Goal: Task Accomplishment & Management: Manage account settings

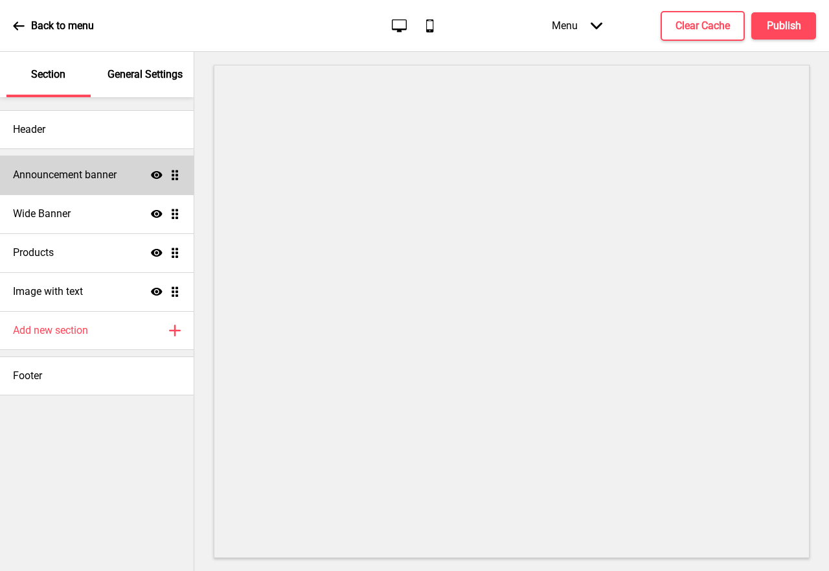
click at [157, 176] on icon at bounding box center [157, 175] width 12 height 8
click at [157, 176] on icon at bounding box center [157, 175] width 12 height 10
click at [177, 179] on ul "Announcement banner Show Drag Wide Banner Show Drag Products Show Drag Image wi…" at bounding box center [97, 232] width 194 height 155
click at [174, 180] on ul "Announcement banner Show Drag Wide Banner Show Drag Products Show Drag Image wi…" at bounding box center [97, 232] width 194 height 155
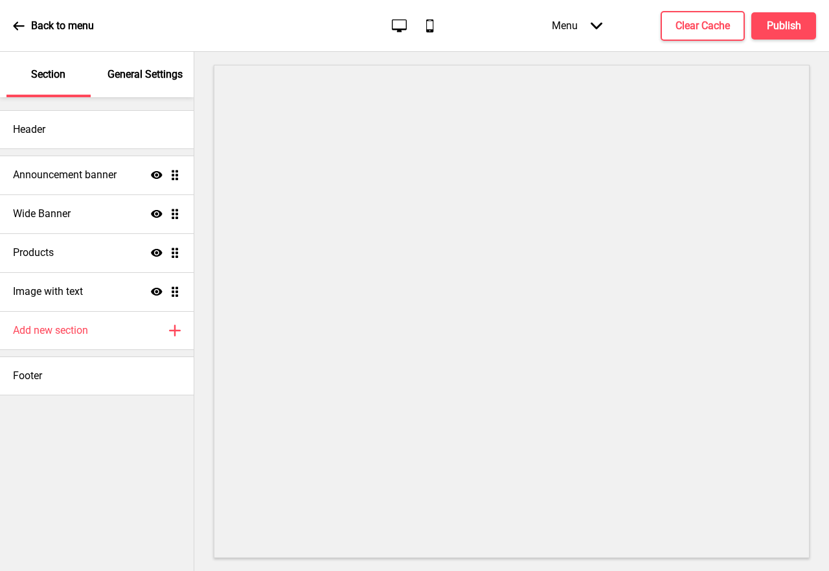
click at [174, 180] on ul "Announcement banner Show Drag Wide Banner Show Drag Products Show Drag Image wi…" at bounding box center [97, 232] width 194 height 155
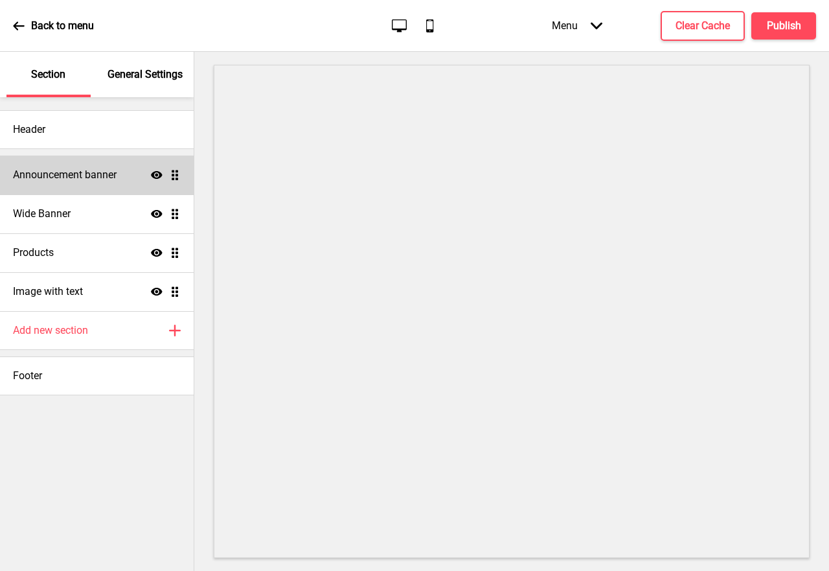
click at [70, 185] on div "Announcement banner Show Drag" at bounding box center [97, 174] width 194 height 39
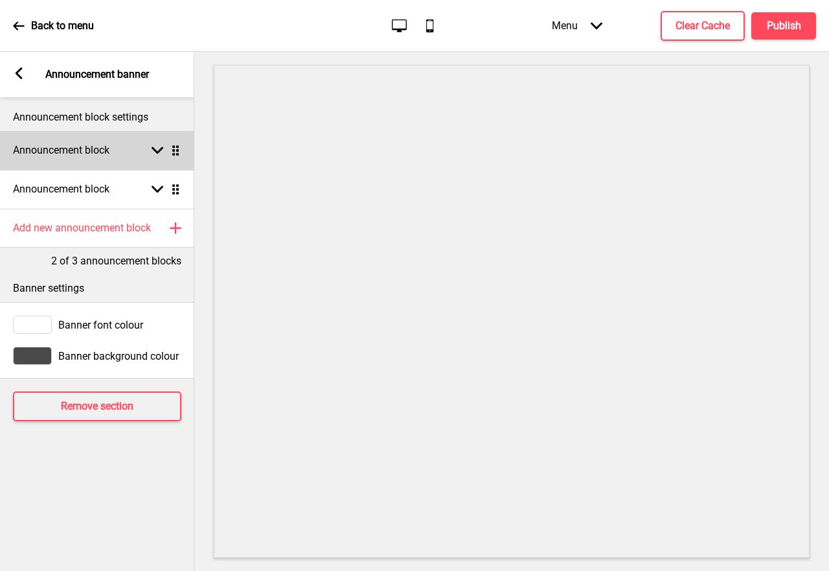
click at [89, 153] on h4 "Announcement block" at bounding box center [61, 150] width 97 height 14
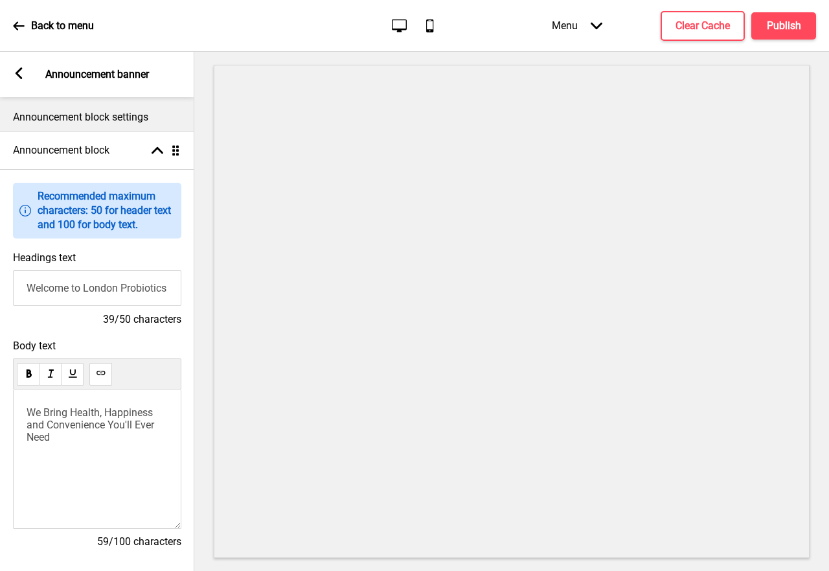
click at [100, 290] on input "Welcome to London Probiotics Technology" at bounding box center [97, 288] width 168 height 36
click at [100, 289] on input "Welcome to London Probiotics Technology" at bounding box center [97, 288] width 168 height 36
click at [86, 290] on input "Welcome to London Probiotics Technology" at bounding box center [97, 288] width 168 height 36
click at [162, 289] on input "London Probiotics Technology" at bounding box center [97, 288] width 168 height 36
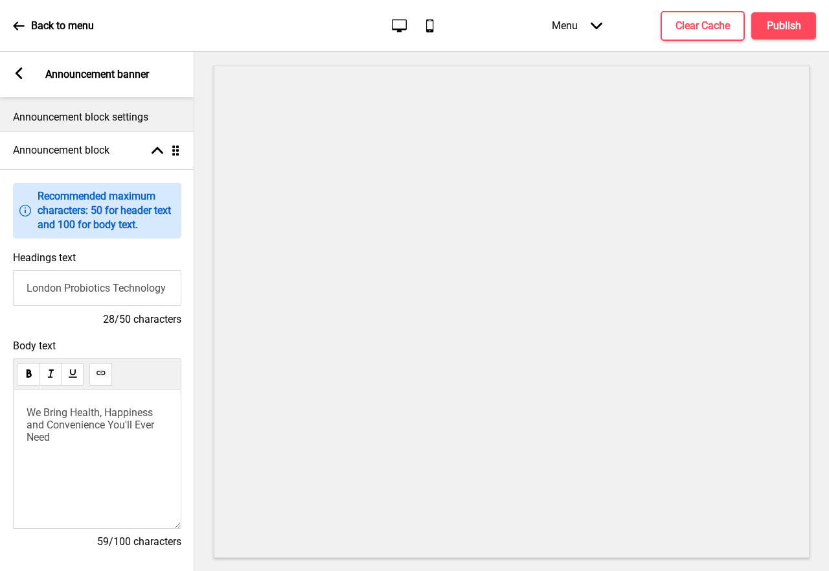
type input "London Probiotics Technology"
drag, startPoint x: 82, startPoint y: 435, endPoint x: 0, endPoint y: 399, distance: 89.6
click at [0, 399] on div "Body text We Bring Health, Happiness and Convenience You'll Ever Need 59/100 ch…" at bounding box center [97, 450] width 194 height 234
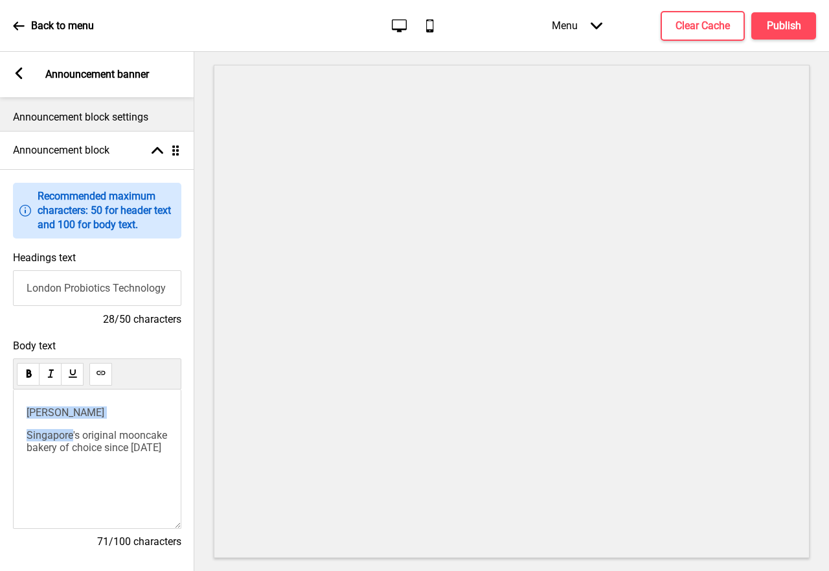
drag, startPoint x: 71, startPoint y: 453, endPoint x: 0, endPoint y: 391, distance: 94.1
click at [0, 391] on div "Body text [PERSON_NAME] Singapore's original mooncake bakery of choice since [D…" at bounding box center [97, 450] width 194 height 234
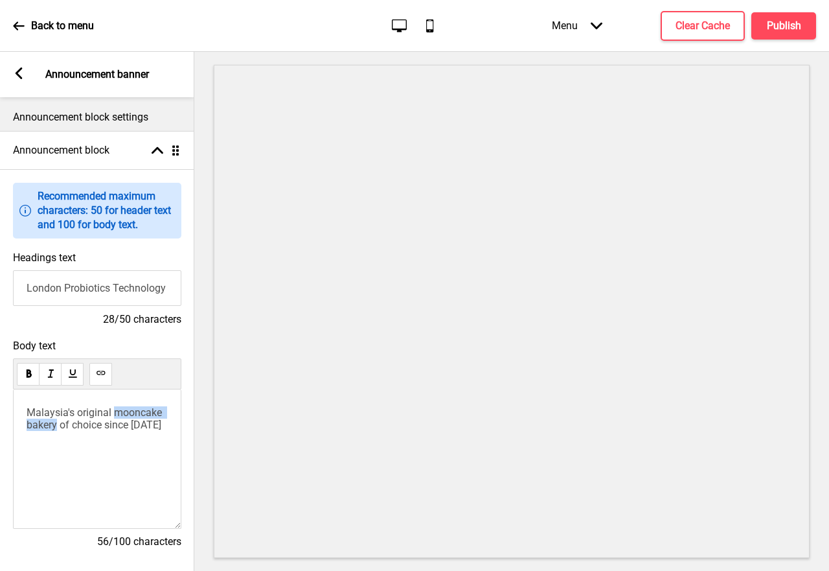
drag, startPoint x: 114, startPoint y: 416, endPoint x: 56, endPoint y: 426, distance: 58.6
click at [56, 426] on span "Malaysia's original mooncake bakery of choice since [DATE]" at bounding box center [96, 418] width 138 height 25
drag, startPoint x: 145, startPoint y: 426, endPoint x: 174, endPoint y: 430, distance: 28.8
click at [174, 430] on div "Malaysia's original micro-producers of choice since [DATE]" at bounding box center [97, 458] width 168 height 139
click at [73, 429] on span "Malaysia's original micro-producers of choice since [DATE]" at bounding box center [86, 424] width 119 height 37
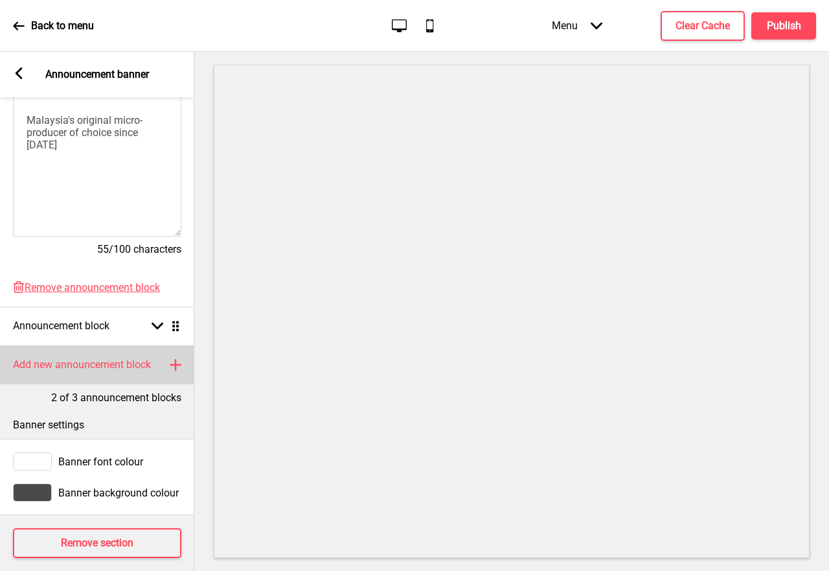
scroll to position [317, 0]
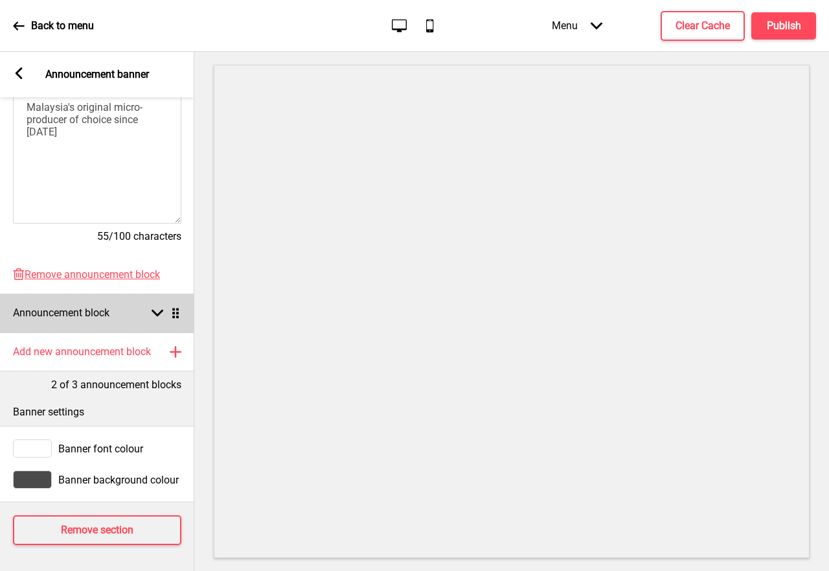
click at [109, 306] on h4 "Announcement block" at bounding box center [61, 313] width 97 height 14
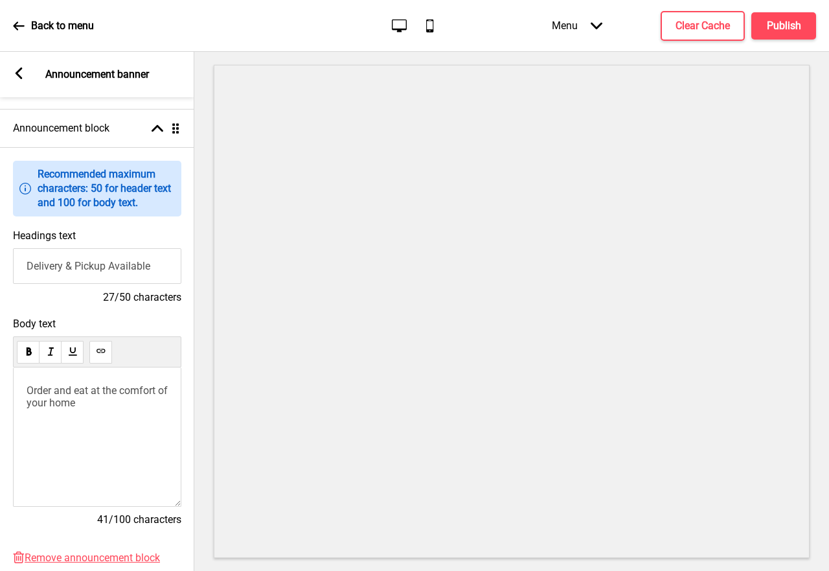
scroll to position [58, 0]
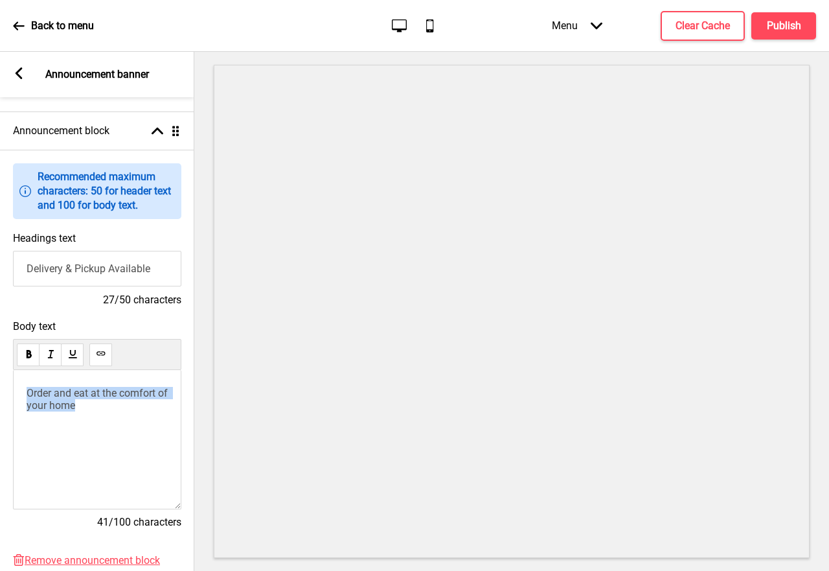
drag, startPoint x: 91, startPoint y: 407, endPoint x: 1, endPoint y: 380, distance: 94.1
click at [1, 380] on div "Body text Order and eat at the comfort of your home 41/100 characters" at bounding box center [97, 431] width 194 height 234
click at [27, 392] on span "Order and eat at the comfort of your home" at bounding box center [99, 399] width 144 height 25
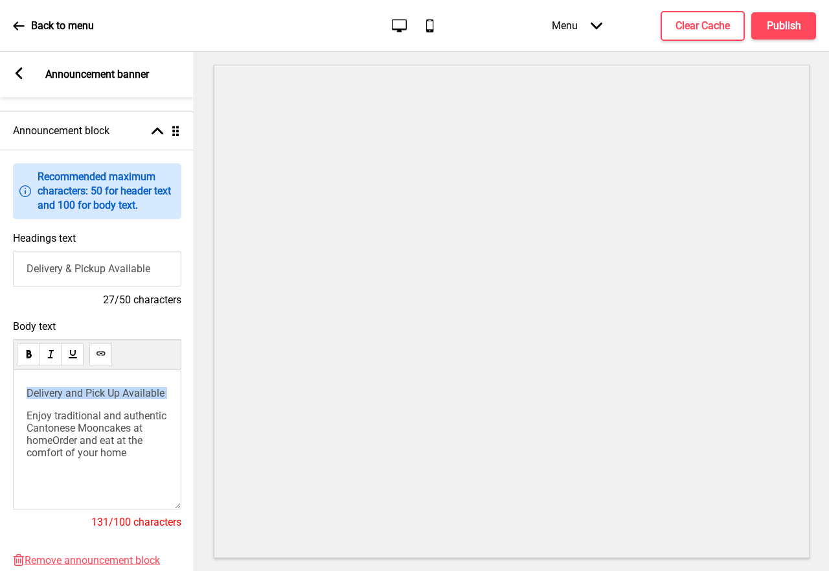
drag, startPoint x: 27, startPoint y: 417, endPoint x: 10, endPoint y: 377, distance: 43.3
click at [10, 377] on div "Body text Delivery and Pick Up Available Enjoy traditional and authentic Canton…" at bounding box center [97, 431] width 194 height 234
click at [27, 420] on span "Enjoy traditional and authentic Cantonese Mooncakes at homeOrder and eat at the…" at bounding box center [98, 433] width 143 height 49
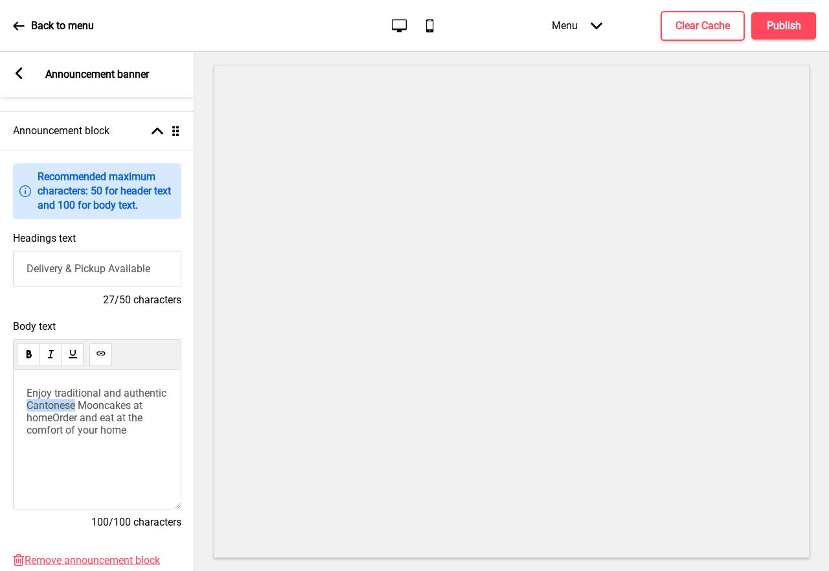
drag, startPoint x: 74, startPoint y: 409, endPoint x: 29, endPoint y: 409, distance: 45.3
click at [29, 409] on span "Enjoy traditional and authentic Cantonese Mooncakes at homeOrder and eat at the…" at bounding box center [98, 411] width 143 height 49
click at [49, 424] on span "Enjoy traditional and authentic Peranakan Dishesat homeOrder and eat at the com…" at bounding box center [98, 411] width 143 height 49
click at [108, 409] on span "Enjoy traditional and authentic Peranakan Dishesat homeOrder and eat at the com…" at bounding box center [98, 411] width 143 height 49
drag, startPoint x: 53, startPoint y: 425, endPoint x: 129, endPoint y: 422, distance: 75.9
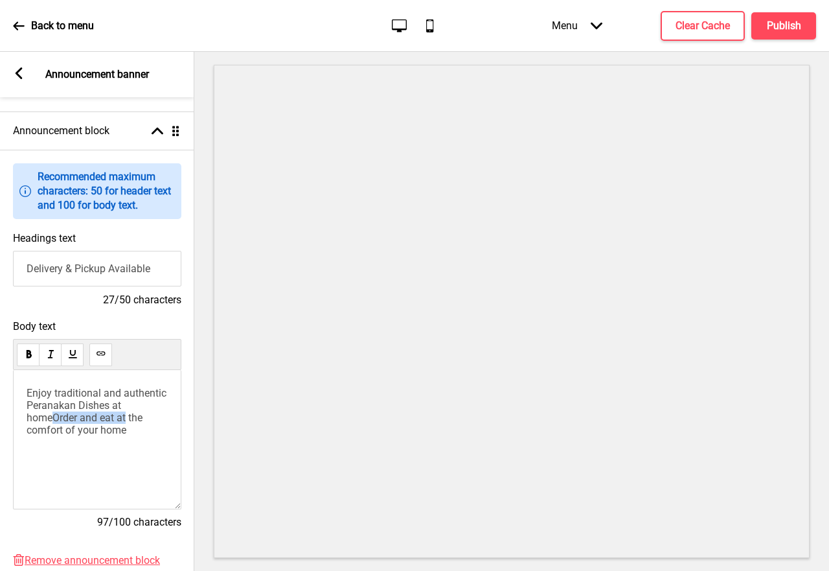
click at [129, 422] on span "Enjoy traditional and authentic Peranakan Dishes at homeOrder and eat at the co…" at bounding box center [98, 411] width 143 height 49
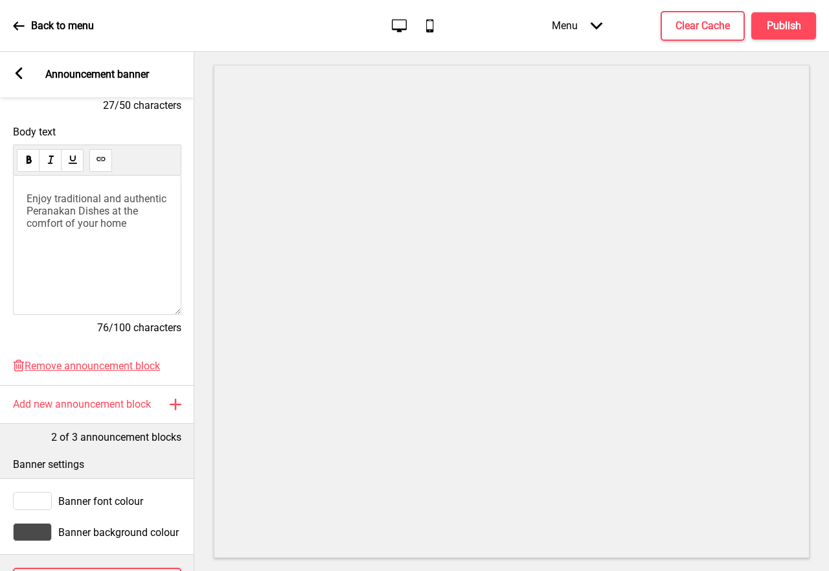
scroll to position [317, 0]
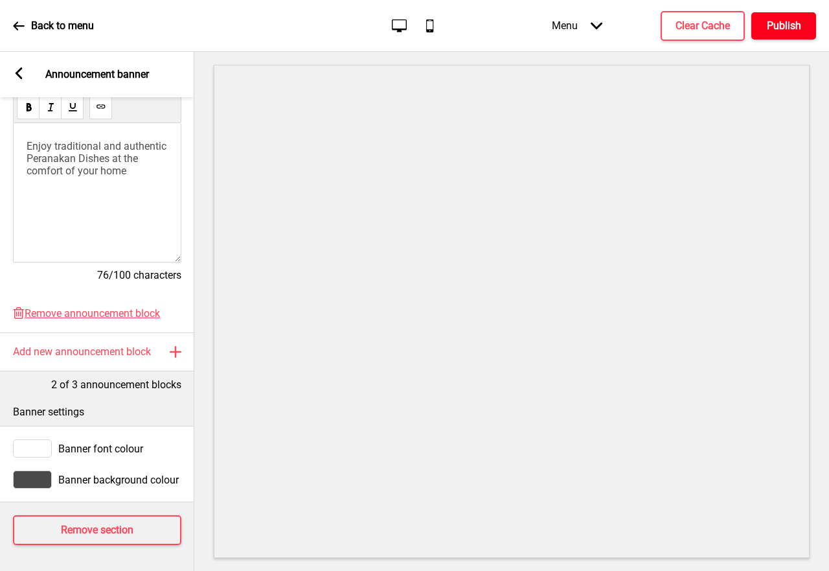
click at [789, 34] on button "Publish" at bounding box center [783, 25] width 65 height 27
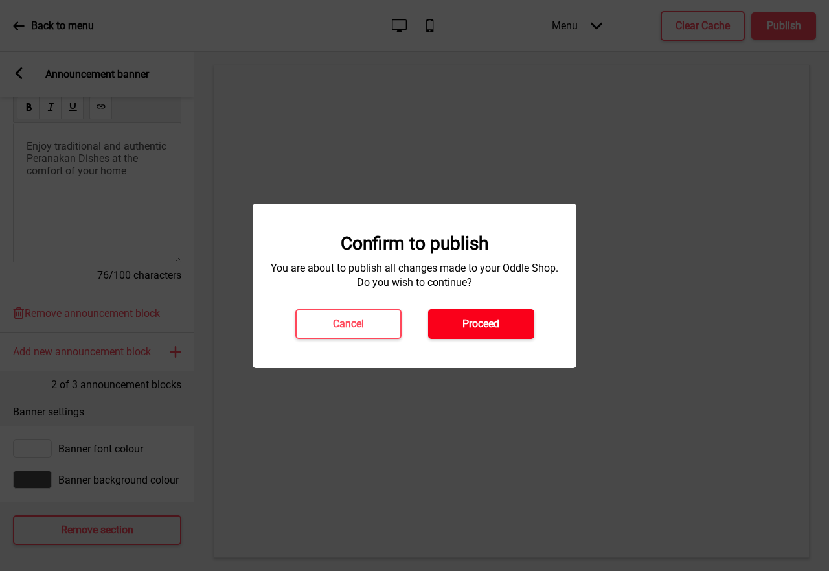
click at [473, 320] on h4 "Proceed" at bounding box center [481, 324] width 37 height 14
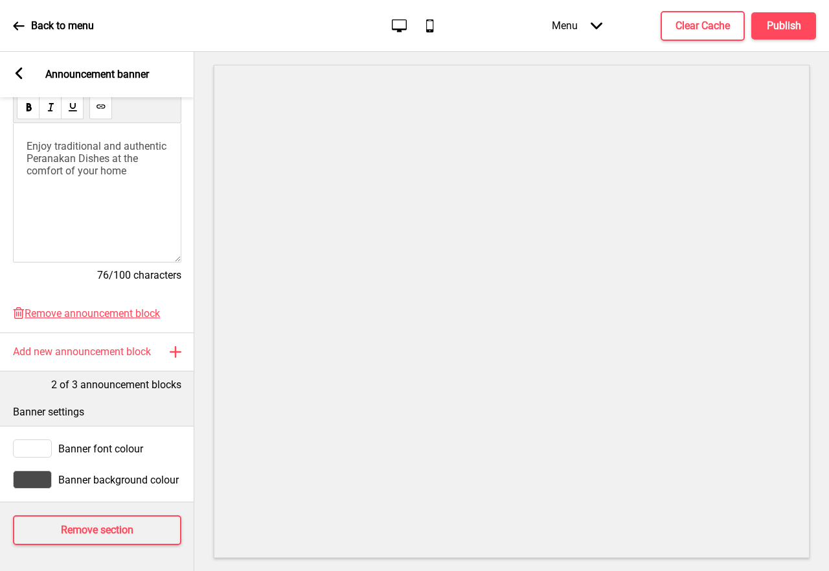
click at [27, 82] on div "Arrow left Announcement banner" at bounding box center [97, 74] width 194 height 45
click at [21, 80] on div "Arrow left" at bounding box center [19, 74] width 12 height 14
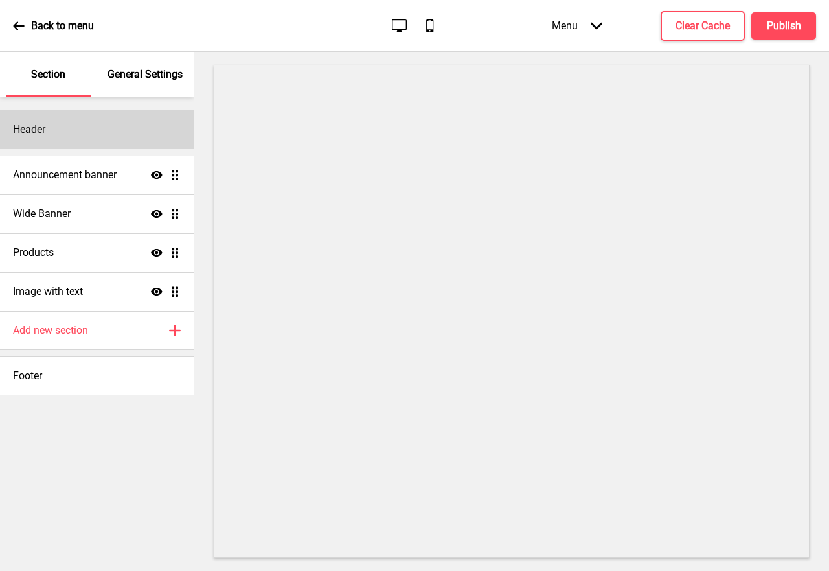
click at [93, 131] on div "Header" at bounding box center [97, 129] width 194 height 39
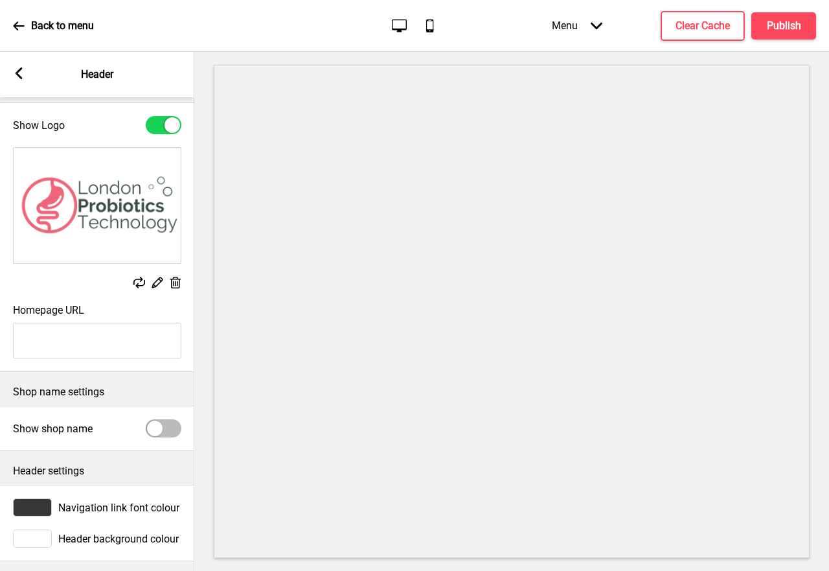
scroll to position [44, 0]
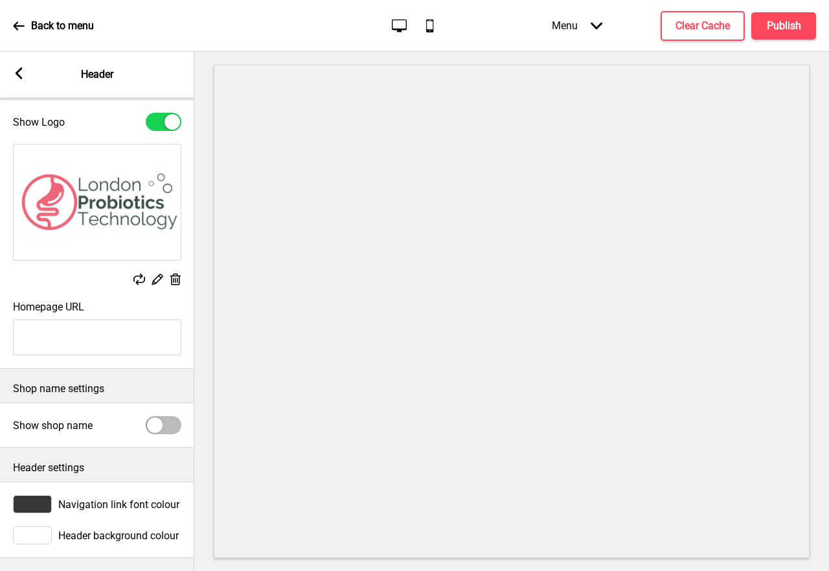
click at [116, 529] on span "Header background colour" at bounding box center [118, 535] width 120 height 12
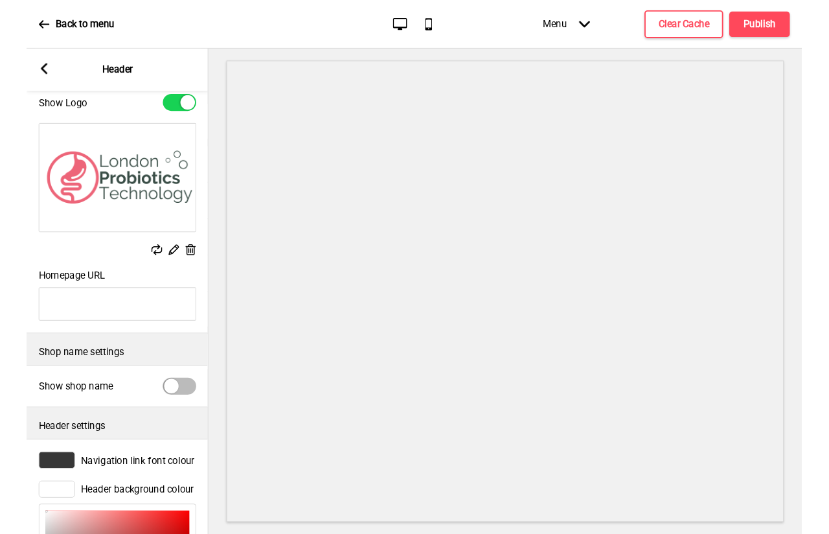
scroll to position [258, 0]
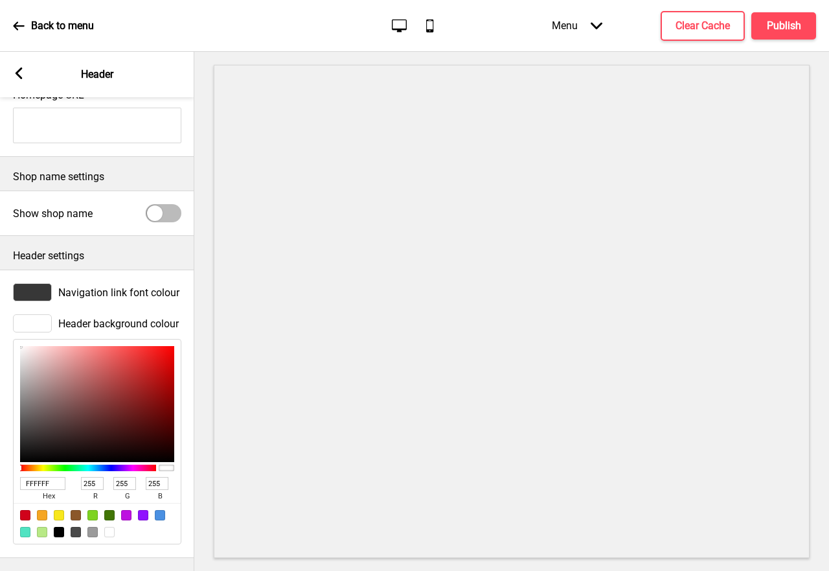
click at [58, 527] on div at bounding box center [59, 532] width 10 height 10
type input "000000"
type input "0"
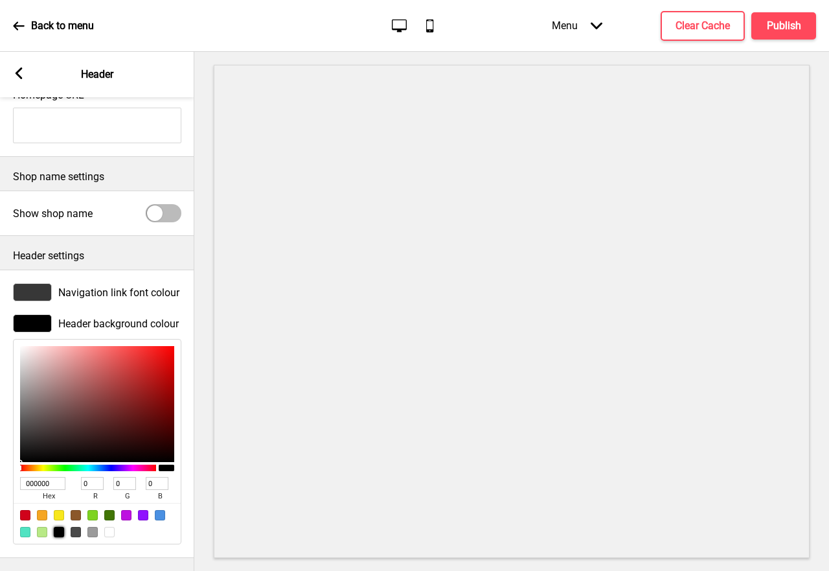
type input "402222"
type input "64"
type input "34"
click at [93, 419] on div at bounding box center [97, 404] width 154 height 116
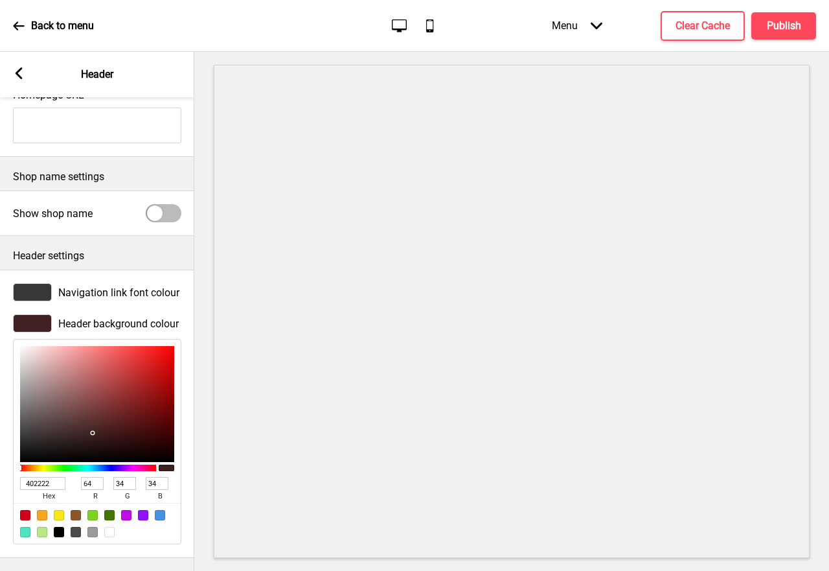
type input "705353"
type input "112"
type input "83"
click at [60, 397] on div at bounding box center [97, 404] width 154 height 116
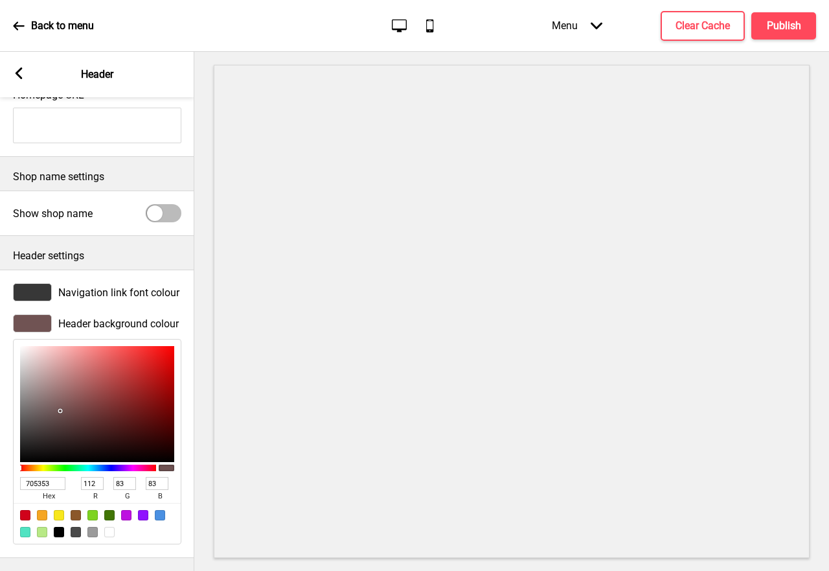
type input "DABABA"
type input "218"
type input "186"
click at [43, 349] on div at bounding box center [97, 404] width 154 height 116
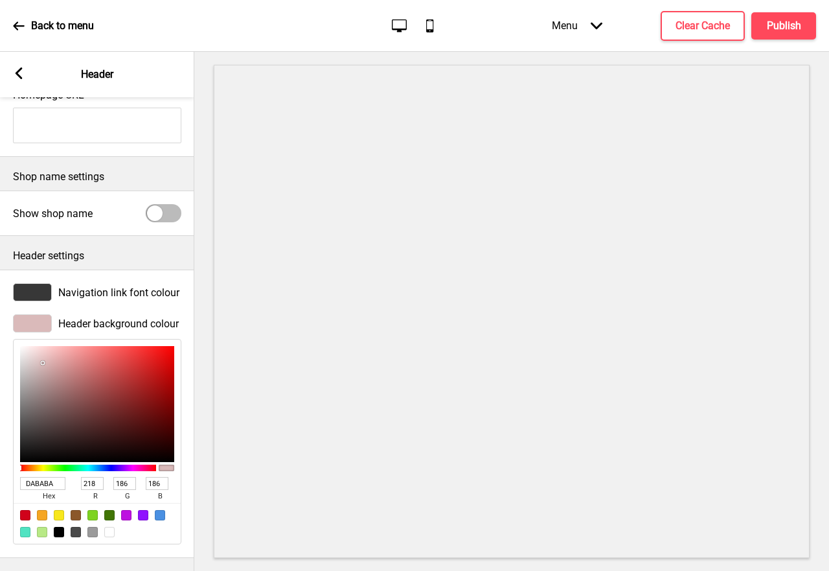
type input "C6B9B9"
type input "198"
type input "185"
click at [30, 358] on div at bounding box center [97, 404] width 154 height 116
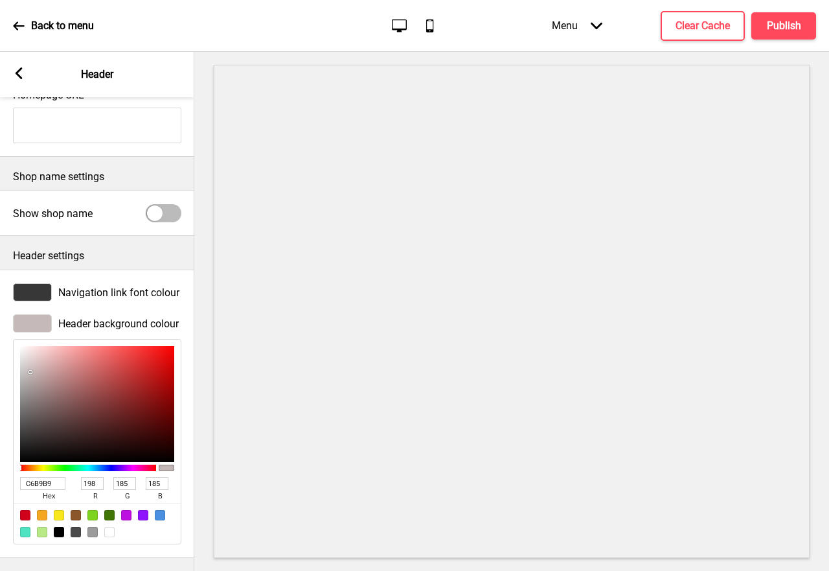
type input "B2A6A6"
type input "178"
type input "166"
click at [30, 367] on div at bounding box center [97, 404] width 154 height 116
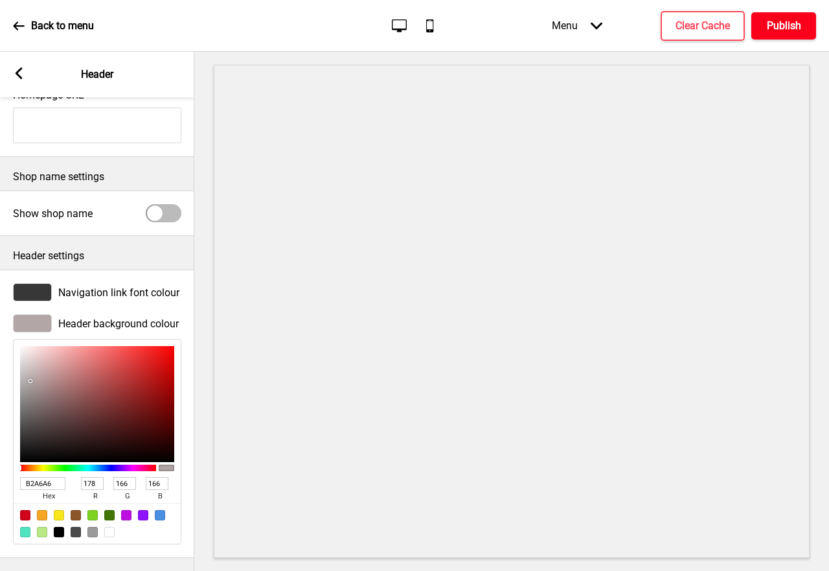
click at [791, 27] on h4 "Publish" at bounding box center [784, 26] width 34 height 14
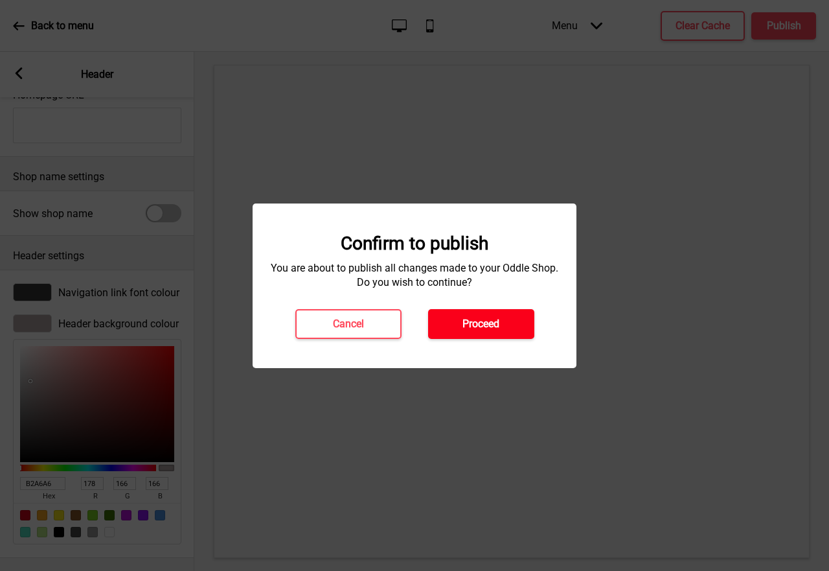
click at [487, 330] on h4 "Proceed" at bounding box center [481, 324] width 37 height 14
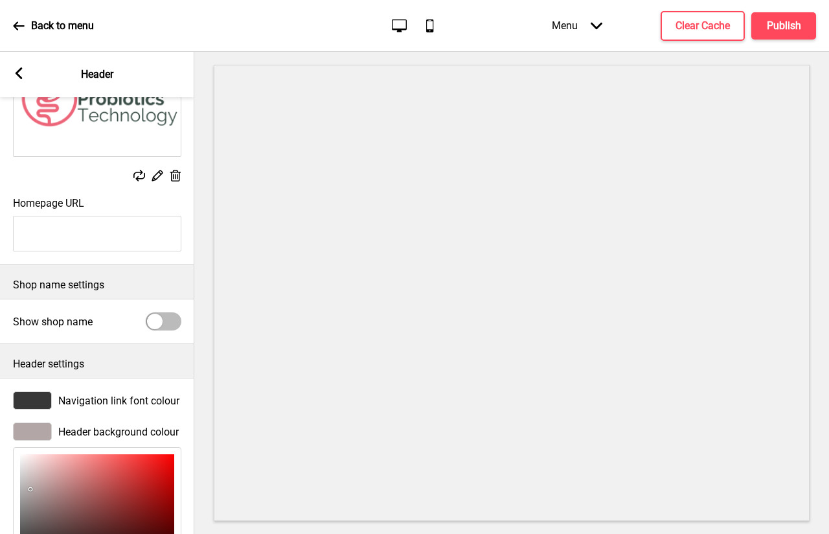
scroll to position [0, 0]
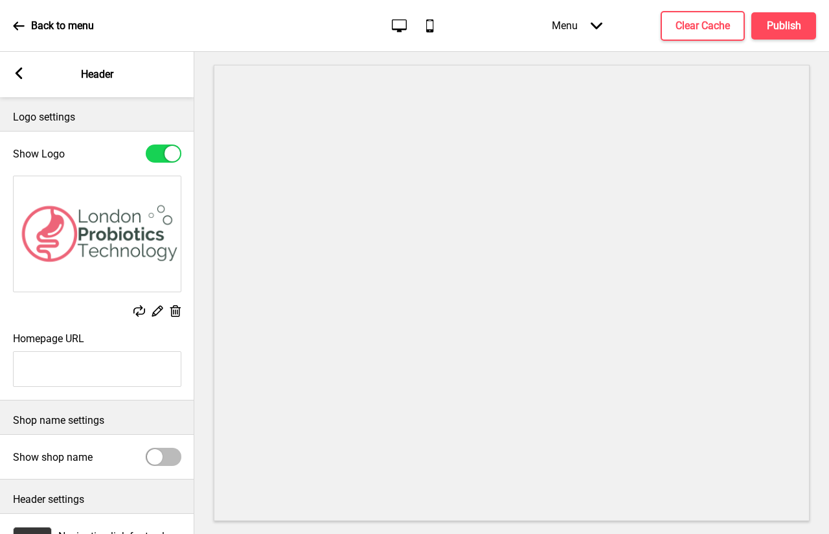
click at [21, 73] on rect at bounding box center [19, 73] width 12 height 12
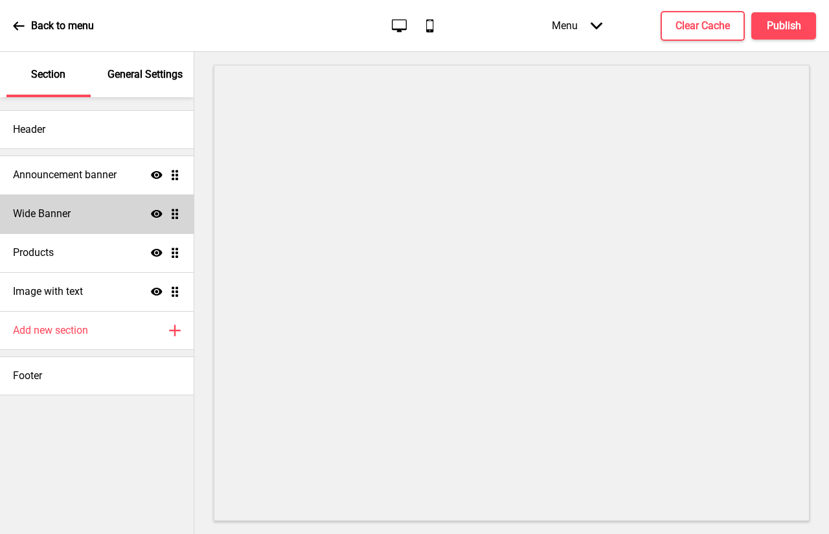
click at [88, 214] on div "Wide Banner Show Drag" at bounding box center [97, 213] width 194 height 39
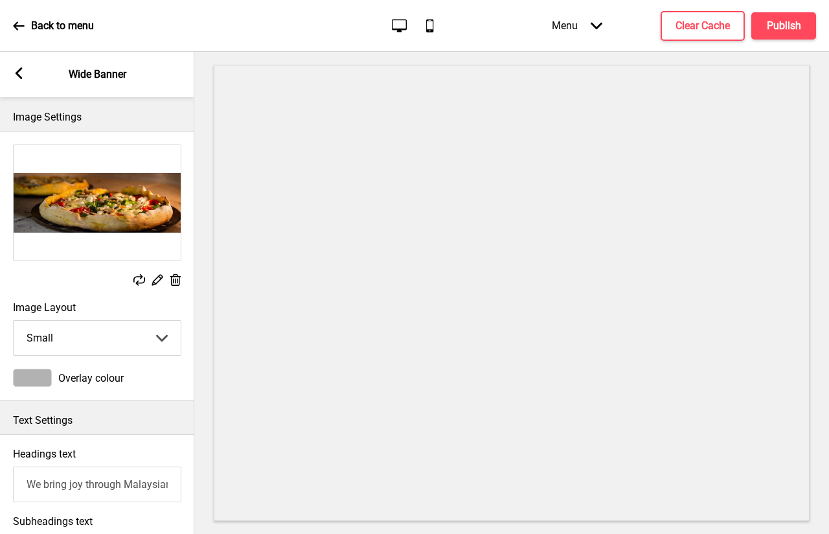
click at [155, 279] on icon at bounding box center [157, 280] width 11 height 11
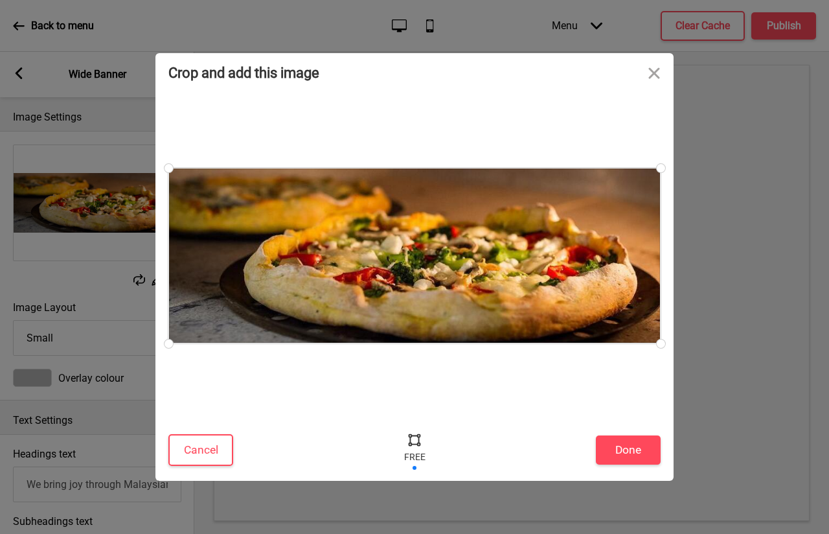
click at [482, 264] on div at bounding box center [414, 256] width 492 height 176
drag, startPoint x: 661, startPoint y: 171, endPoint x: 684, endPoint y: 166, distance: 23.8
click at [684, 166] on div "Crop and add this image Cancel Done Drop a file here Drag & drop files here or …" at bounding box center [414, 267] width 829 height 534
click at [650, 69] on button "Close" at bounding box center [654, 72] width 39 height 39
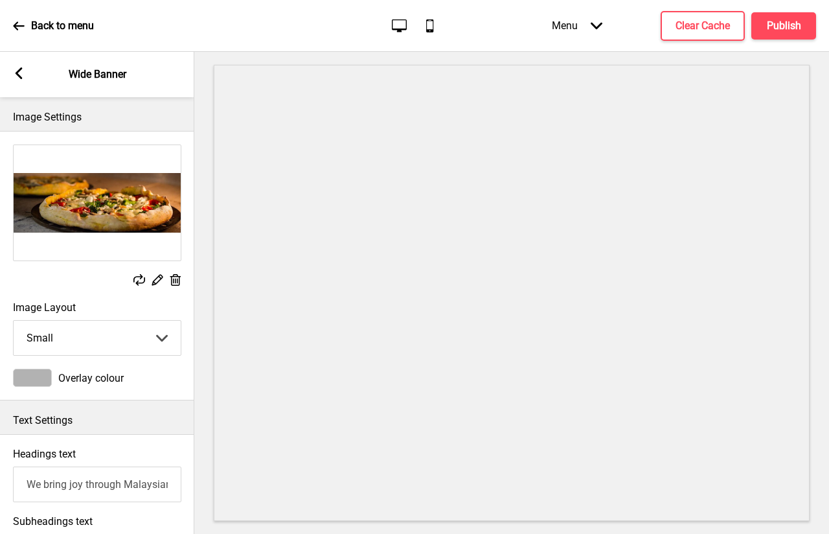
click at [168, 280] on div "Replace Edit Delete" at bounding box center [97, 281] width 168 height 14
click at [175, 282] on icon at bounding box center [175, 280] width 11 height 12
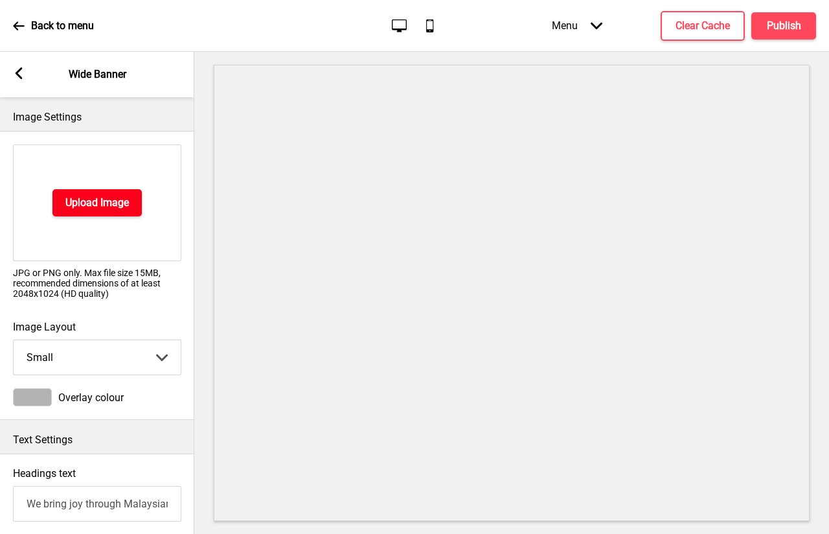
click at [102, 205] on h4 "Upload Image" at bounding box center [96, 203] width 63 height 14
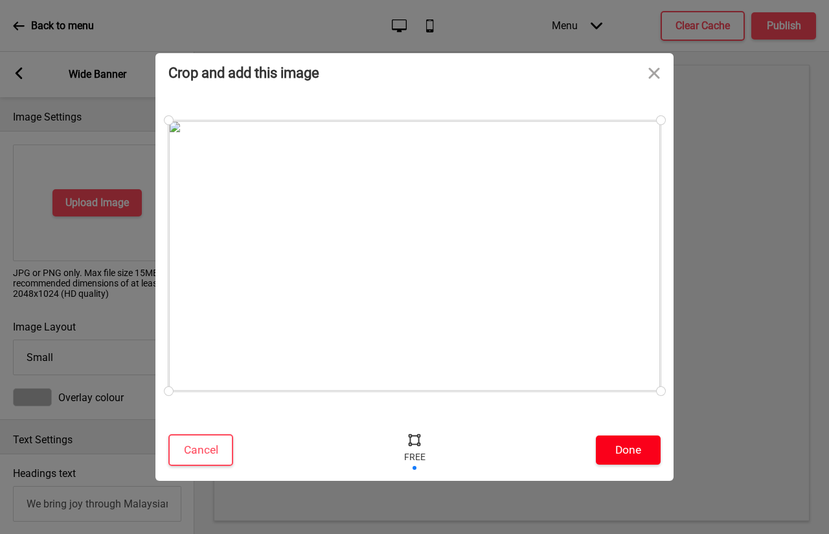
click at [614, 453] on button "Done" at bounding box center [628, 449] width 65 height 29
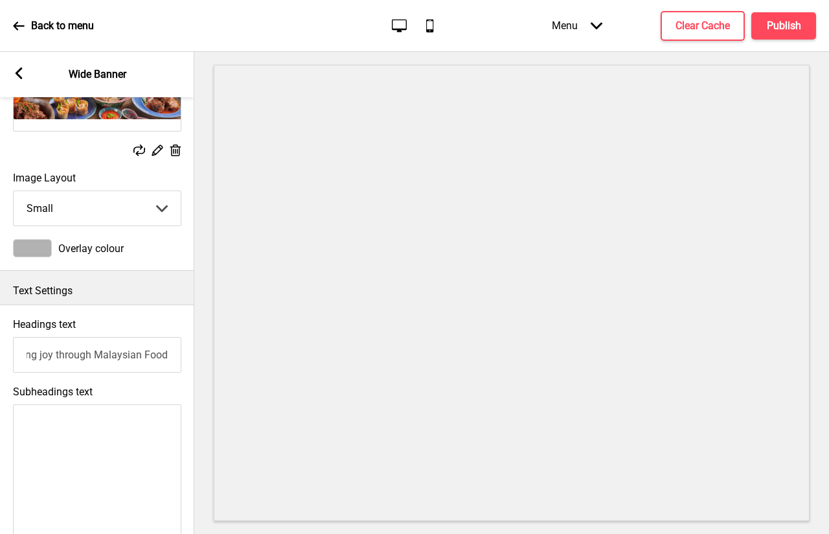
scroll to position [0, 1]
click at [145, 353] on input "We bring joy through Malaysian Food" at bounding box center [96, 355] width 168 height 36
paste input "The flavors of exquisite Nyonya cuisine"
drag, startPoint x: 55, startPoint y: 352, endPoint x: 45, endPoint y: 354, distance: 10.5
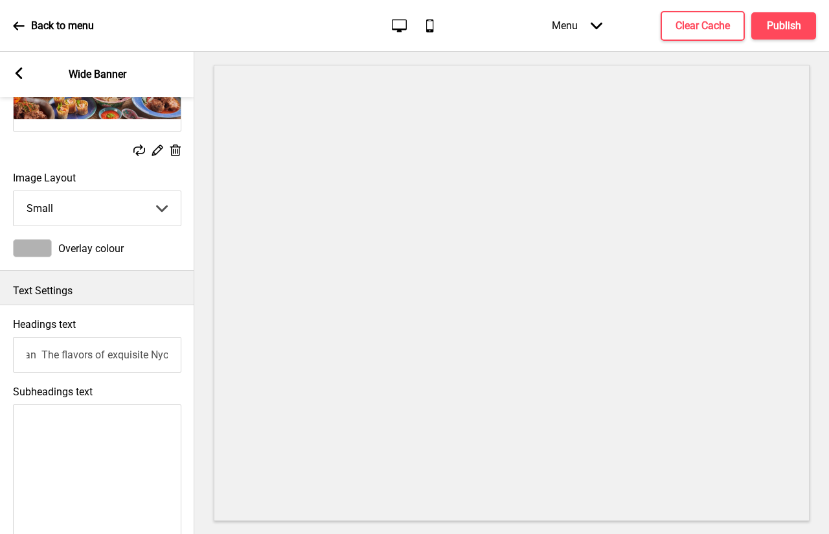
click at [45, 354] on input "We bring joy through Malaysian The flavors of exquisite Nyonya cuisineFood" at bounding box center [97, 355] width 168 height 36
click at [59, 354] on input "We bring joy through Malaysian The flavors of exquisite Nyonya cuisineFood" at bounding box center [97, 355] width 168 height 36
drag, startPoint x: 60, startPoint y: 354, endPoint x: 42, endPoint y: 354, distance: 17.5
click at [42, 354] on input "We bring joy through Malaysian The flavors of exquisite Nyonya cuisineFood" at bounding box center [97, 355] width 168 height 36
drag, startPoint x: 72, startPoint y: 356, endPoint x: 84, endPoint y: 355, distance: 12.3
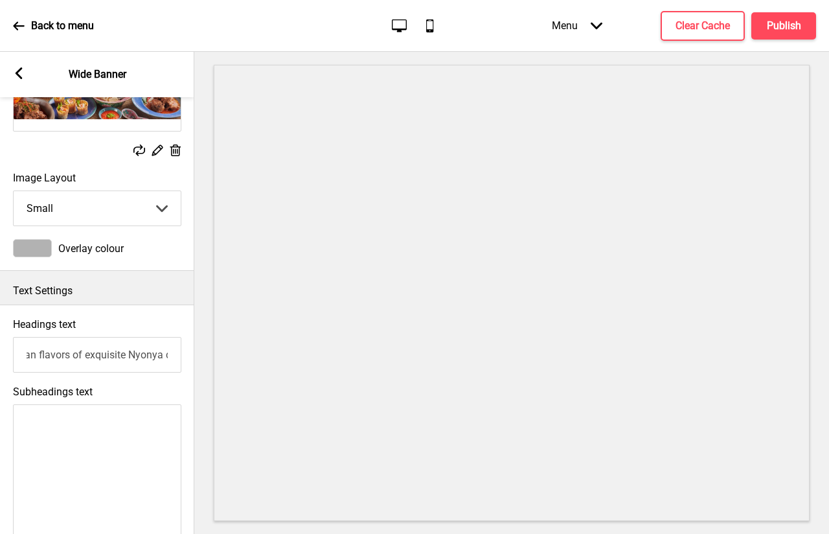
click at [84, 355] on input "We bring joy through Malaysian flavors of exquisite Nyonya cuisineFood" at bounding box center [97, 355] width 168 height 36
paste input "The"
click at [72, 356] on input "We bring joy through Malaysian flavors Theexquisite Nyonya cuisineFood" at bounding box center [97, 355] width 168 height 36
click at [87, 355] on input "We bring joy through Malaysian flavors Theexquisite Nyonya cuisineFood" at bounding box center [97, 355] width 168 height 36
click at [73, 355] on input "We bring joy through Malaysian flavors The exquisite Nyonya cuisineFood" at bounding box center [97, 355] width 168 height 36
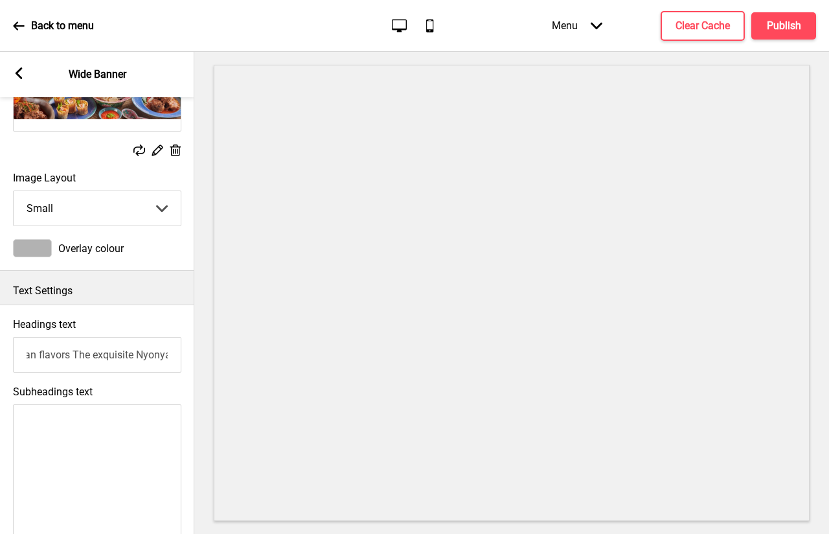
click at [77, 352] on input "We bring joy through Malaysian flavors The exquisite Nyonya cuisineFood" at bounding box center [97, 355] width 168 height 36
type input "We bring joy through Malaysian flavors"
click at [83, 405] on div "Subheadings text" at bounding box center [96, 467] width 194 height 177
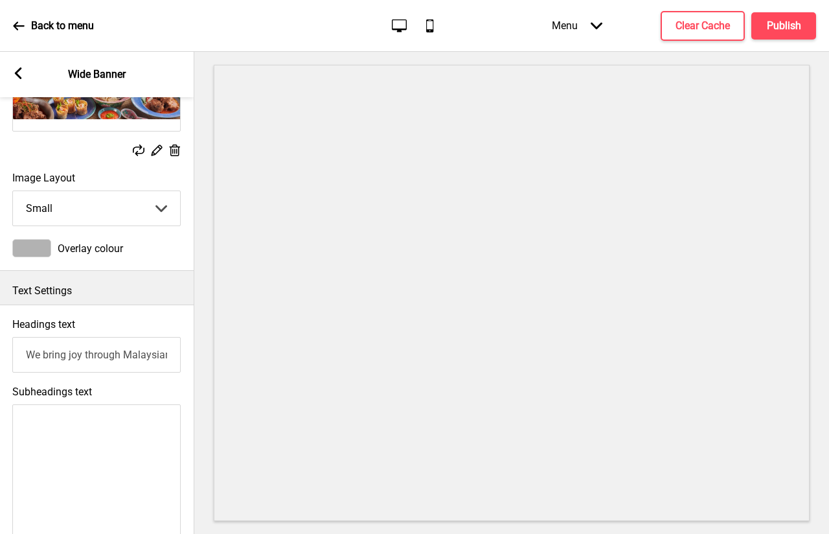
click at [73, 418] on textarea "Subheadings text" at bounding box center [96, 475] width 168 height 143
paste textarea "The exquisite Nyonya cuisineFood"
drag, startPoint x: 56, startPoint y: 444, endPoint x: 99, endPoint y: 442, distance: 43.5
click at [99, 442] on textarea "The exquisite Nyonya cuisineFood" at bounding box center [96, 475] width 168 height 143
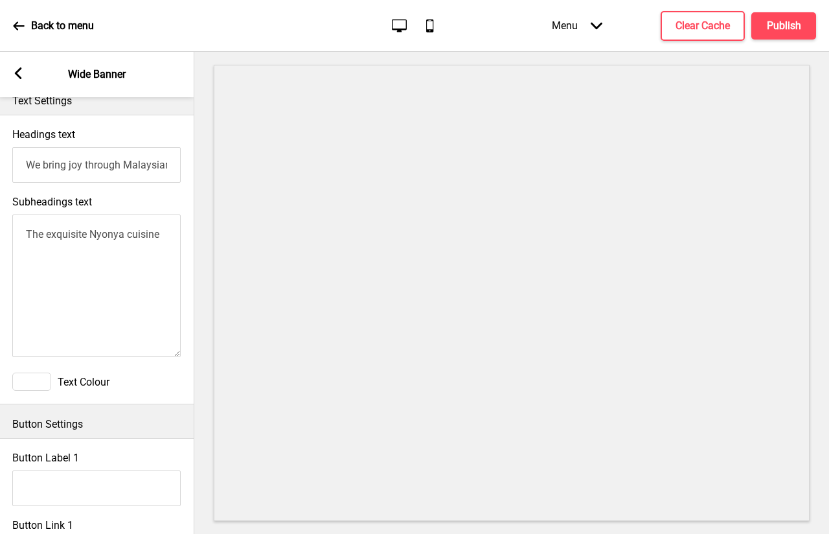
scroll to position [324, 0]
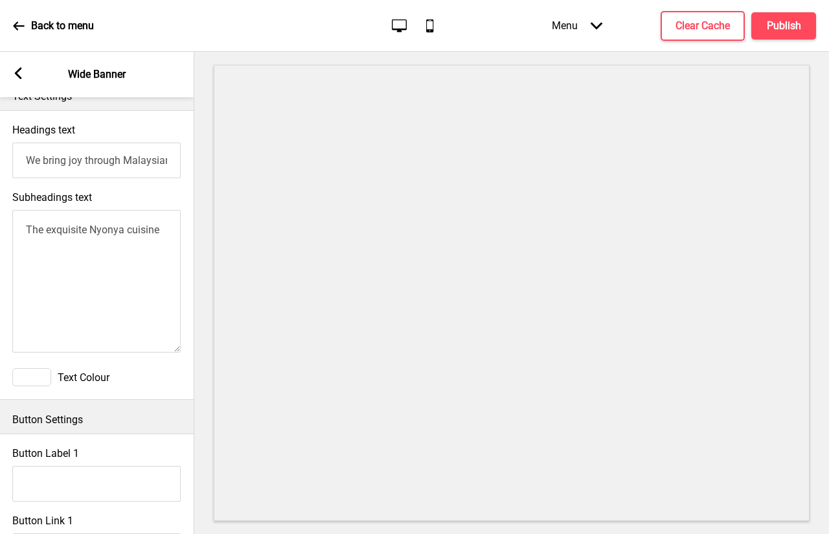
type textarea "The exquisite Nyonya cuisine"
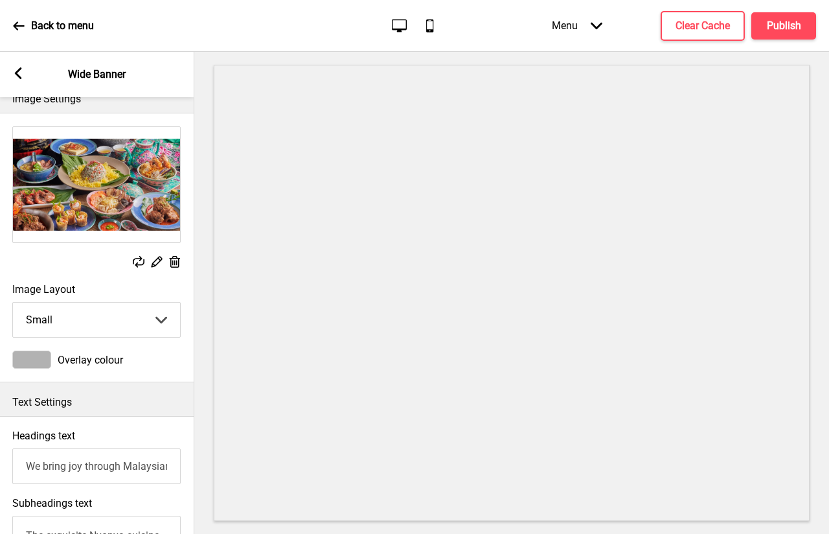
scroll to position [0, 0]
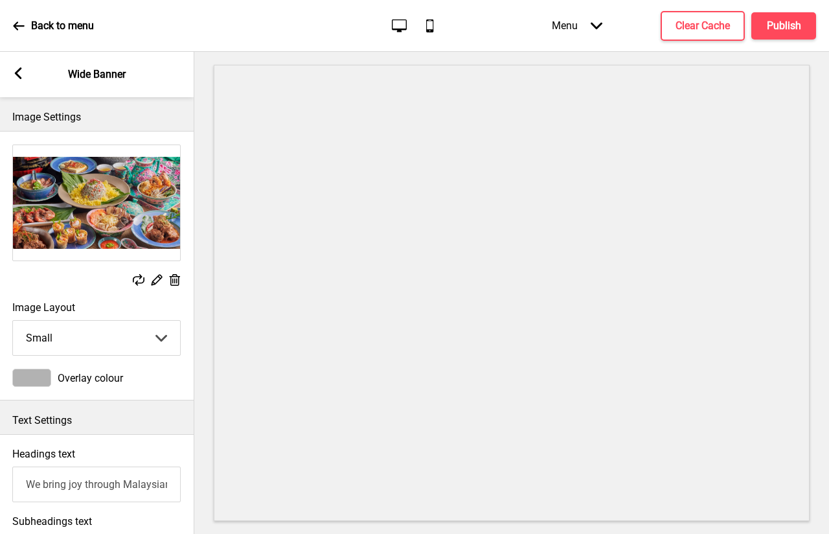
click at [30, 377] on div at bounding box center [31, 378] width 39 height 18
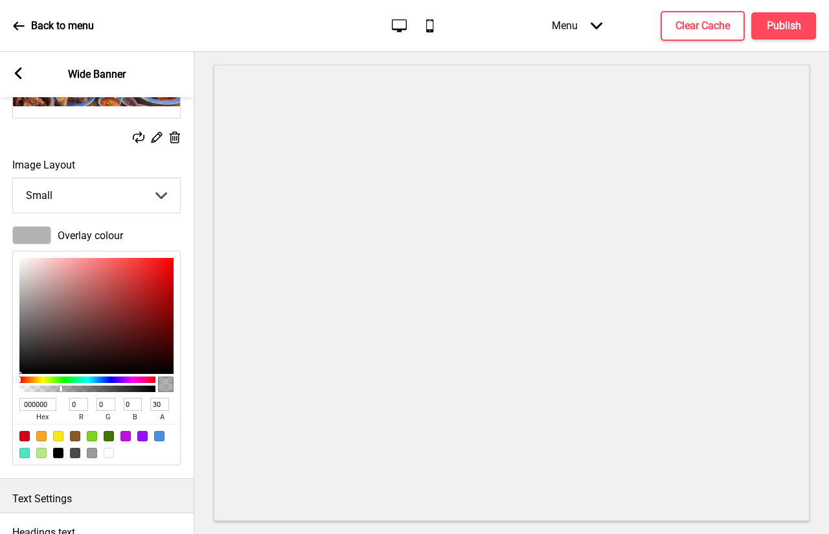
scroll to position [194, 0]
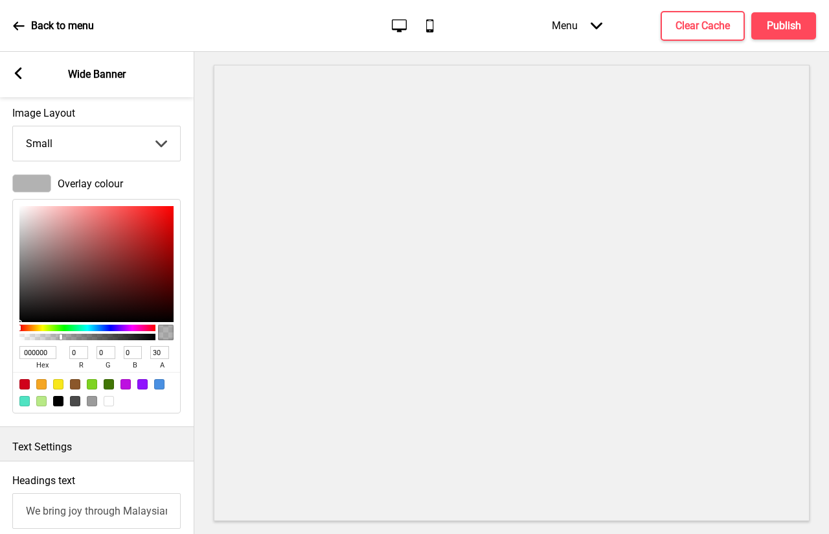
click at [106, 405] on div at bounding box center [109, 401] width 10 height 10
type input "FFFFFF"
type input "255"
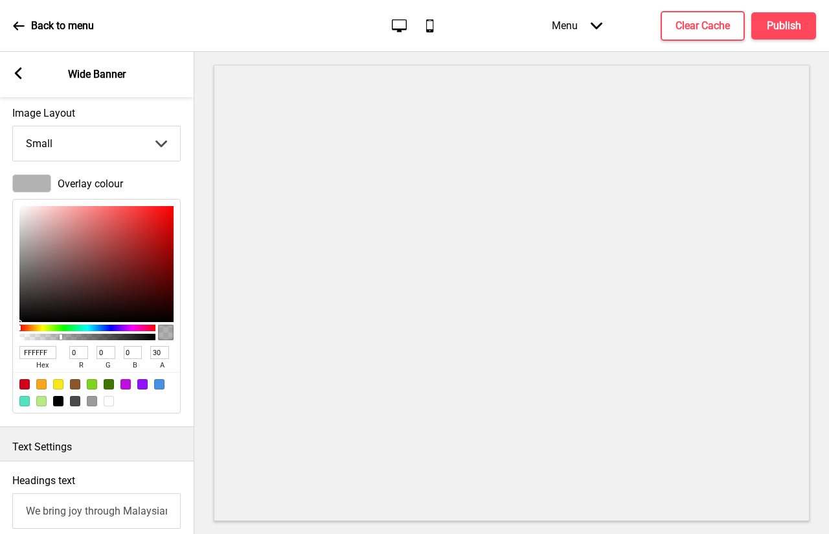
type input "100"
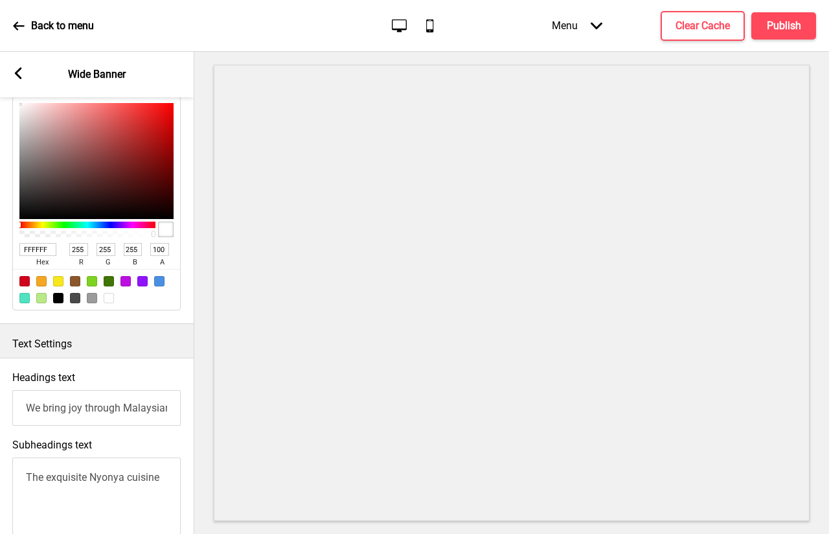
scroll to position [103, 0]
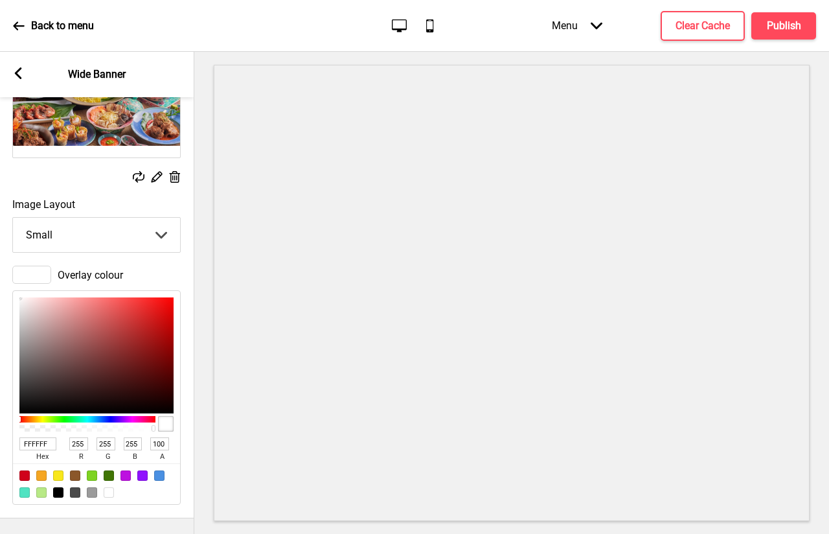
type textarea "The exquisite Nyonya cuisineFood"
click at [34, 272] on div at bounding box center [31, 275] width 39 height 18
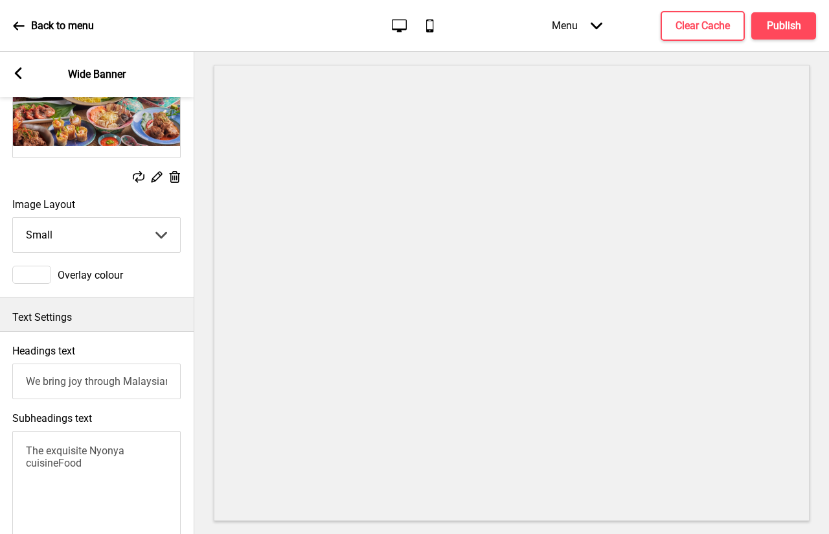
click at [34, 272] on div at bounding box center [31, 275] width 39 height 18
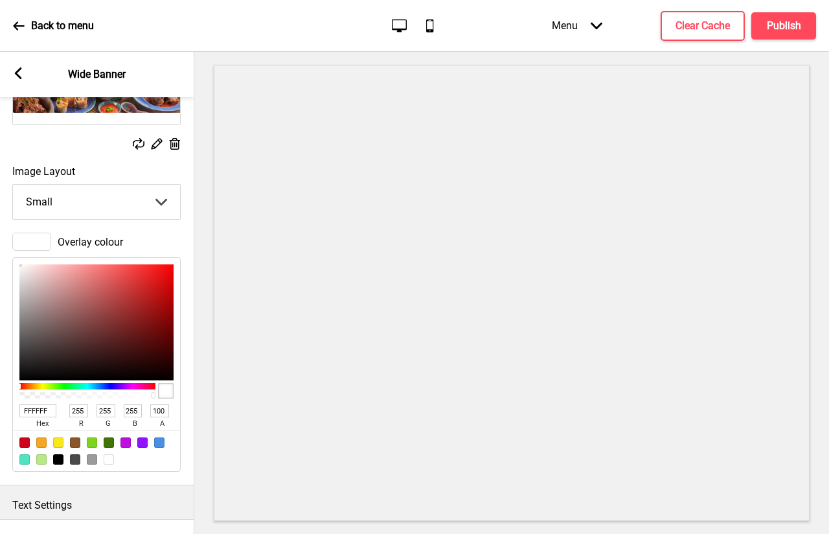
scroll to position [168, 0]
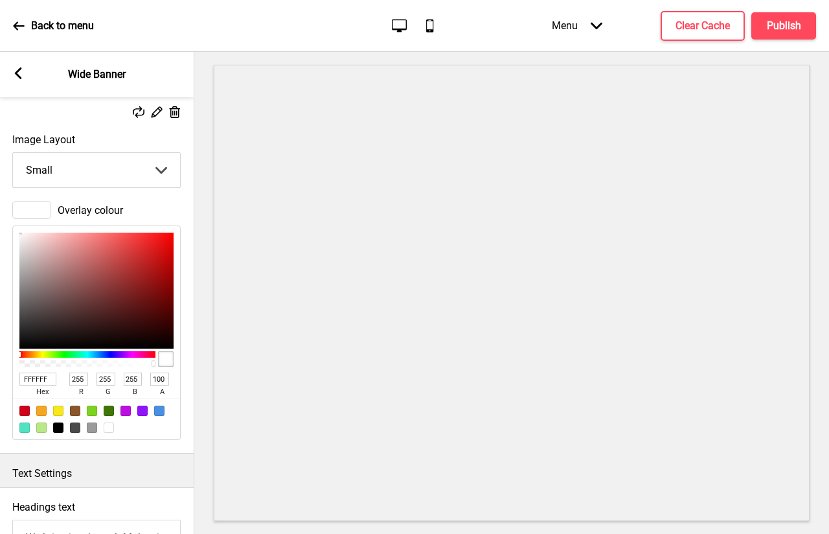
click at [172, 359] on div at bounding box center [166, 359] width 16 height 16
click at [164, 363] on div at bounding box center [166, 359] width 16 height 16
drag, startPoint x: 163, startPoint y: 363, endPoint x: 76, endPoint y: 288, distance: 115.7
click at [163, 363] on div at bounding box center [166, 359] width 16 height 16
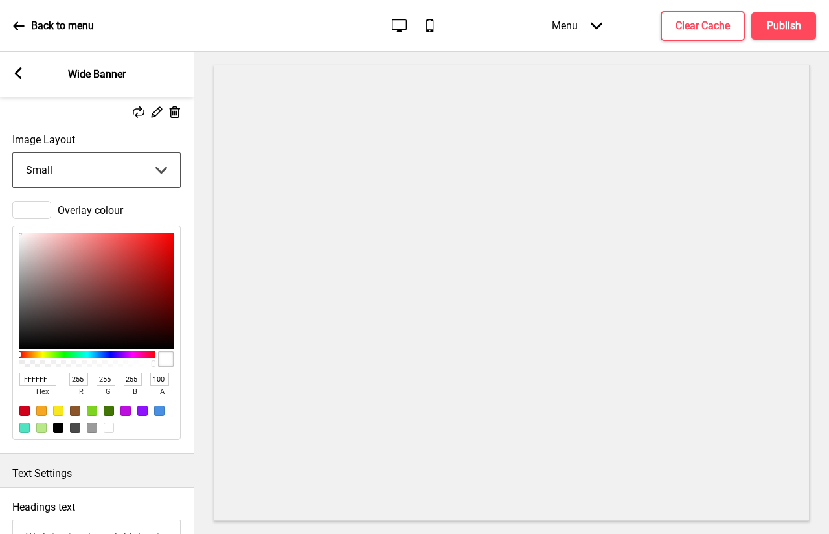
click at [165, 178] on select "Small Medium Large" at bounding box center [96, 170] width 167 height 34
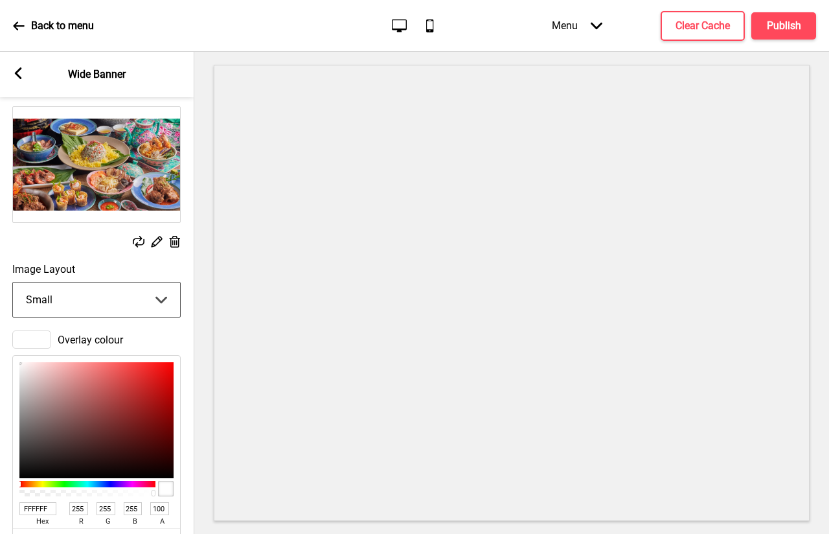
scroll to position [0, 0]
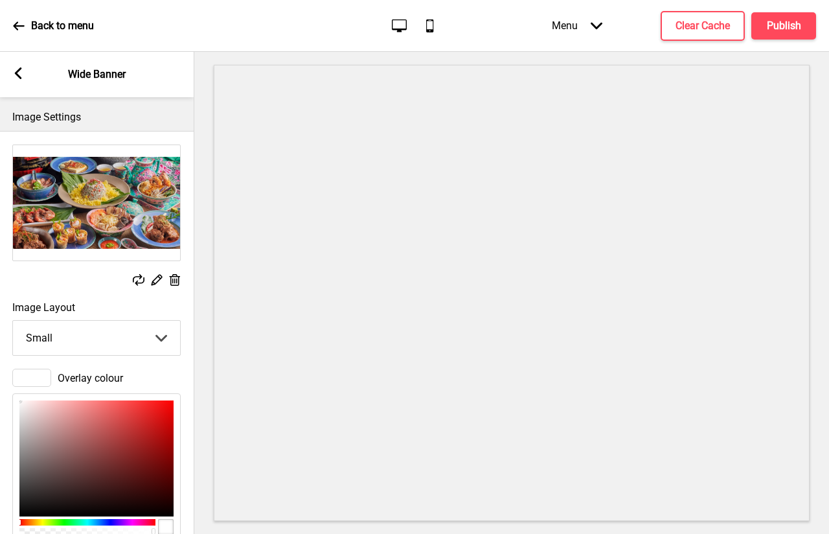
drag, startPoint x: 37, startPoint y: 380, endPoint x: 139, endPoint y: 393, distance: 103.2
click at [139, 393] on div "FFFFFF hex 255 r 255 g 255 b 100 a" at bounding box center [96, 500] width 168 height 214
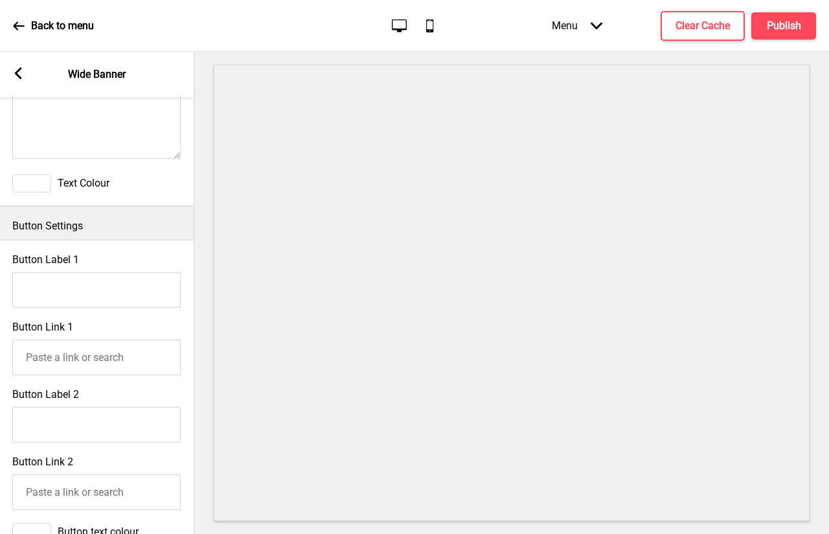
scroll to position [880, 0]
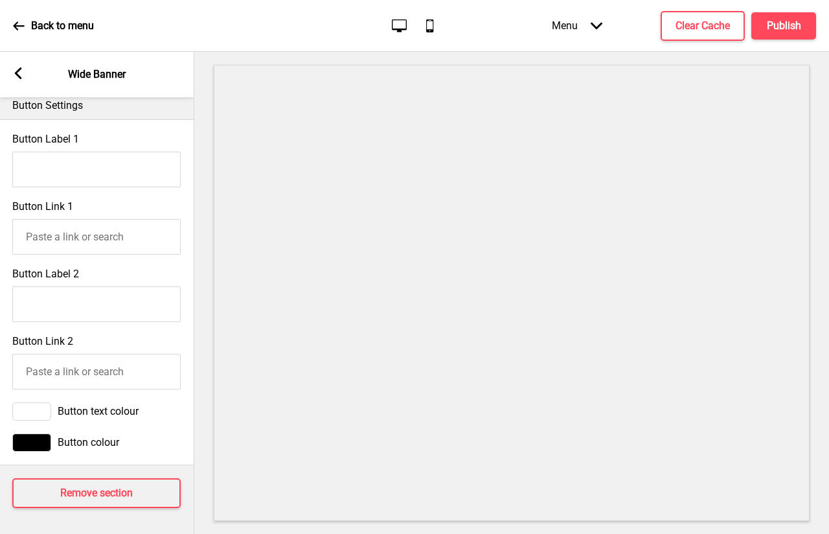
click at [17, 74] on icon at bounding box center [18, 73] width 7 height 12
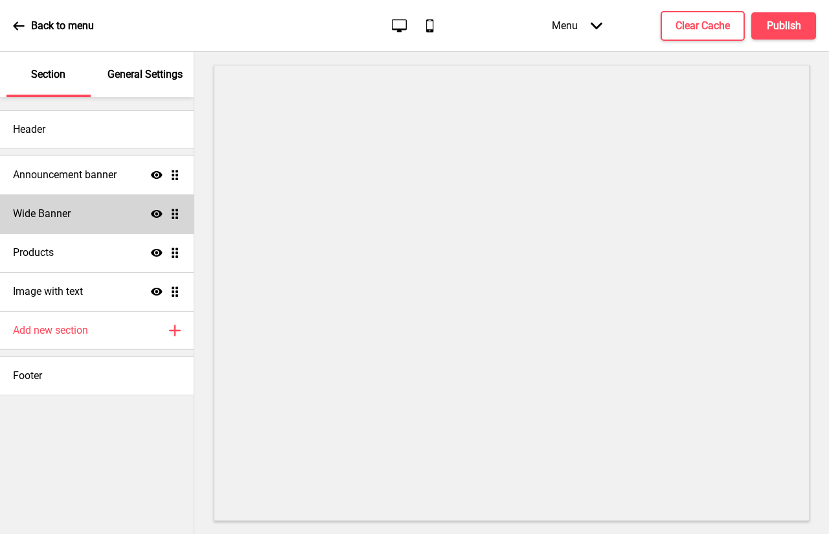
click at [168, 211] on div "Show Drag" at bounding box center [166, 214] width 30 height 12
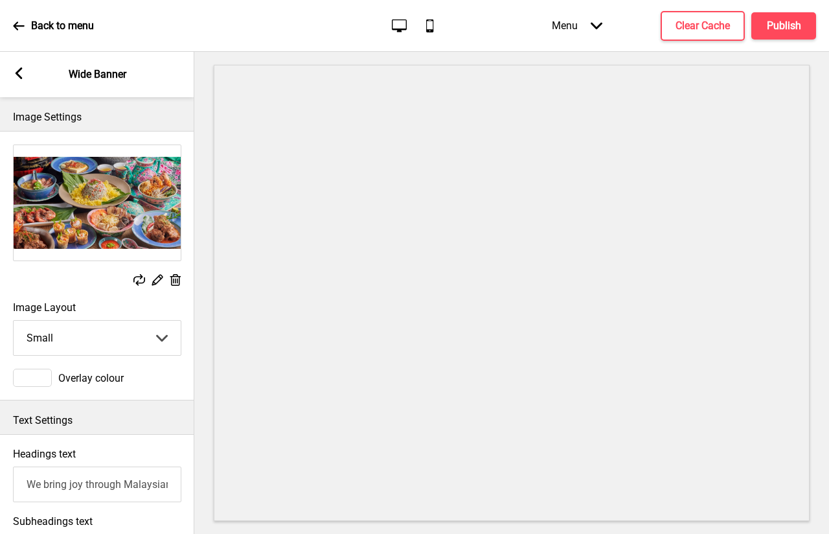
scroll to position [65, 0]
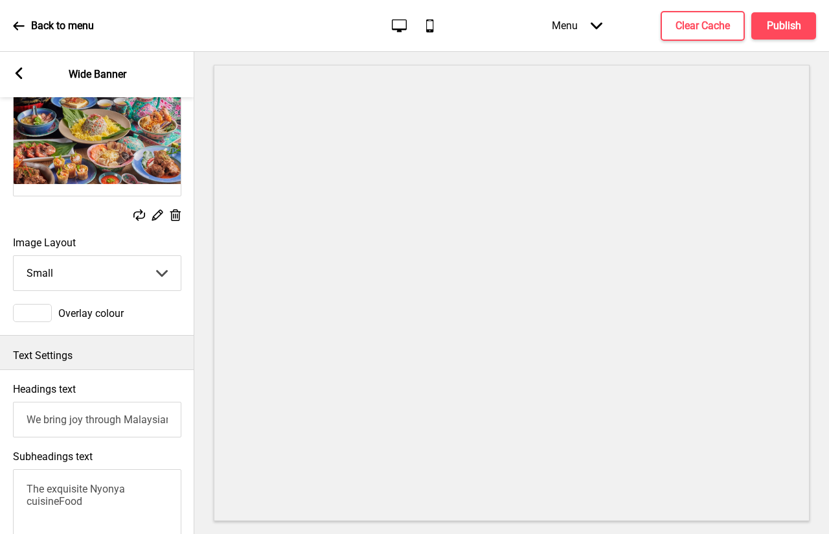
click at [111, 319] on span "Overlay colour" at bounding box center [90, 313] width 65 height 12
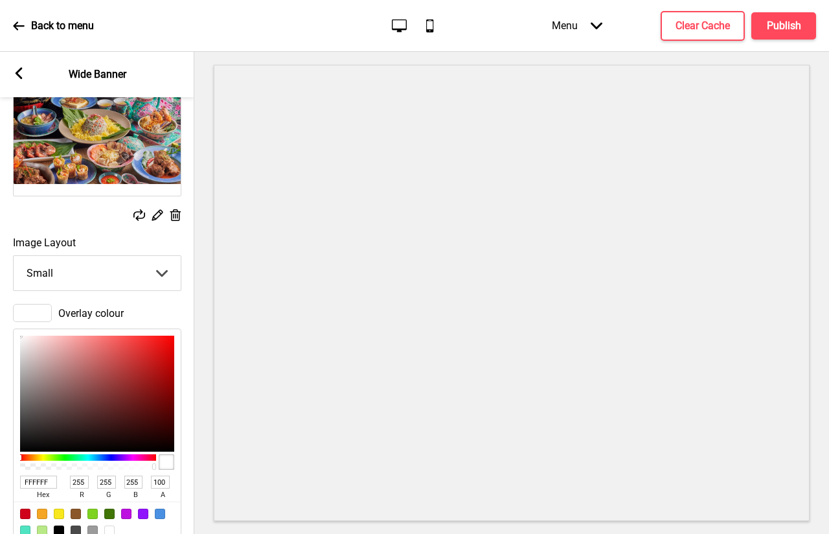
scroll to position [130, 0]
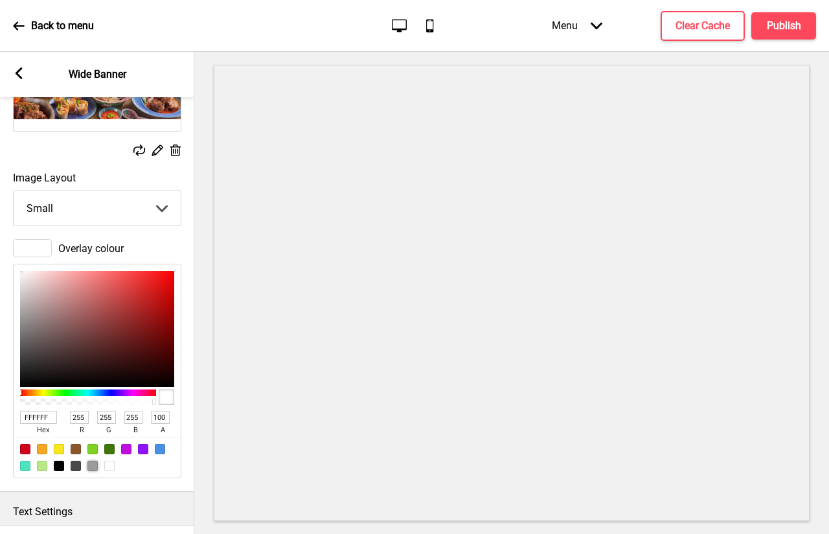
click at [91, 468] on div at bounding box center [92, 466] width 10 height 10
type input "9B9B9B"
type input "155"
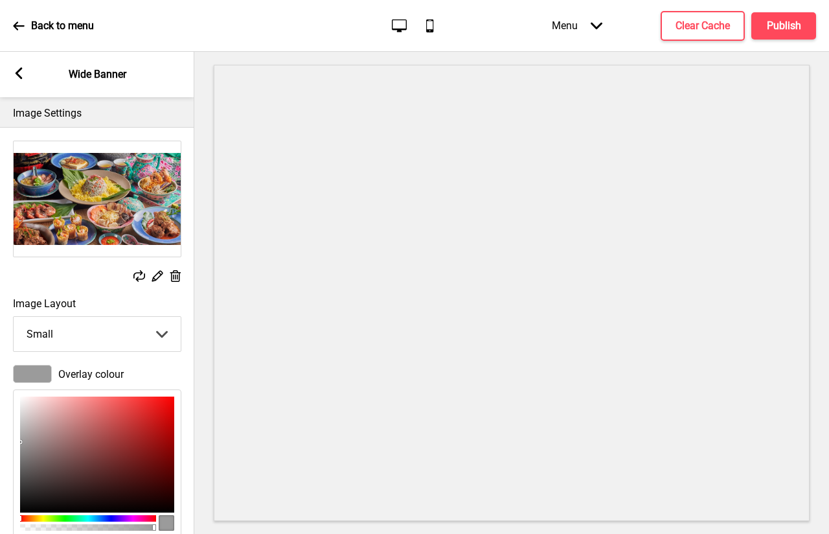
scroll to position [0, 0]
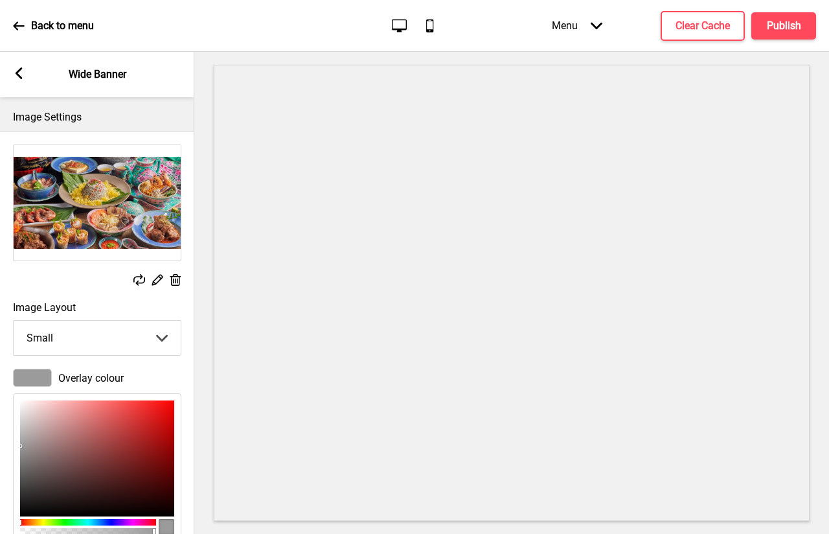
click at [141, 281] on rect at bounding box center [139, 280] width 12 height 12
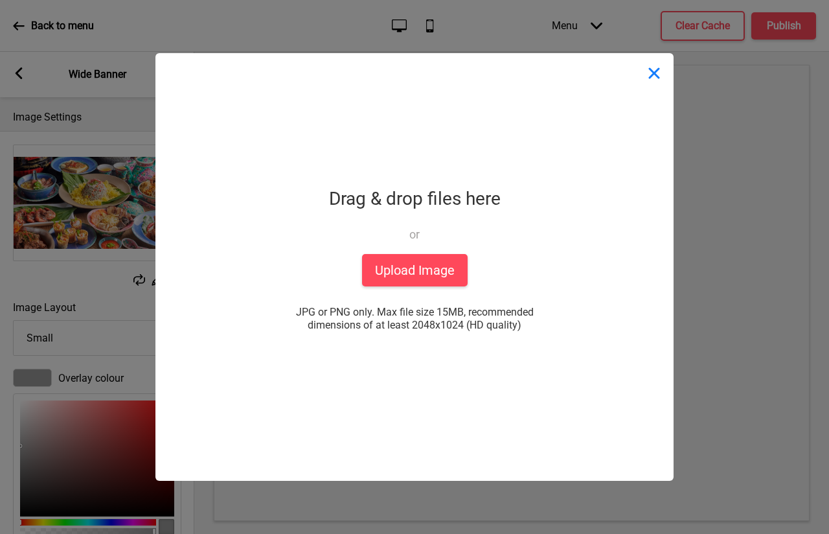
click at [649, 78] on button "Close" at bounding box center [654, 72] width 39 height 39
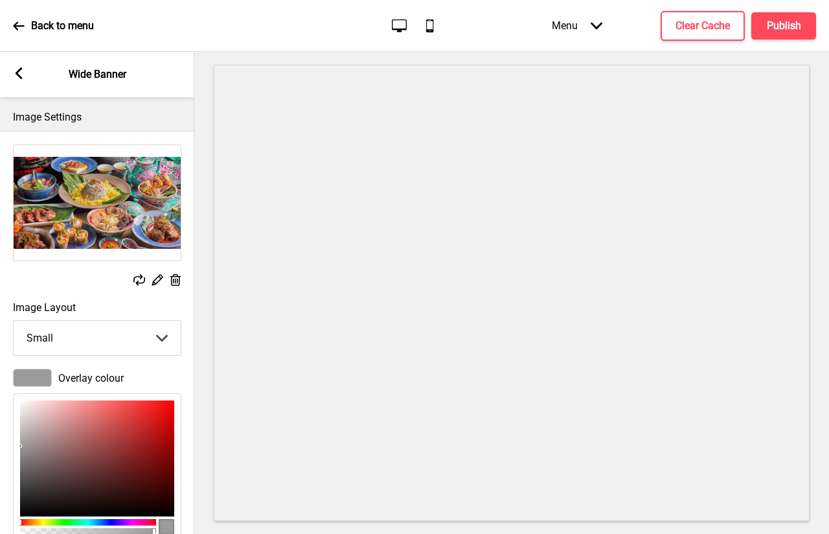
click at [65, 378] on span "Overlay colour" at bounding box center [90, 378] width 65 height 12
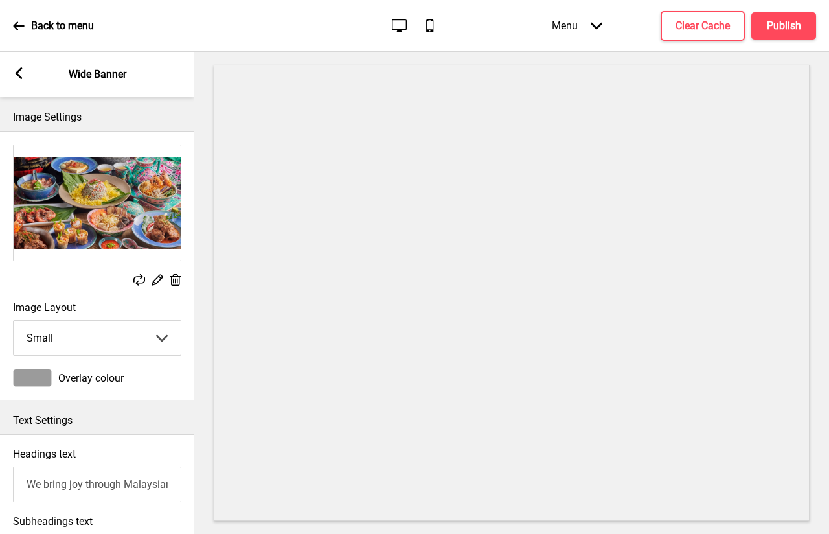
click at [65, 378] on span "Overlay colour" at bounding box center [90, 378] width 65 height 12
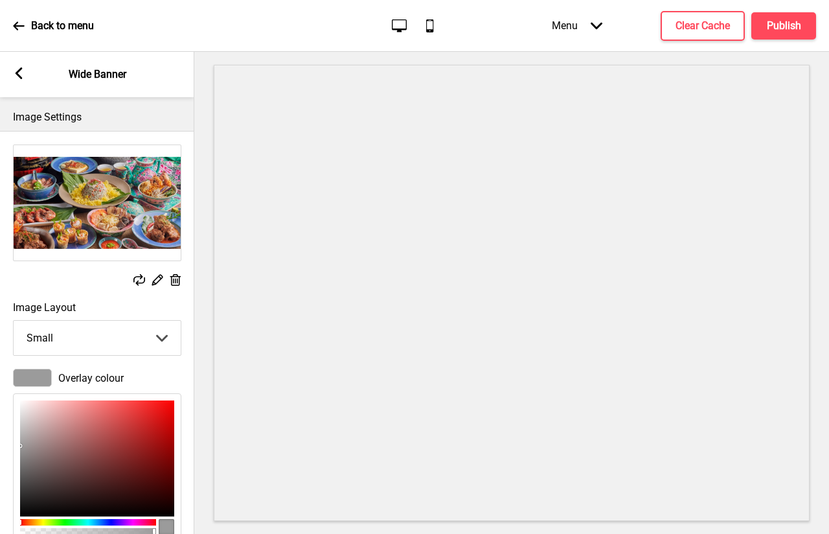
click at [37, 378] on div at bounding box center [32, 378] width 39 height 18
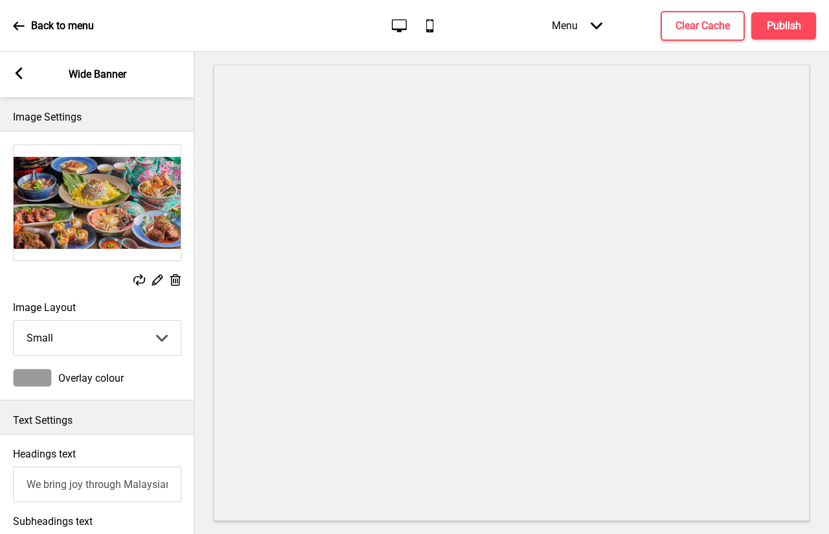
click at [74, 379] on span "Overlay colour" at bounding box center [90, 378] width 65 height 12
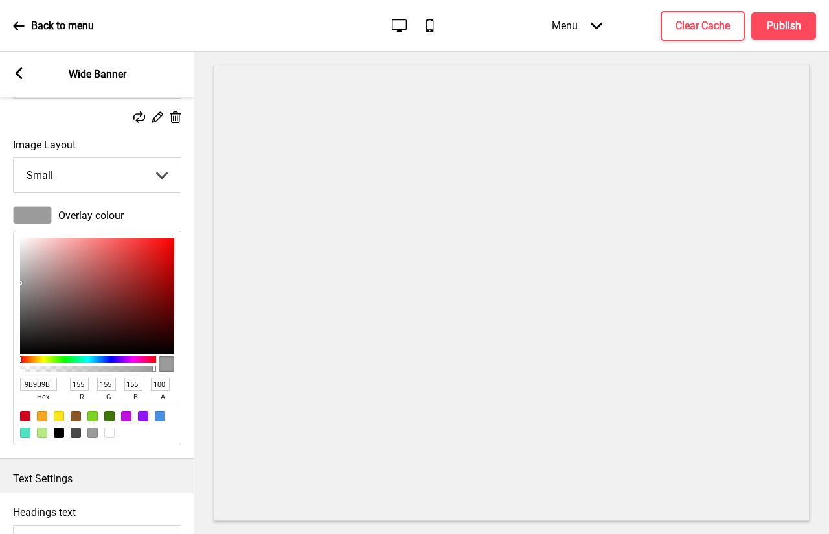
scroll to position [194, 0]
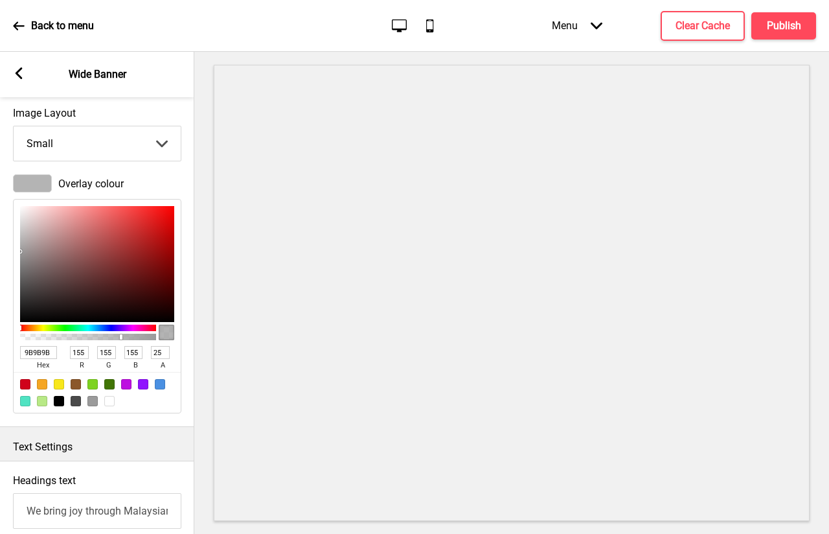
type input "0"
drag, startPoint x: 154, startPoint y: 338, endPoint x: 14, endPoint y: 340, distance: 139.9
click at [14, 340] on div "9B9B9B hex 155 r 155 g 155 b 0 a" at bounding box center [97, 306] width 168 height 214
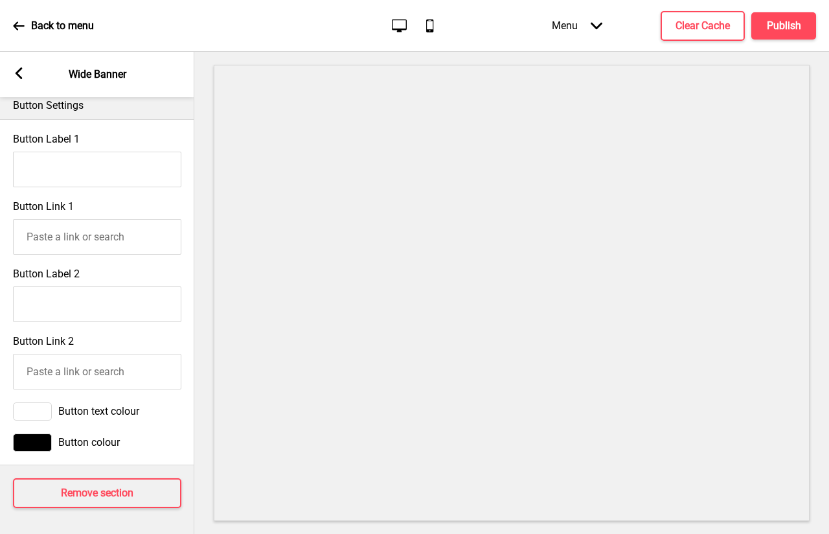
scroll to position [880, 0]
click at [789, 25] on h4 "Publish" at bounding box center [784, 26] width 34 height 14
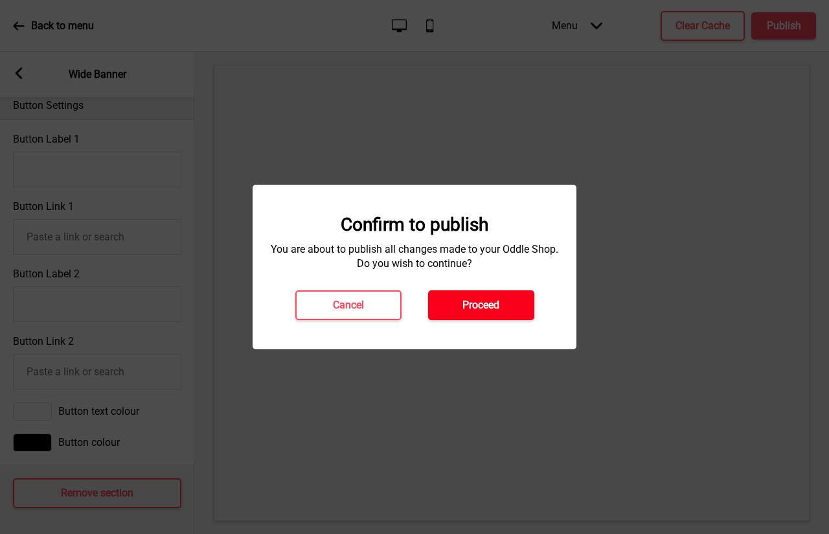
click at [483, 301] on h4 "Proceed" at bounding box center [481, 305] width 37 height 14
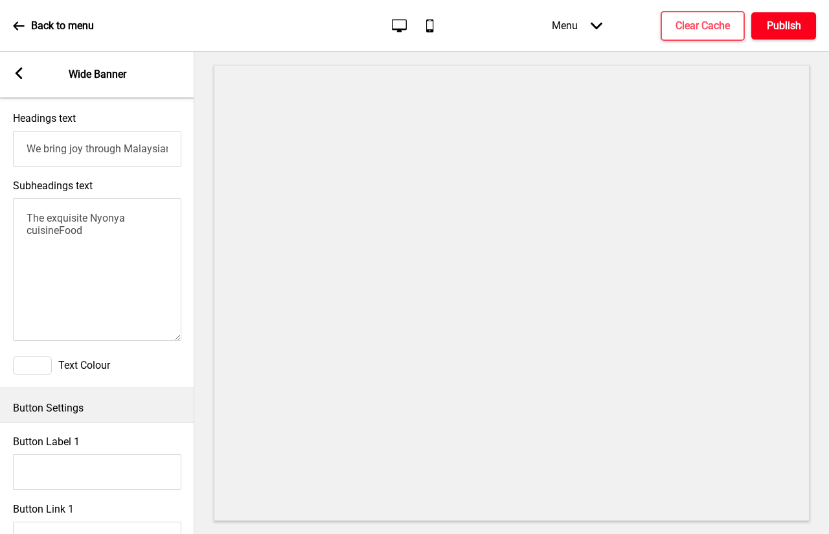
scroll to position [492, 0]
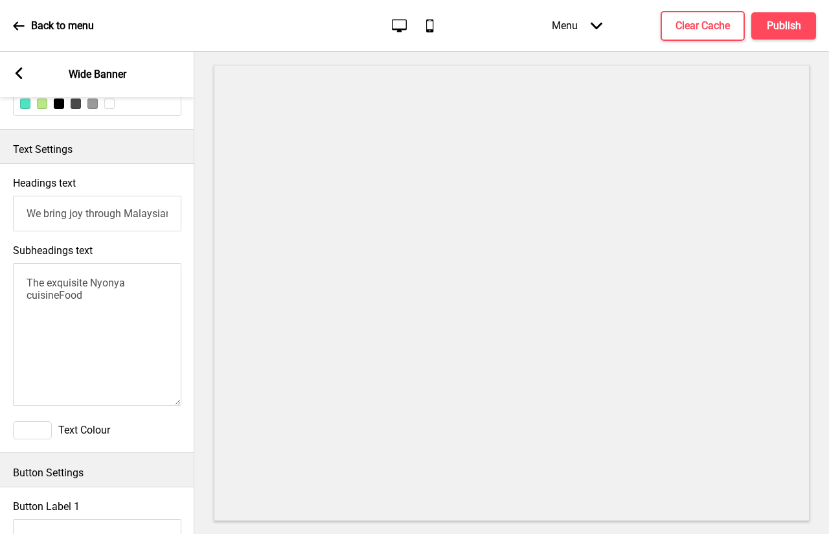
click at [37, 436] on div at bounding box center [32, 430] width 39 height 18
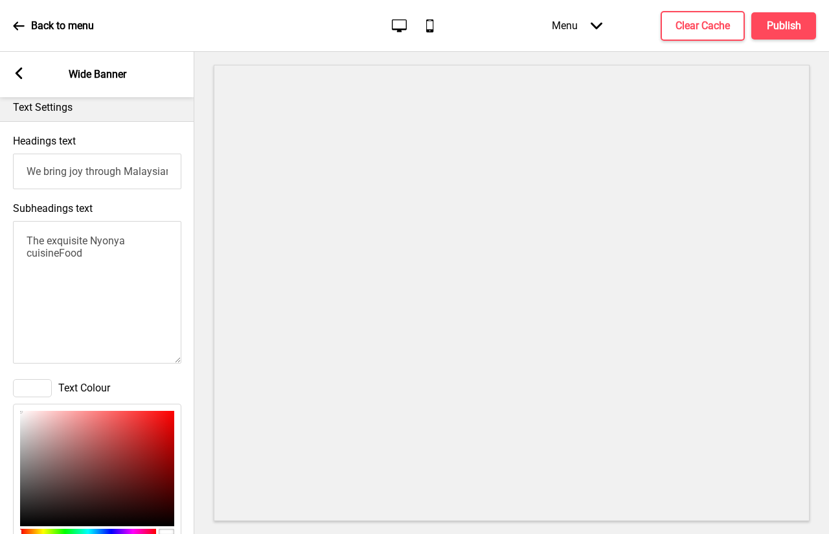
scroll to position [556, 0]
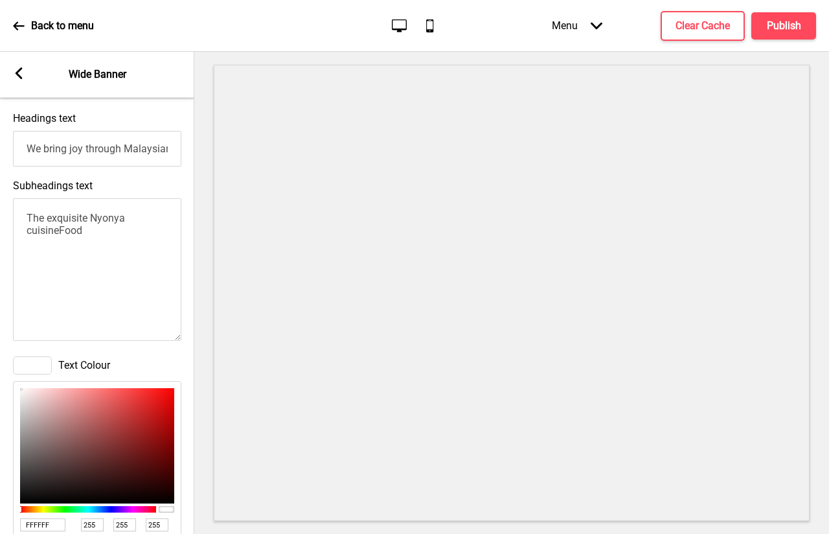
type input "0D0000"
type input "13"
type input "0"
click at [169, 503] on div at bounding box center [97, 446] width 154 height 116
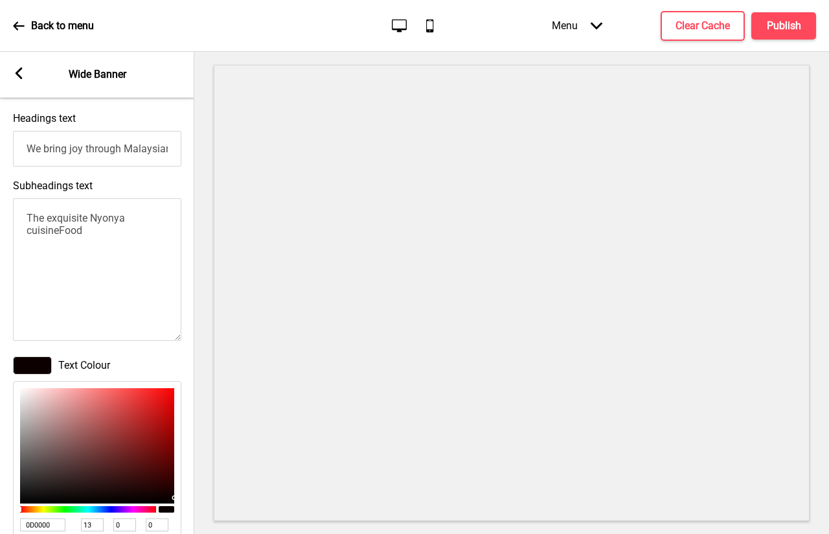
type input "350A0A"
type input "53"
type input "10"
click at [146, 485] on div at bounding box center [97, 446] width 154 height 116
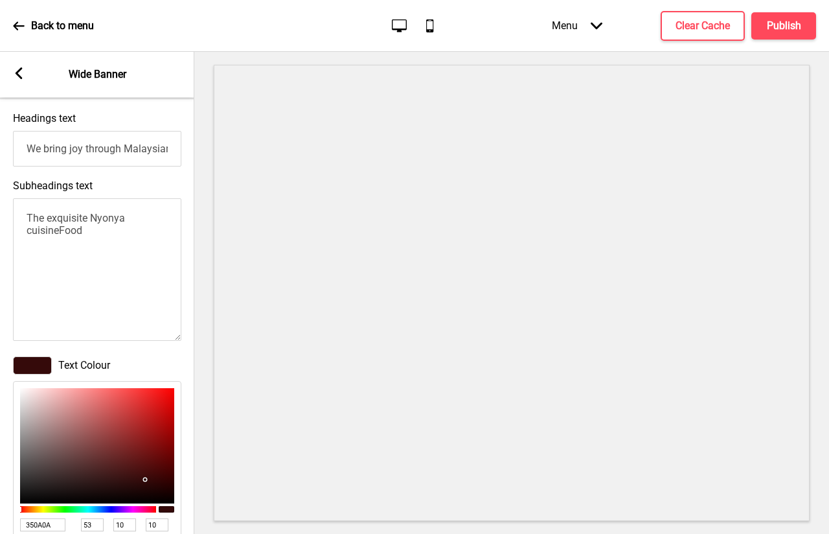
type input "592D2D"
type input "89"
type input "45"
click at [95, 468] on div at bounding box center [97, 446] width 154 height 116
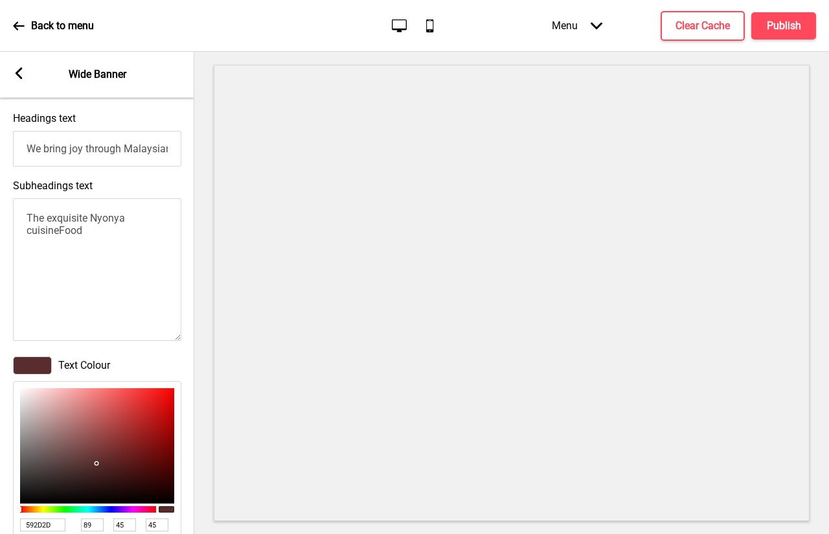
type input "674B4B"
type input "103"
type input "75"
click at [62, 462] on div at bounding box center [97, 446] width 154 height 116
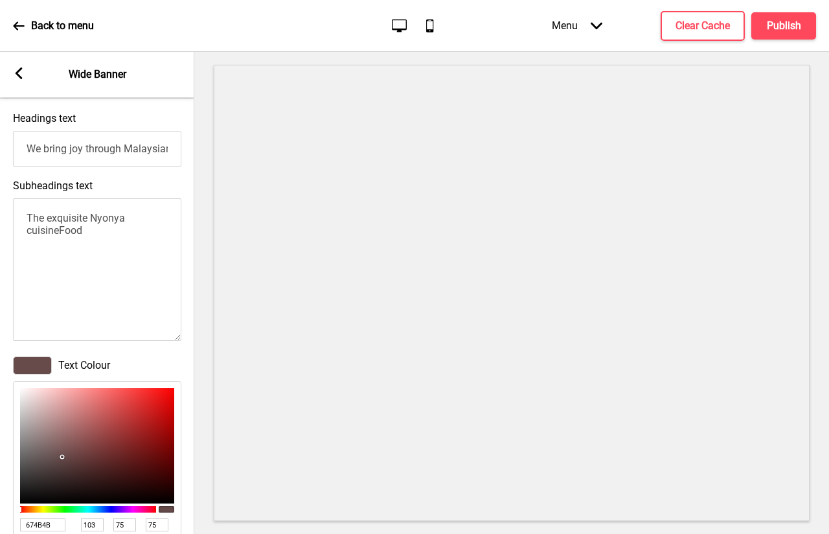
type input "A37C7C"
type input "163"
type input "124"
click at [57, 435] on div at bounding box center [97, 446] width 154 height 116
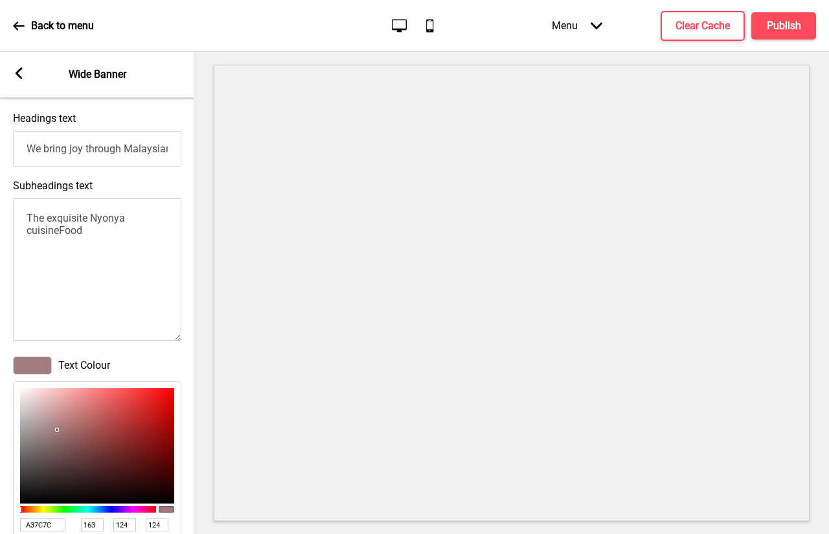
type input "CEA1A1"
type input "206"
type input "161"
click at [54, 415] on div at bounding box center [97, 446] width 154 height 116
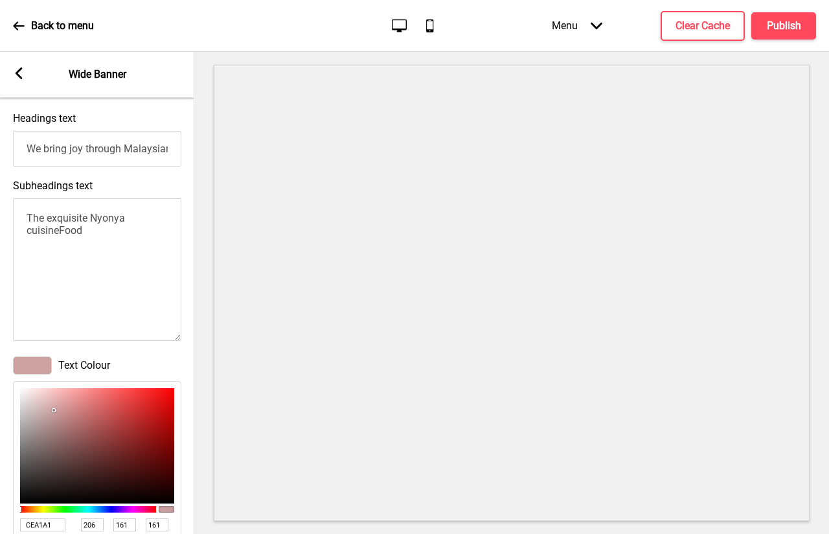
type input "EDDCDC"
type input "237"
type input "220"
click at [31, 401] on div at bounding box center [97, 446] width 154 height 116
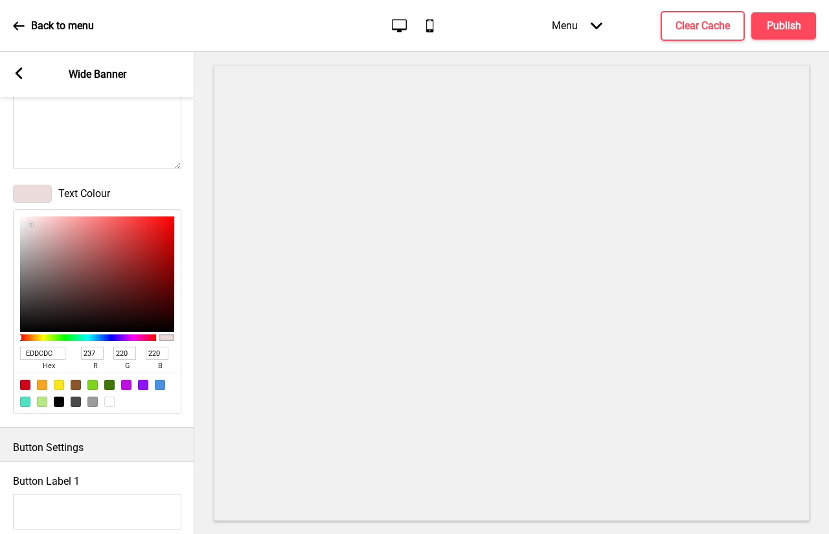
scroll to position [751, 0]
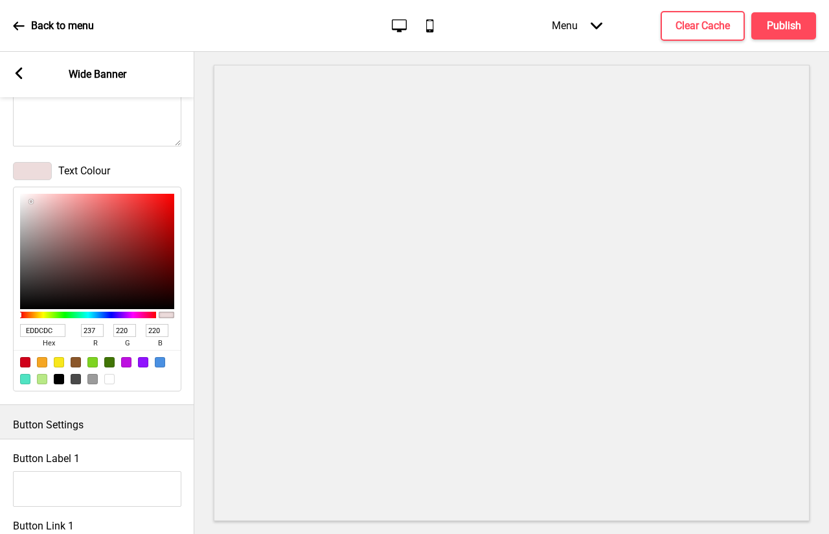
type input "4D2525"
type input "77"
type input "37"
click at [101, 279] on div at bounding box center [97, 252] width 154 height 116
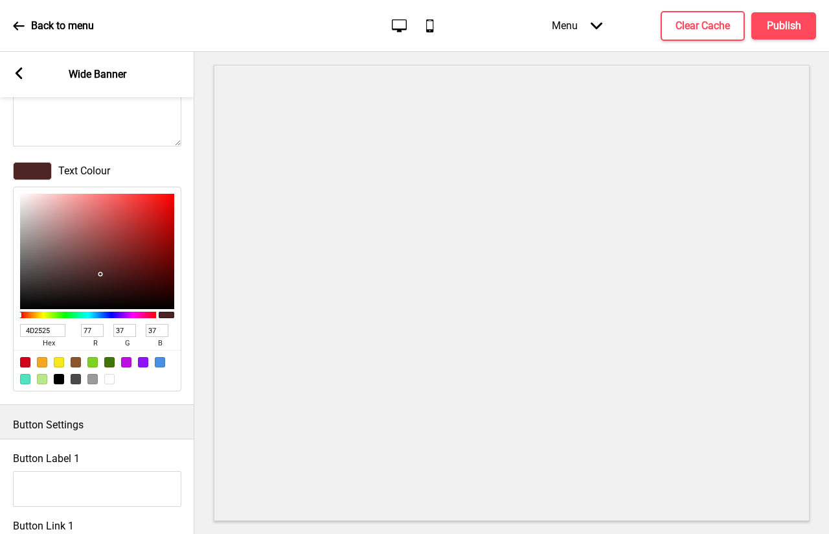
type input "835353"
type input "131"
type input "83"
click at [77, 255] on div at bounding box center [97, 252] width 154 height 116
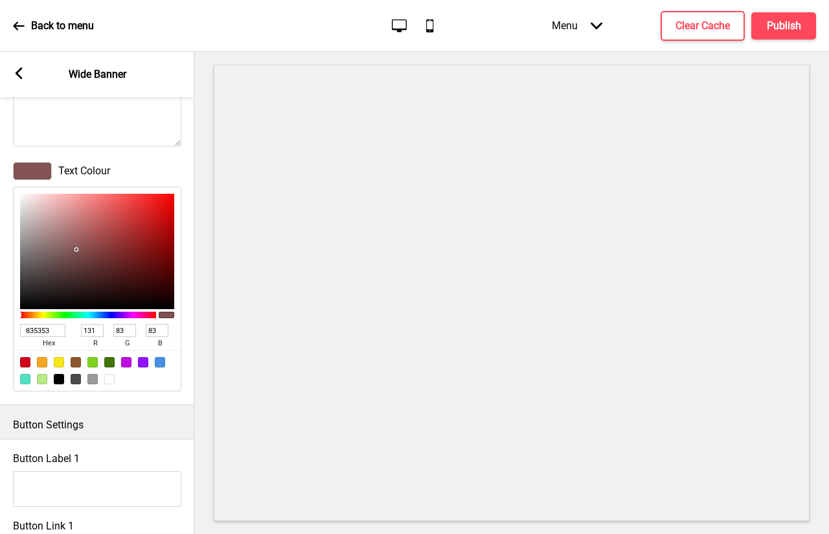
type input "BA9393"
type input "186"
type input "147"
click at [52, 230] on div at bounding box center [97, 252] width 154 height 116
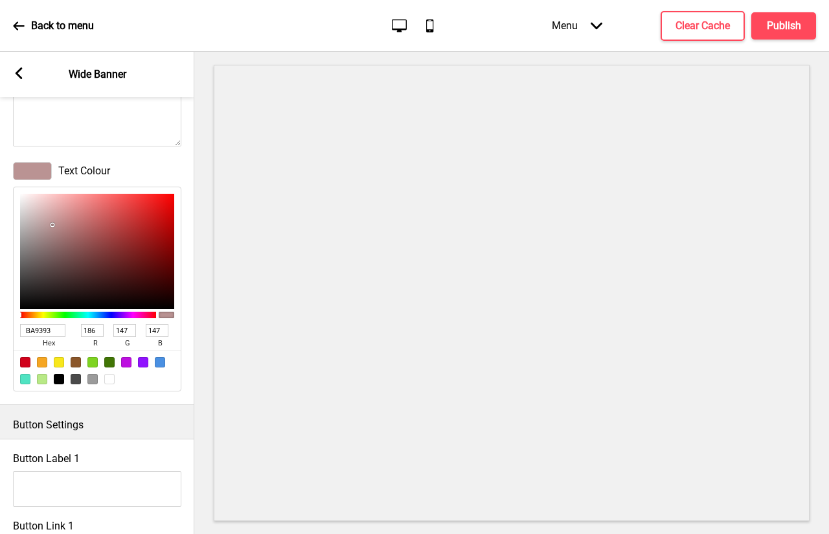
type input "4A1919"
type input "74"
type input "25"
click at [123, 280] on div at bounding box center [97, 252] width 154 height 116
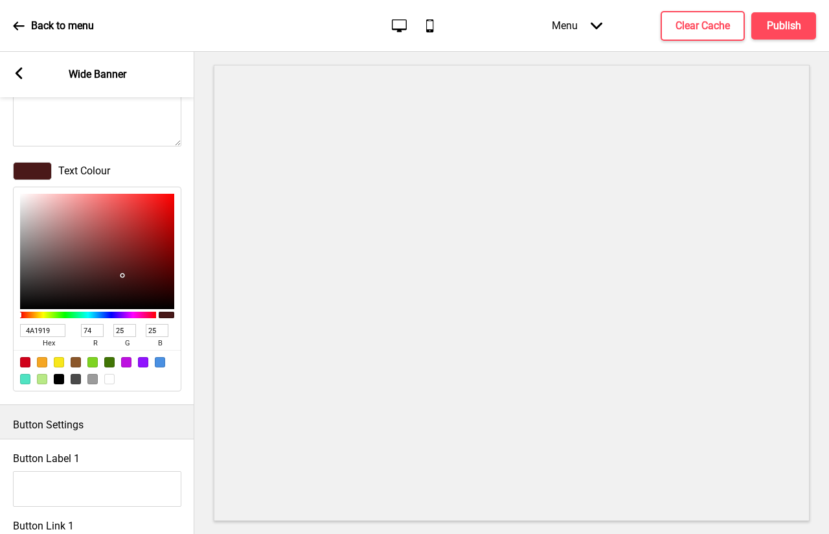
type input "3B1212"
type input "59"
type input "18"
click at [126, 288] on div at bounding box center [97, 252] width 154 height 116
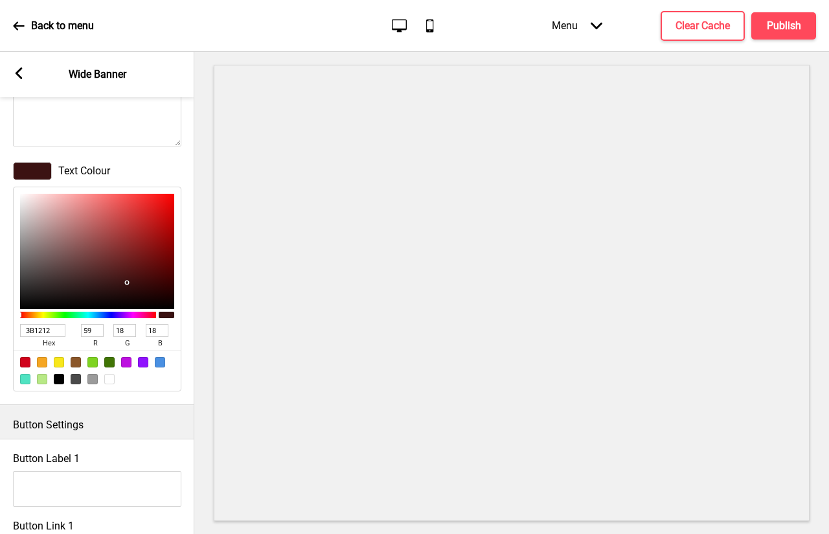
type input "290C0C"
type input "41"
type input "12"
click at [128, 295] on div at bounding box center [97, 252] width 154 height 116
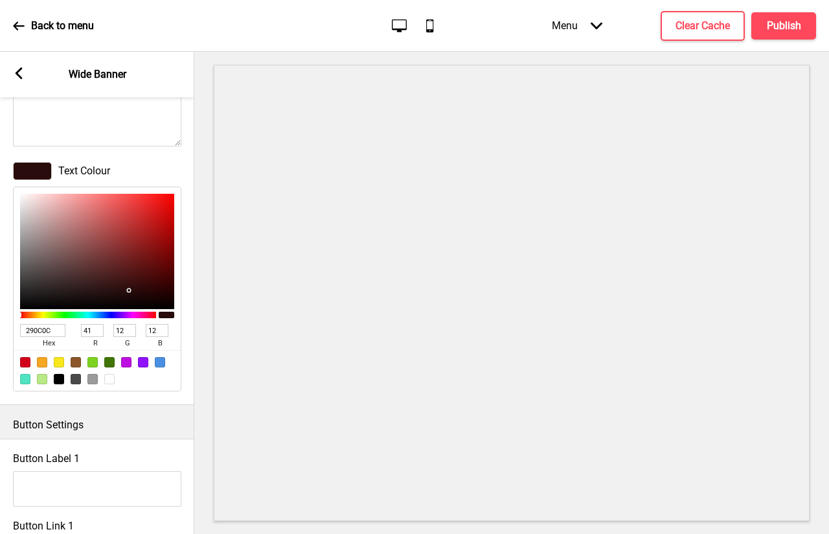
type input "4D1A1A"
type input "77"
type input "26"
click at [122, 279] on div at bounding box center [97, 252] width 154 height 116
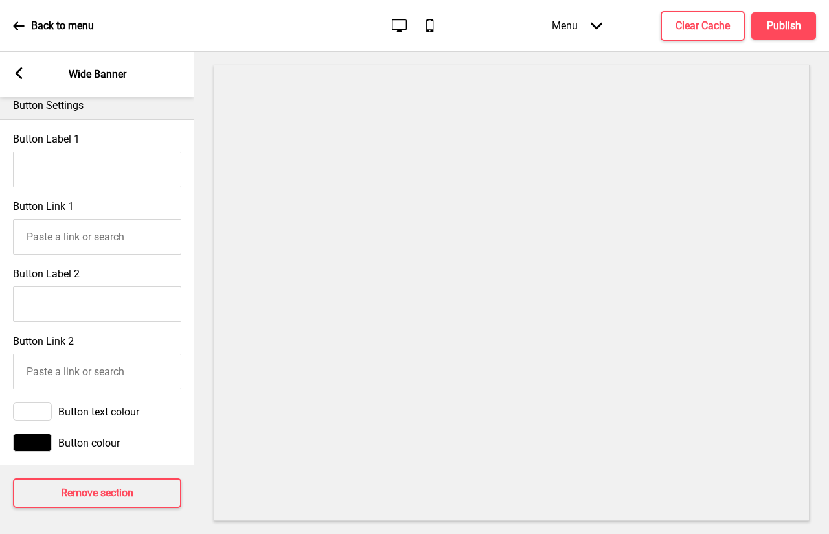
scroll to position [1094, 0]
click at [787, 22] on h4 "Publish" at bounding box center [784, 26] width 34 height 14
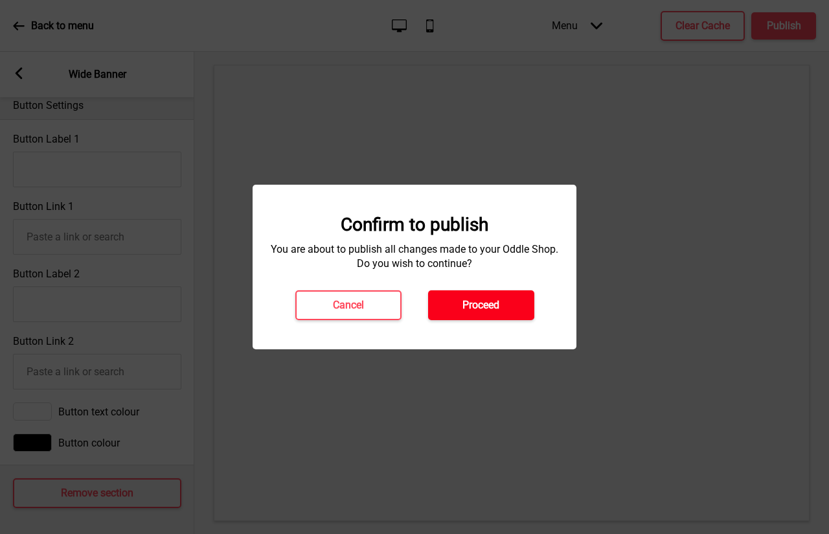
click at [504, 302] on button "Proceed" at bounding box center [481, 305] width 106 height 30
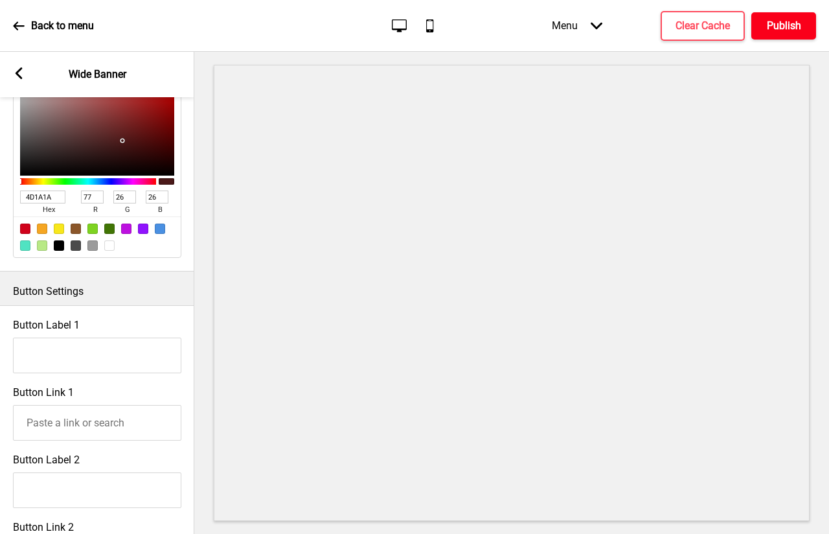
scroll to position [1036, 0]
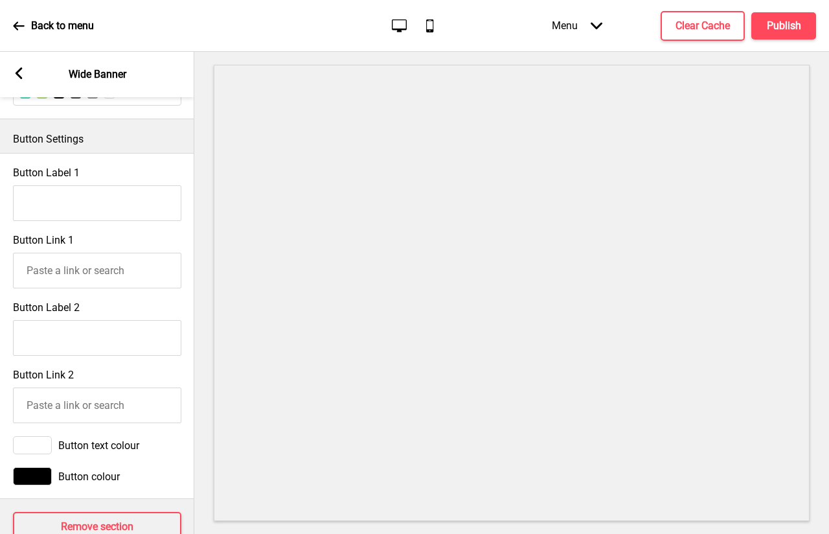
click at [18, 72] on icon at bounding box center [19, 73] width 7 height 12
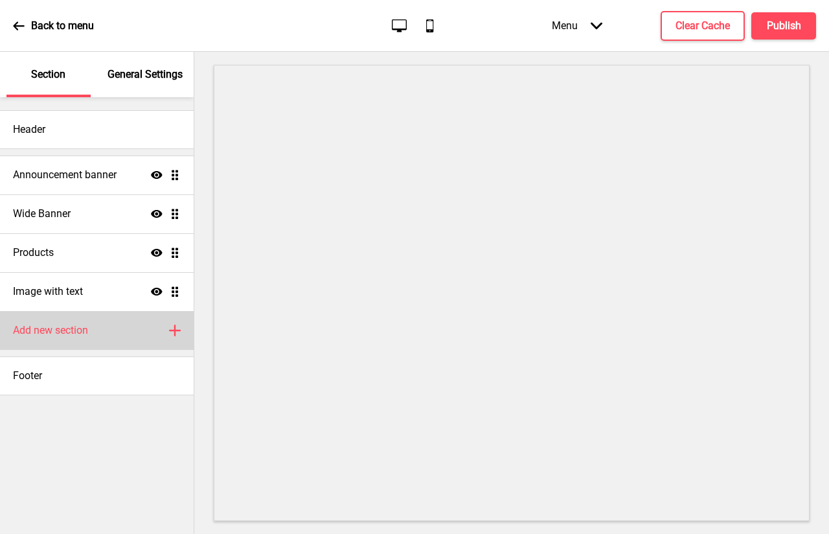
click at [102, 331] on div "Add new section Plus" at bounding box center [97, 330] width 194 height 39
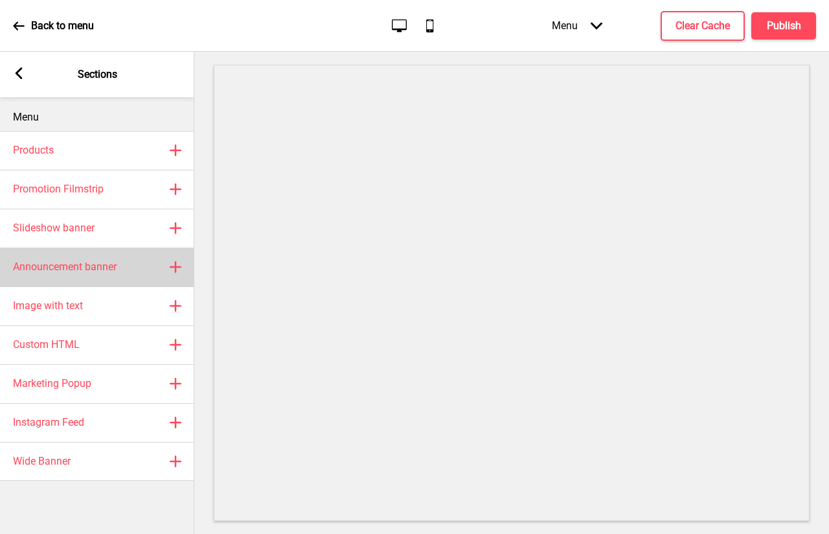
click at [171, 263] on rect at bounding box center [176, 267] width 16 height 16
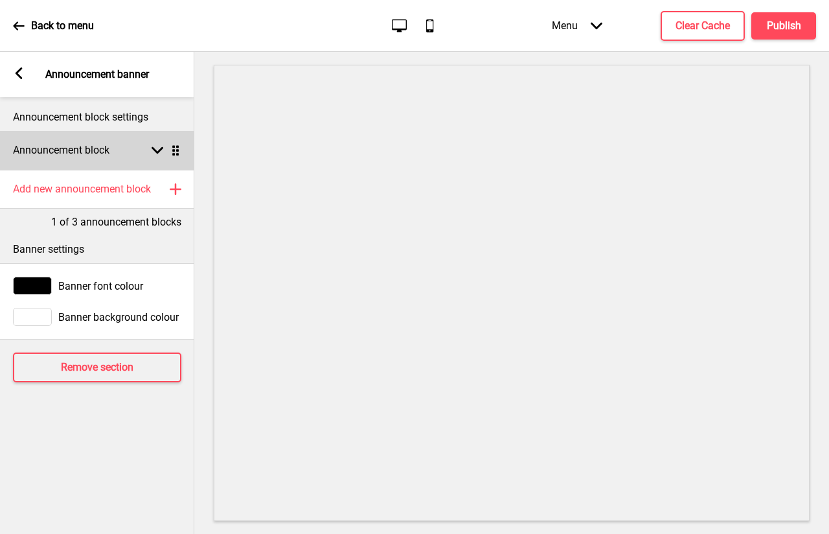
click at [151, 153] on div "Arrow down Drag" at bounding box center [163, 150] width 36 height 12
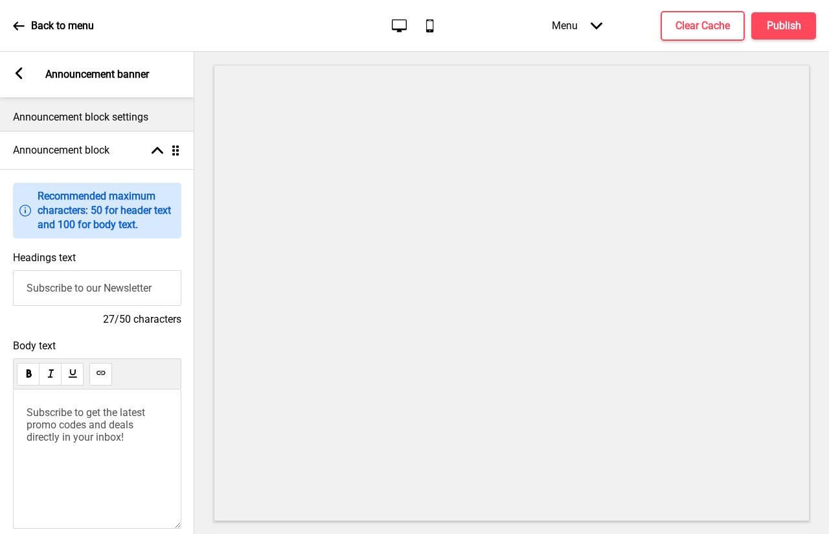
click at [128, 420] on span "Subscribe to get the latest promo codes and deals directly in your inbox!" at bounding box center [87, 424] width 121 height 37
drag, startPoint x: 131, startPoint y: 451, endPoint x: 60, endPoint y: 404, distance: 85.5
click at [60, 404] on div "Subscribe to get the latest promo codes and deals directly in your inbox!" at bounding box center [97, 458] width 168 height 139
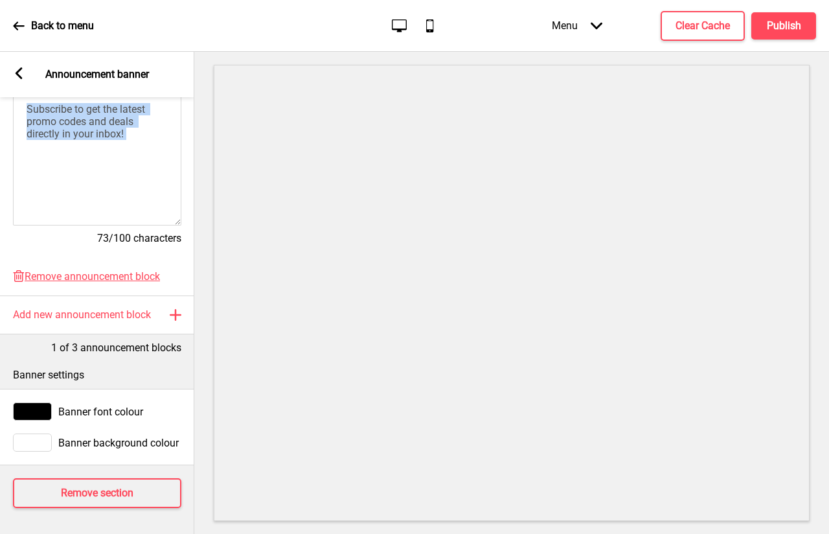
scroll to position [0, 0]
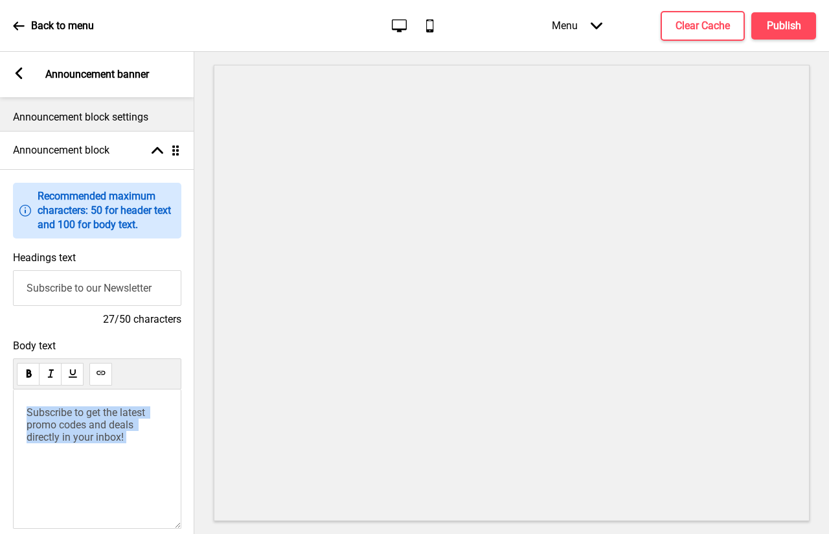
click at [47, 424] on span "Subscribe to get the latest promo codes and deals directly in your inbox!" at bounding box center [87, 424] width 121 height 37
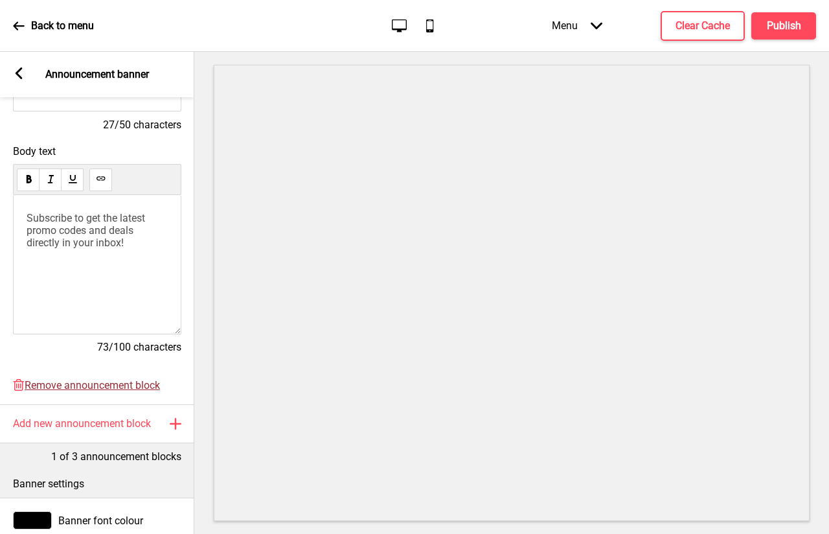
click at [126, 380] on span "Remove announcement block" at bounding box center [92, 385] width 135 height 12
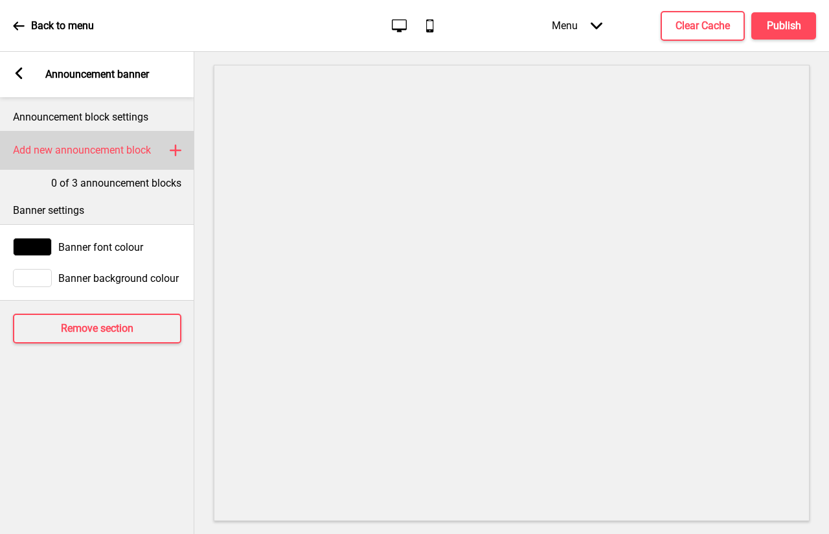
click at [154, 151] on div "Add new announcement block Plus" at bounding box center [97, 150] width 194 height 39
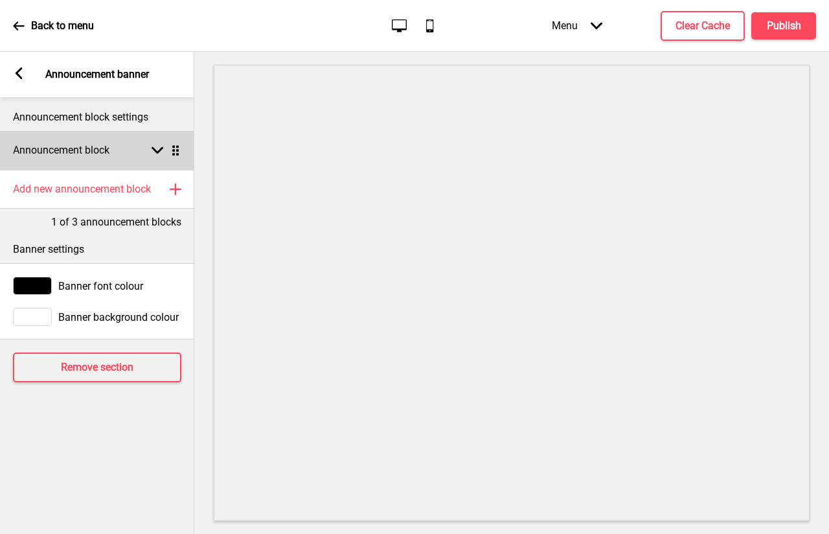
click at [92, 154] on h4 "Announcement block" at bounding box center [61, 150] width 97 height 14
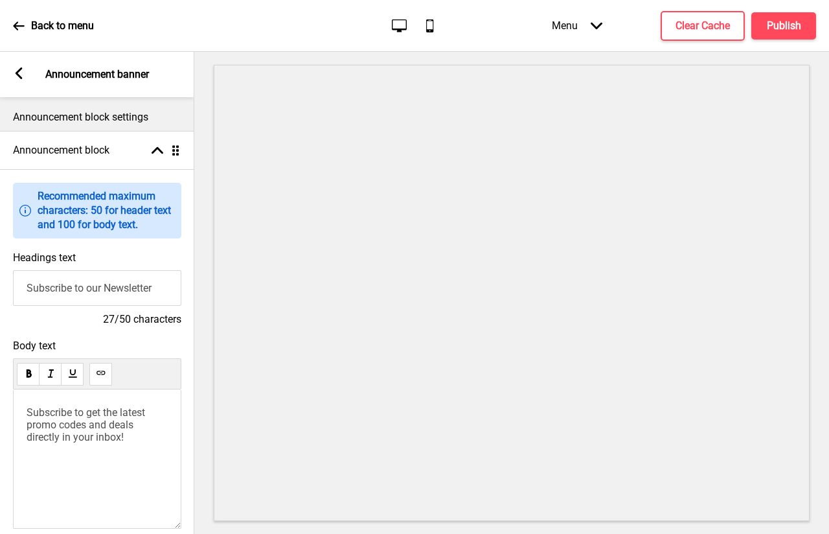
click at [126, 430] on span "Subscribe to get the latest promo codes and deals directly in your inbox!" at bounding box center [87, 424] width 121 height 37
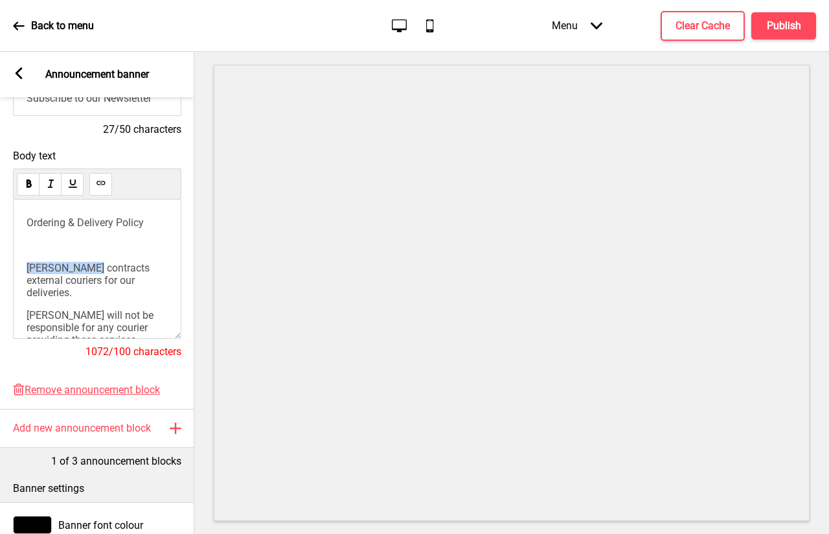
drag, startPoint x: 92, startPoint y: 273, endPoint x: 21, endPoint y: 269, distance: 70.7
click at [21, 269] on div "Ordering & Delivery Policy ﻿ [PERSON_NAME] contracts external couriers for our …" at bounding box center [97, 269] width 168 height 139
drag, startPoint x: 27, startPoint y: 270, endPoint x: 78, endPoint y: 284, distance: 53.6
click at [78, 284] on span "London Probiotics Technology contracts external couriers for our deliveries." at bounding box center [98, 280] width 142 height 37
copy span "London Probiotics Technology"
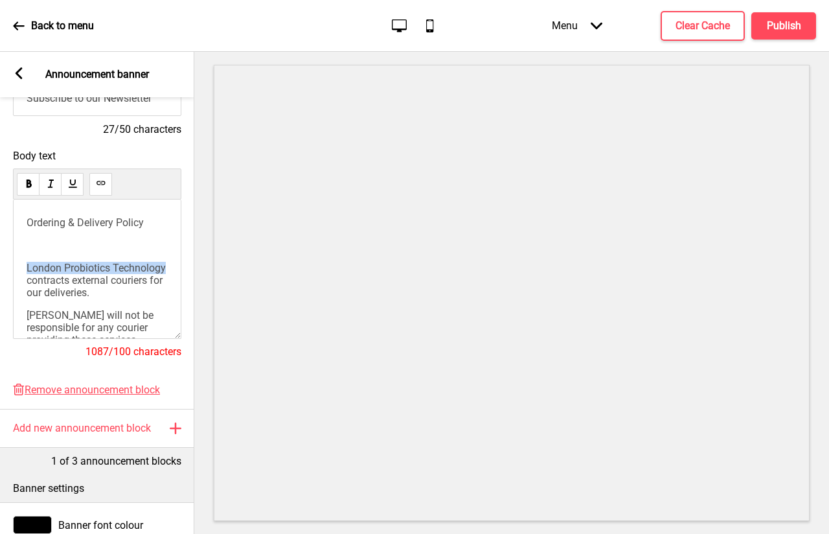
scroll to position [65, 0]
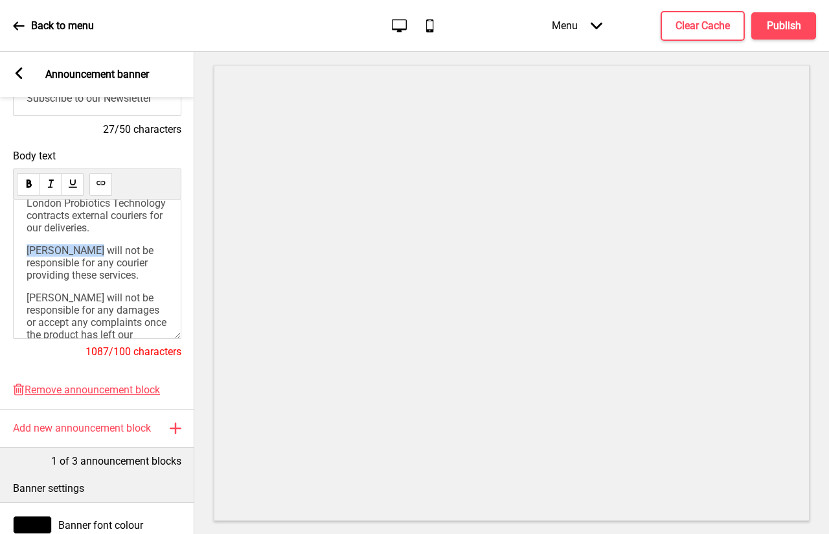
drag, startPoint x: 93, startPoint y: 268, endPoint x: 21, endPoint y: 263, distance: 71.4
click at [21, 263] on div "Ordering & Delivery Policy ﻿ London Probiotics Technology contracts external co…" at bounding box center [97, 269] width 168 height 139
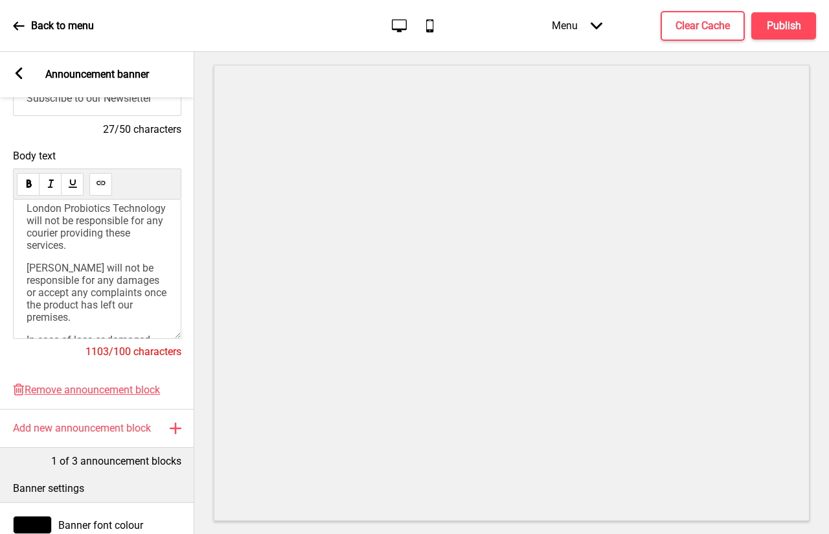
scroll to position [130, 0]
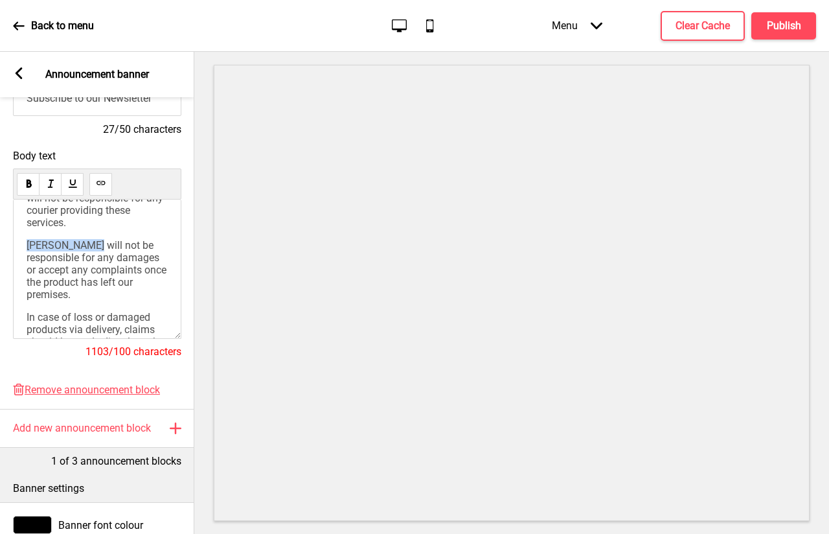
drag, startPoint x: 91, startPoint y: 282, endPoint x: 24, endPoint y: 288, distance: 67.6
click at [24, 288] on div "Ordering & Delivery Policy ﻿ London Probiotics Technology contracts external co…" at bounding box center [97, 269] width 168 height 139
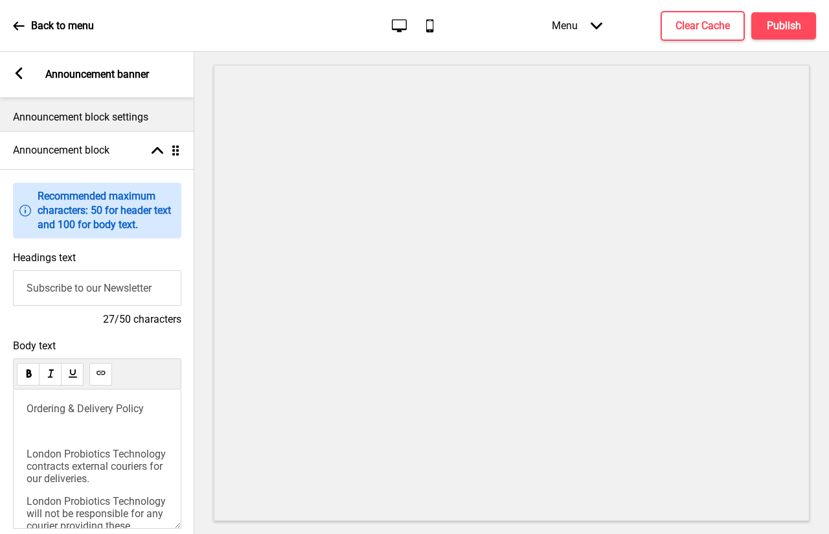
scroll to position [0, 0]
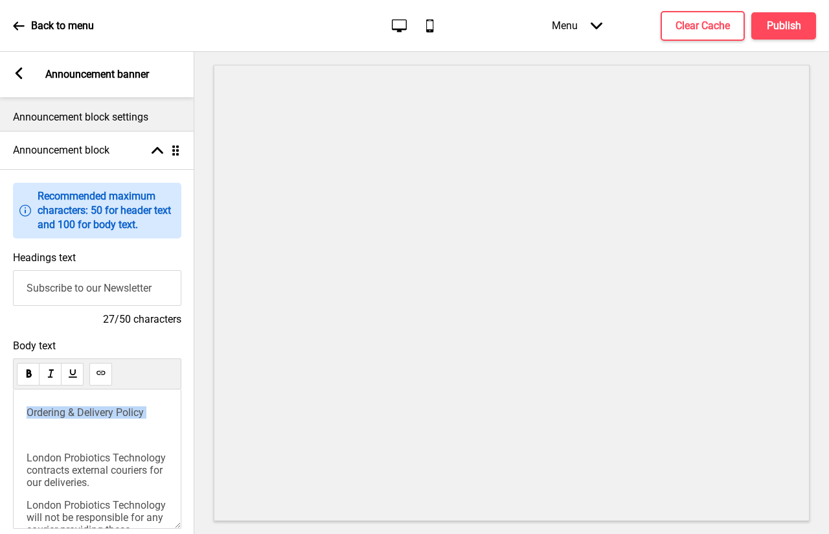
drag, startPoint x: 125, startPoint y: 440, endPoint x: 0, endPoint y: 385, distance: 136.9
click at [0, 385] on div "Body text Ordering & Delivery Policy ﻿ London Probiotics Technology contracts e…" at bounding box center [97, 450] width 194 height 234
click at [159, 285] on input "Subscribe to our Newsletter" at bounding box center [97, 288] width 168 height 36
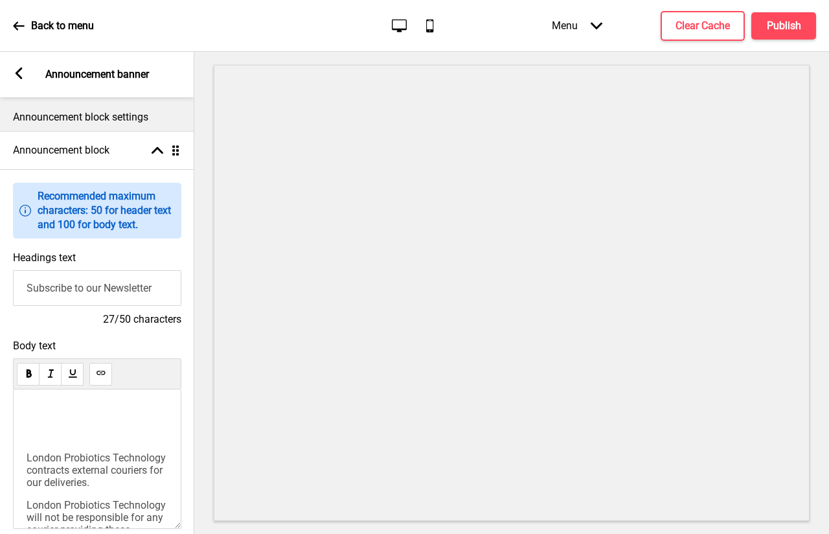
paste input "Ordering & Delivery Policy"
type input "Ordering & Delivery Policy"
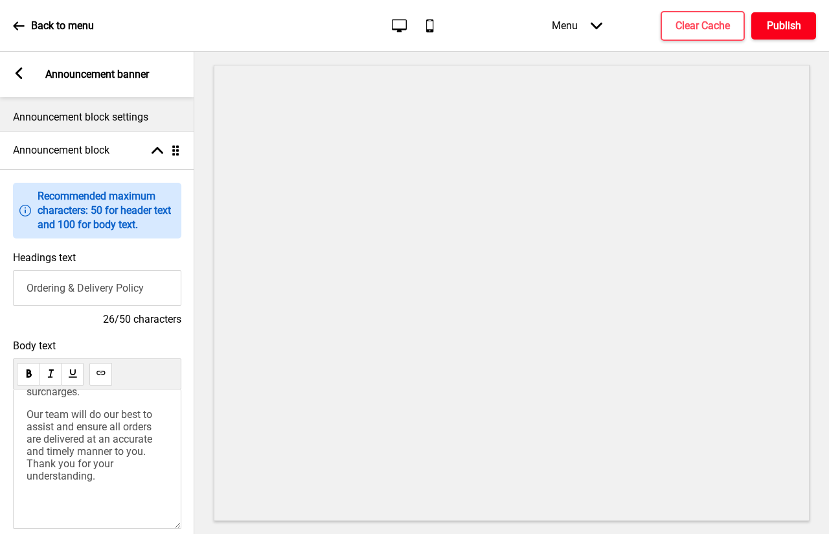
click at [771, 32] on h4 "Publish" at bounding box center [784, 26] width 34 height 14
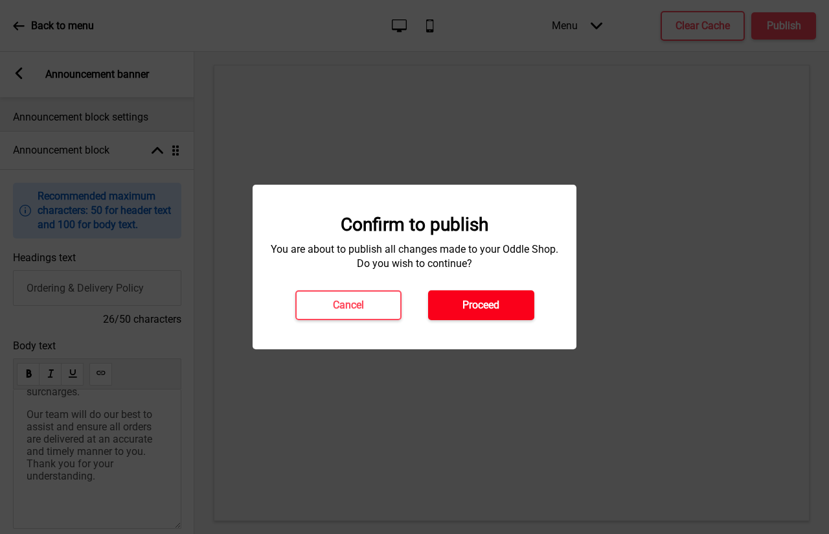
click at [506, 302] on button "Proceed" at bounding box center [481, 305] width 106 height 30
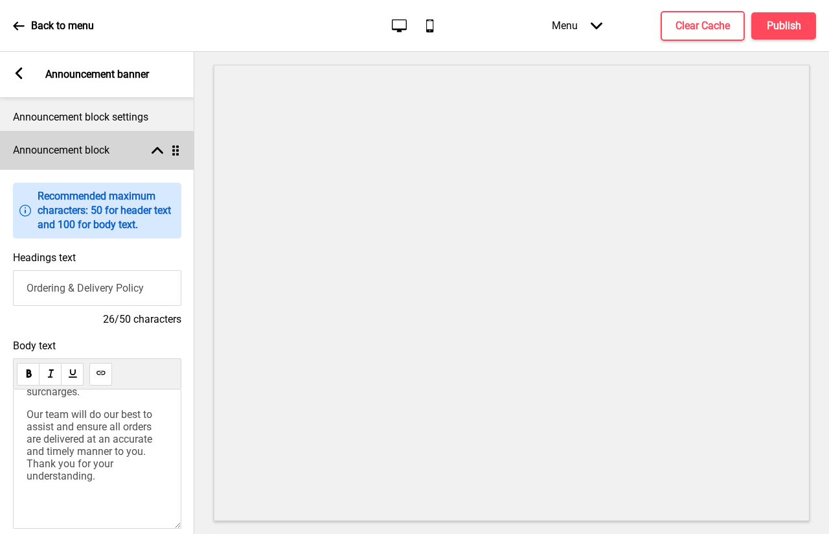
click at [183, 147] on div "Announcement block Arrow up Drag" at bounding box center [97, 150] width 194 height 39
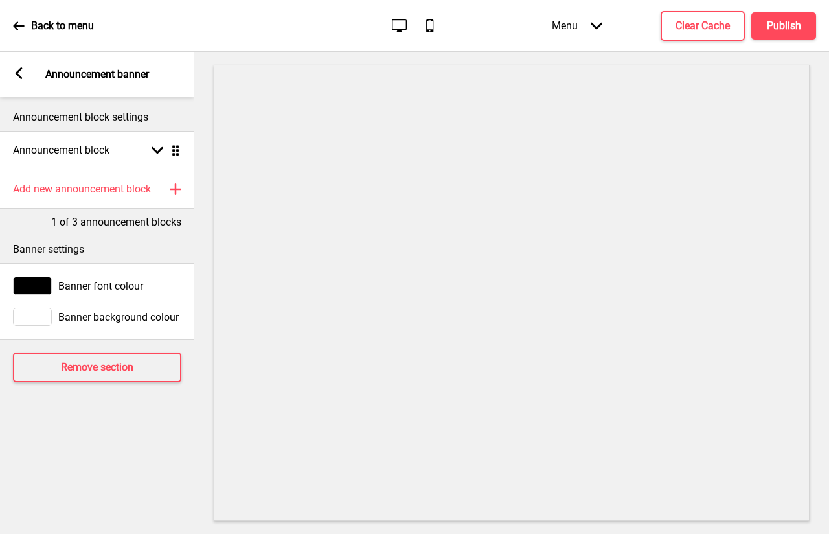
click at [25, 77] on div "Arrow left Announcement banner" at bounding box center [97, 74] width 194 height 45
click at [21, 77] on icon at bounding box center [19, 73] width 7 height 12
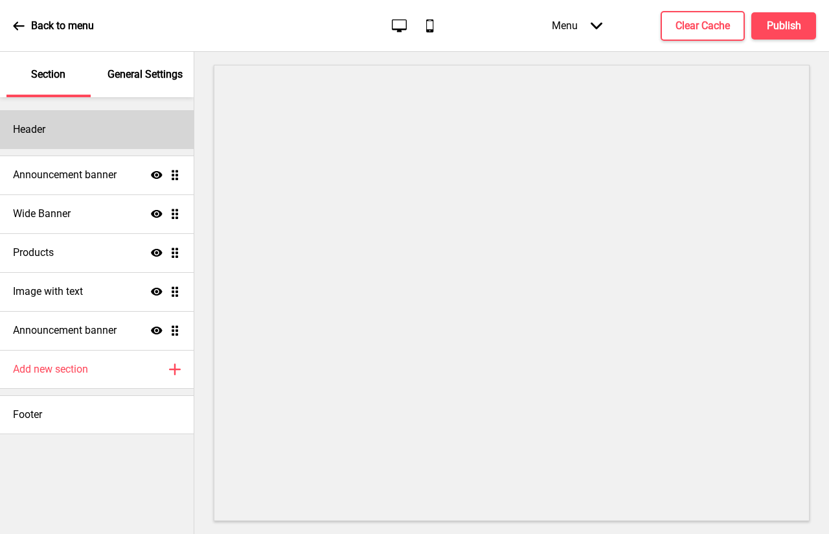
click at [106, 139] on div "Header" at bounding box center [97, 129] width 194 height 39
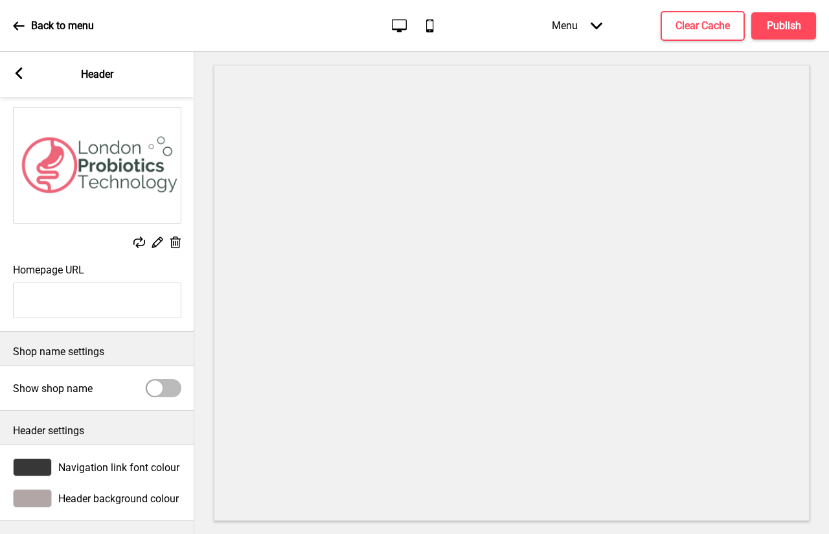
scroll to position [81, 0]
click at [150, 492] on span "Header background colour" at bounding box center [118, 498] width 120 height 12
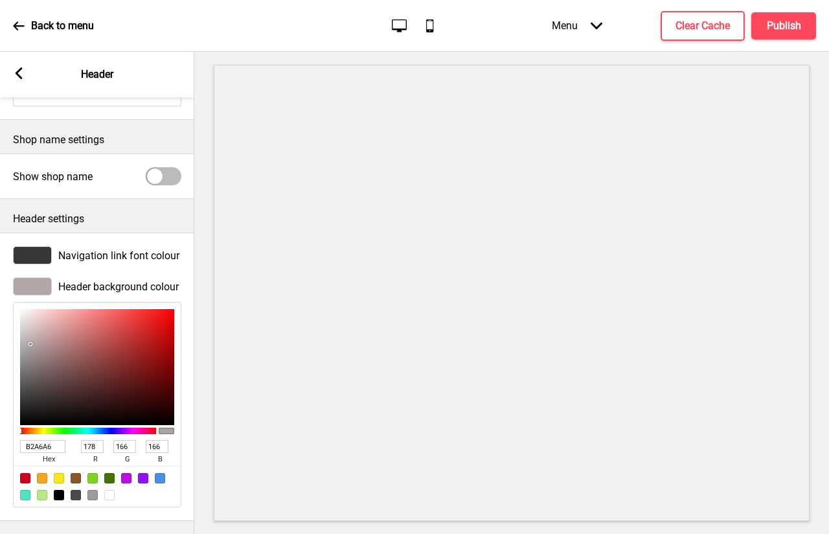
scroll to position [295, 0]
click at [52, 440] on input "B2A6A6" at bounding box center [42, 446] width 45 height 13
click at [17, 74] on icon at bounding box center [19, 73] width 7 height 12
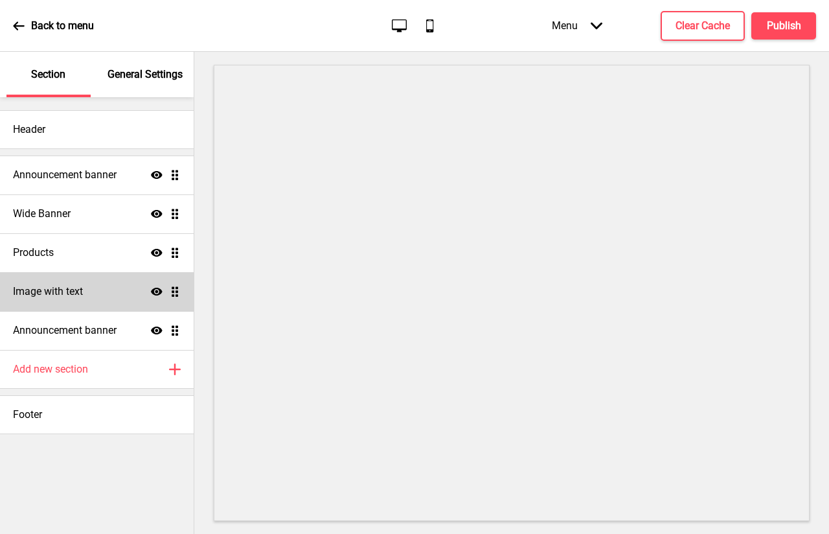
drag, startPoint x: 154, startPoint y: 291, endPoint x: 147, endPoint y: 295, distance: 7.6
click at [154, 293] on icon at bounding box center [157, 292] width 12 height 8
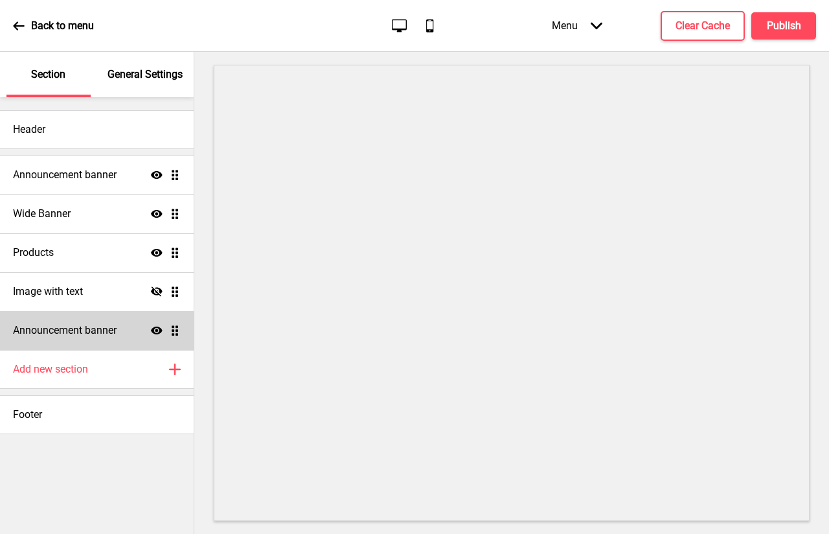
click at [117, 321] on div "Announcement banner Show Drag" at bounding box center [97, 330] width 194 height 39
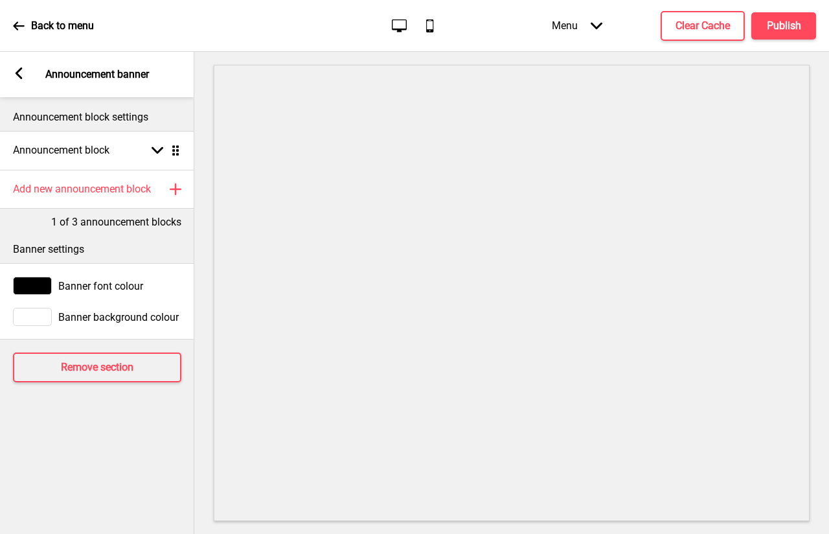
click at [81, 317] on span "Banner background colour" at bounding box center [118, 317] width 120 height 12
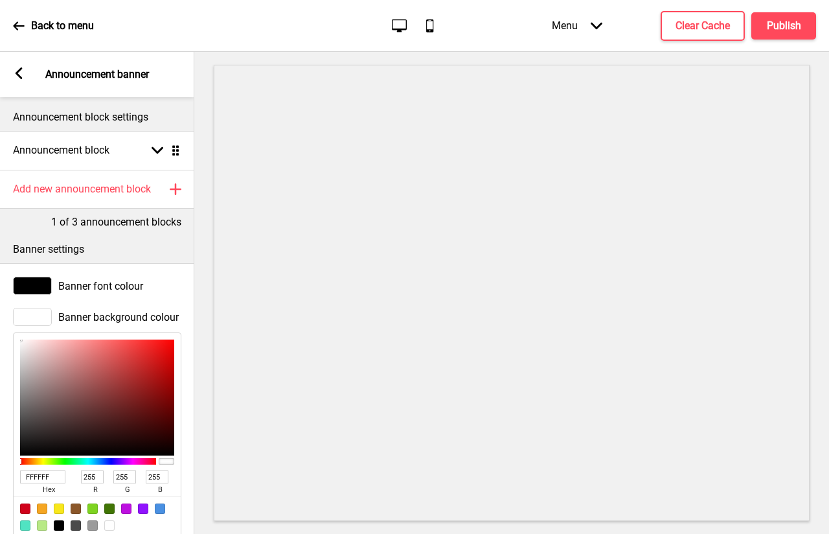
click at [52, 474] on input "FFFFFF" at bounding box center [42, 476] width 45 height 13
paste input "B2A6A6"
type input "B2A6A6"
type input "178"
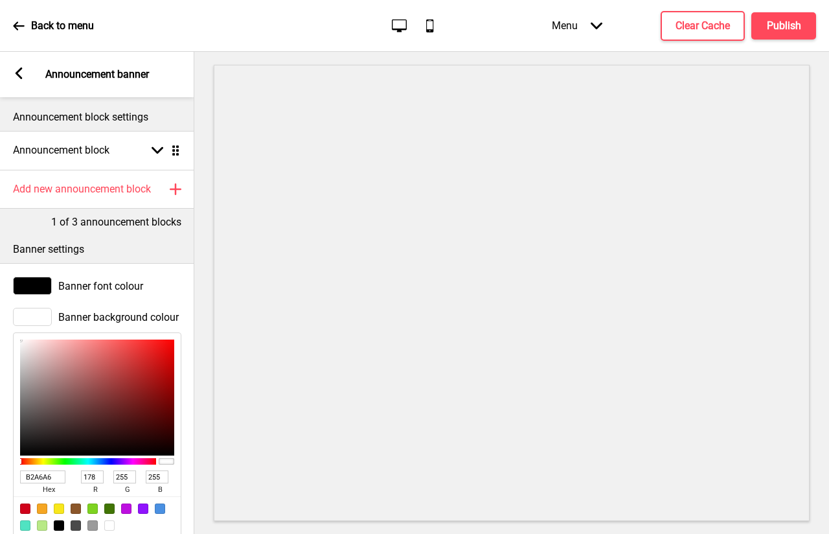
type input "166"
type input "B2A6A6"
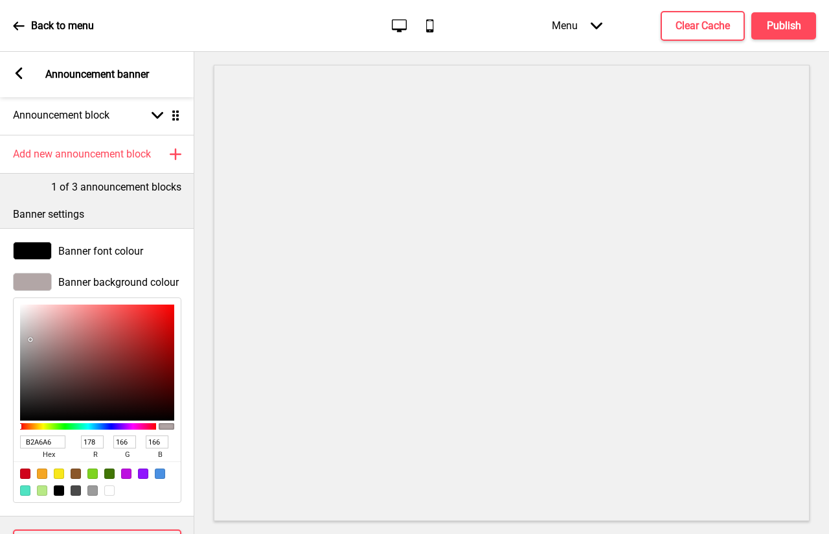
scroll to position [0, 0]
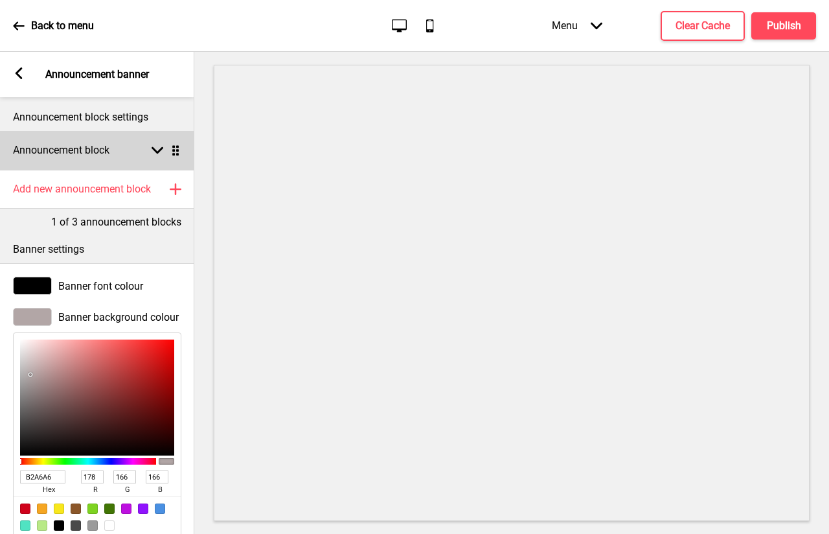
click at [55, 144] on h4 "Announcement block" at bounding box center [61, 150] width 97 height 14
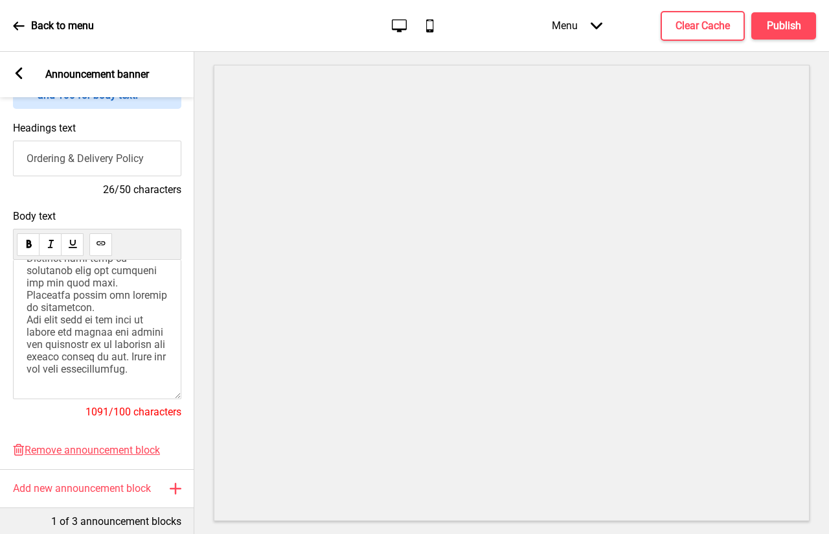
scroll to position [609, 0]
click at [795, 30] on h4 "Publish" at bounding box center [784, 26] width 34 height 14
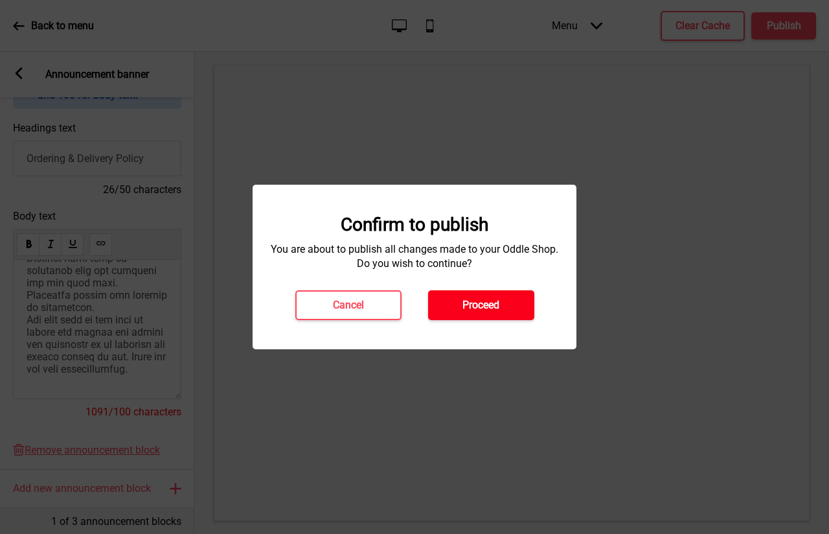
click at [488, 308] on h4 "Proceed" at bounding box center [481, 305] width 37 height 14
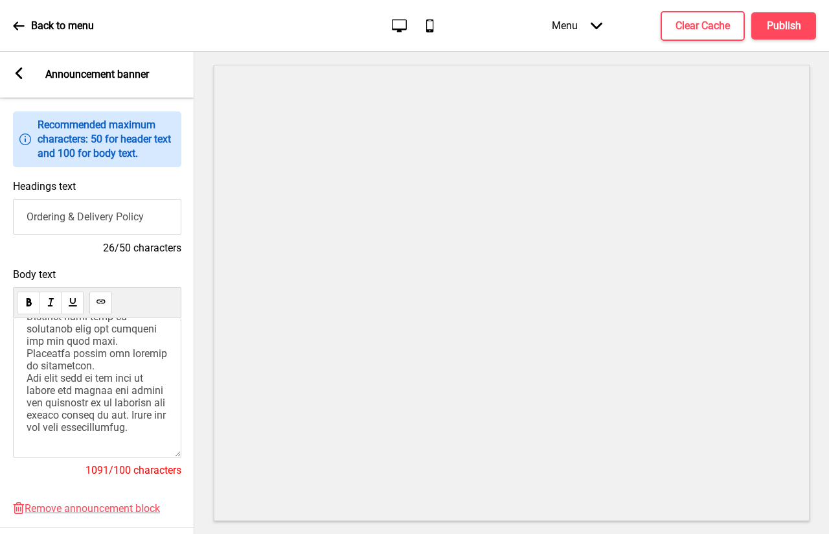
scroll to position [0, 0]
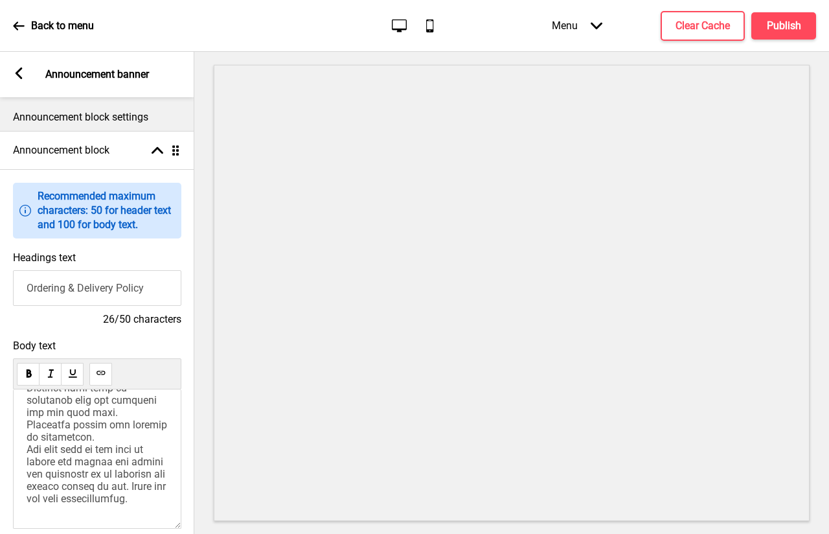
click at [14, 75] on rect at bounding box center [19, 73] width 12 height 12
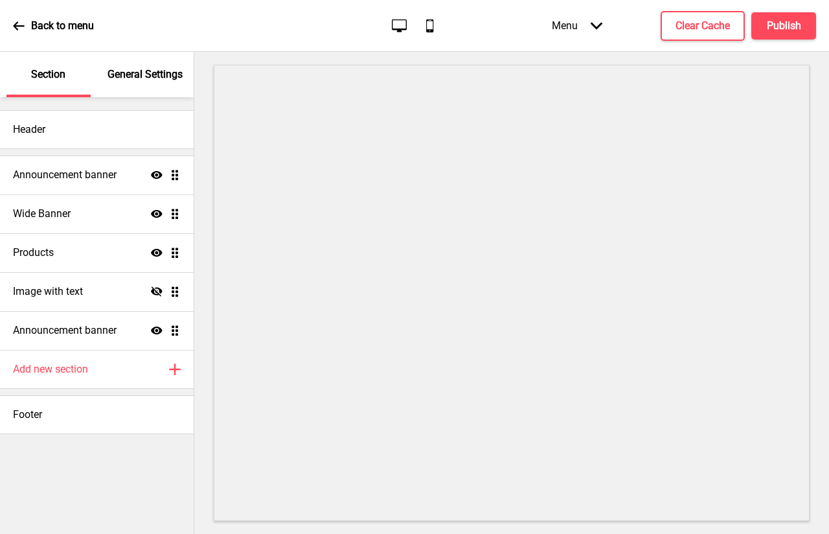
click at [161, 77] on p "General Settings" at bounding box center [145, 74] width 75 height 14
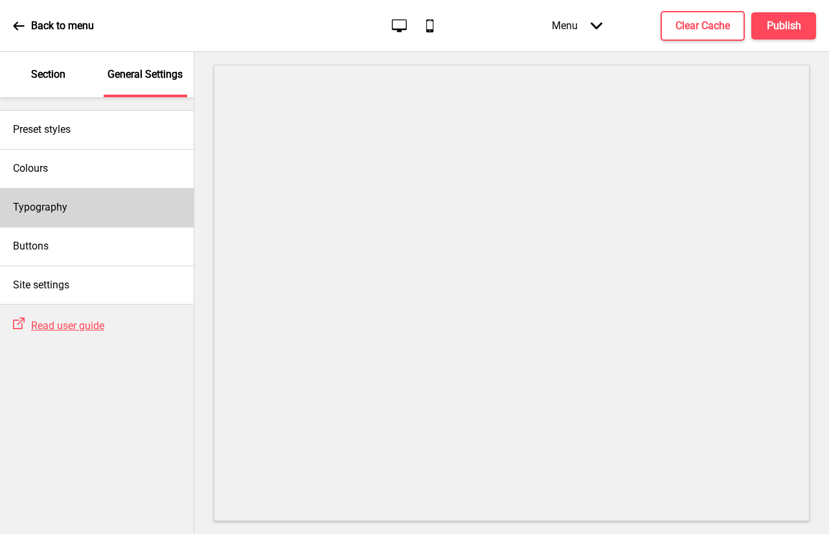
click at [146, 203] on div "Typography" at bounding box center [97, 207] width 194 height 39
select select "Cabin"
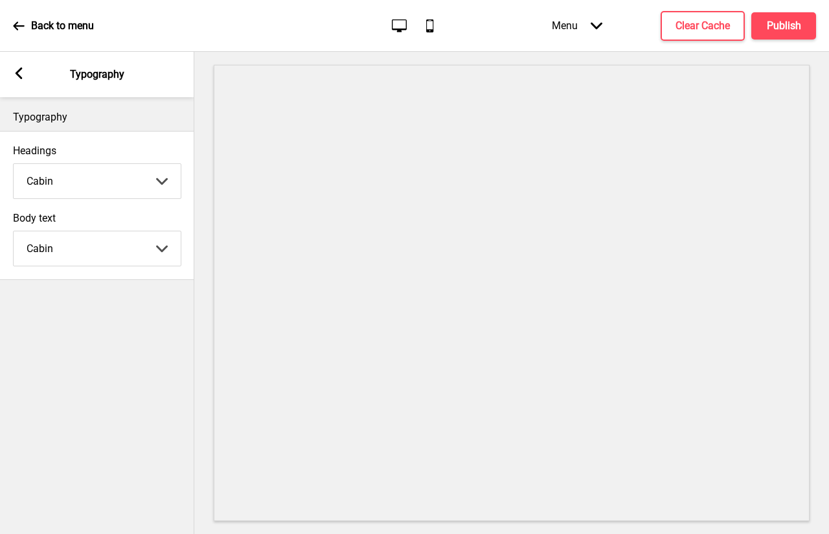
click at [23, 76] on rect at bounding box center [19, 73] width 12 height 12
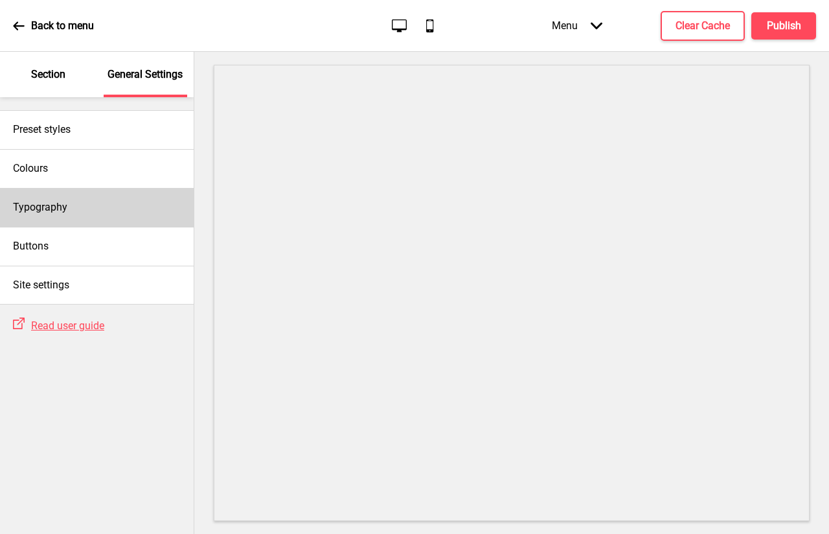
click at [75, 203] on div "Typography" at bounding box center [97, 207] width 194 height 39
select select "Cabin"
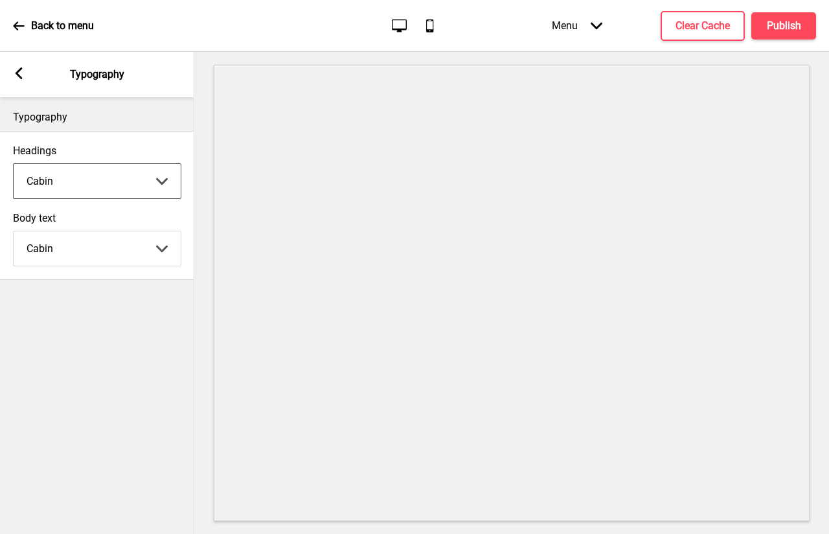
click at [93, 181] on select "Abhaya Libre Abril Fatface Adobe Garamond Pro Arimo Arsenal Arvo Berkshire Swas…" at bounding box center [97, 181] width 167 height 34
click at [114, 177] on select "Abhaya Libre Abril Fatface Adobe Garamond Pro Arimo Arsenal Arvo Berkshire Swas…" at bounding box center [97, 181] width 167 height 34
click at [105, 183] on select "Abhaya Libre Abril Fatface Adobe Garamond Pro Arimo Arsenal Arvo Berkshire Swas…" at bounding box center [97, 181] width 167 height 34
select select "Lora"
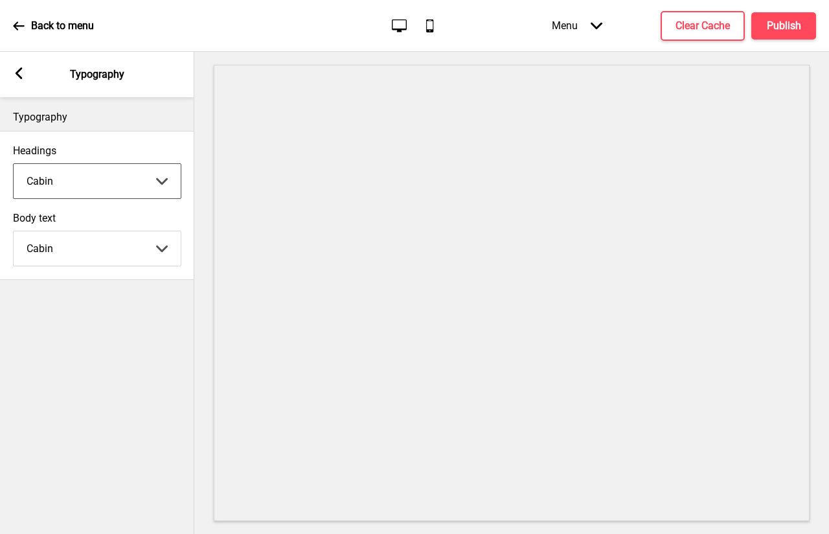
click at [14, 164] on select "Abhaya Libre Abril Fatface Adobe Garamond Pro Arimo Arsenal Arvo Berkshire Swas…" at bounding box center [97, 181] width 167 height 34
click at [87, 244] on select "Abhaya Libre Abril Fatface Adobe Garamond Pro Arimo Arsenal Arvo Berkshire Swas…" at bounding box center [97, 248] width 167 height 34
select select "Lora"
click at [14, 231] on select "Abhaya Libre Abril Fatface Adobe Garamond Pro Arimo Arsenal Arvo Berkshire Swas…" at bounding box center [97, 248] width 167 height 34
click at [16, 78] on rect at bounding box center [19, 73] width 12 height 12
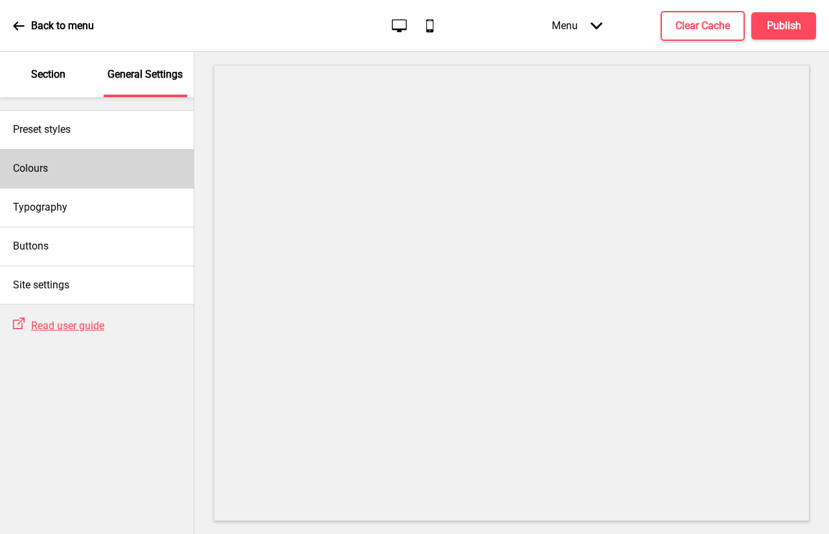
click at [58, 181] on div "Colours" at bounding box center [97, 168] width 194 height 39
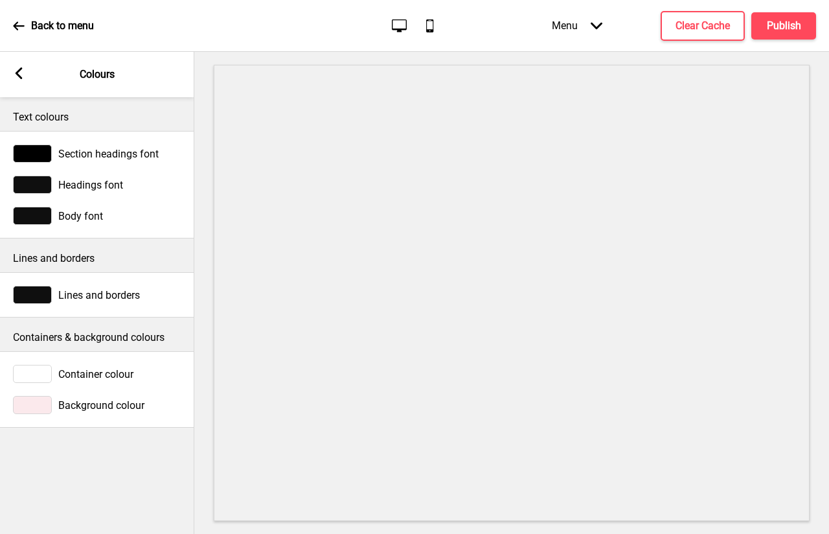
click at [34, 404] on div at bounding box center [32, 405] width 39 height 18
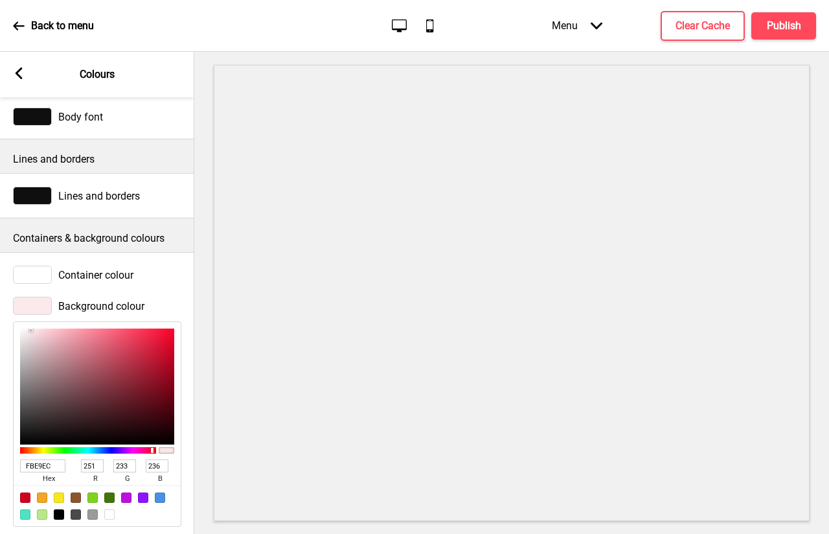
scroll to position [121, 0]
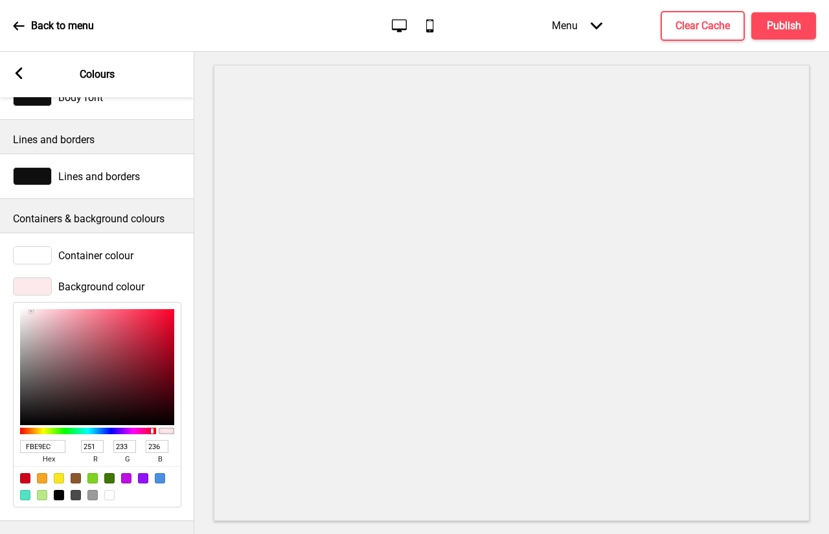
click at [54, 442] on input "FBE9EC" at bounding box center [42, 446] width 45 height 13
click at [54, 441] on input "FBE9EC" at bounding box center [42, 446] width 45 height 13
paste input "B2A6A6"
type input "B2A6A6"
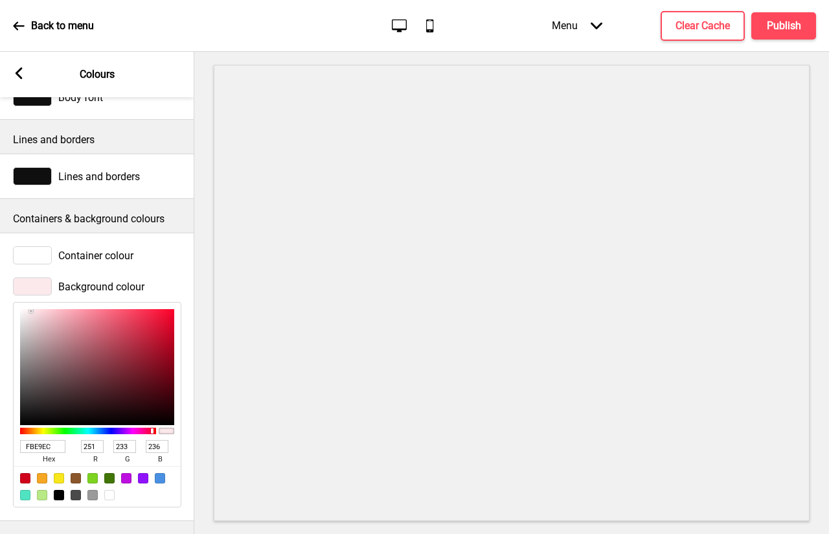
type input "178"
type input "166"
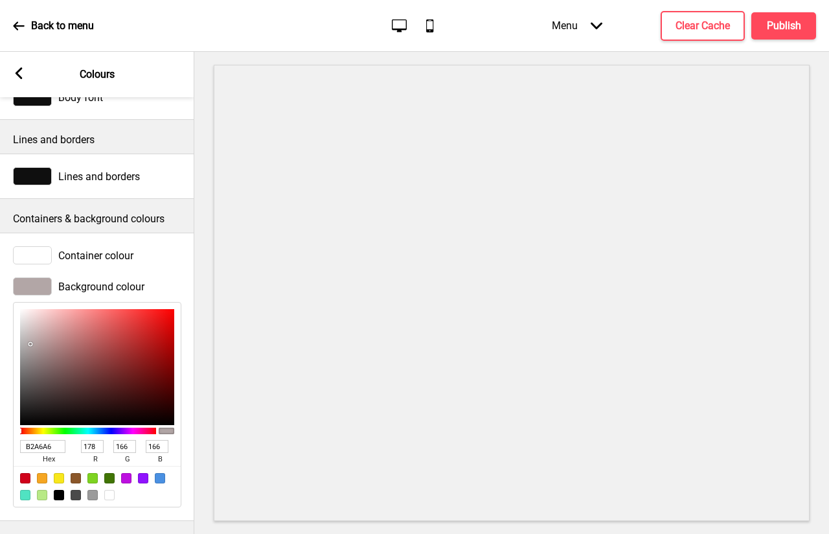
type input "B2A6A6"
click at [103, 249] on span "Container colour" at bounding box center [95, 255] width 75 height 12
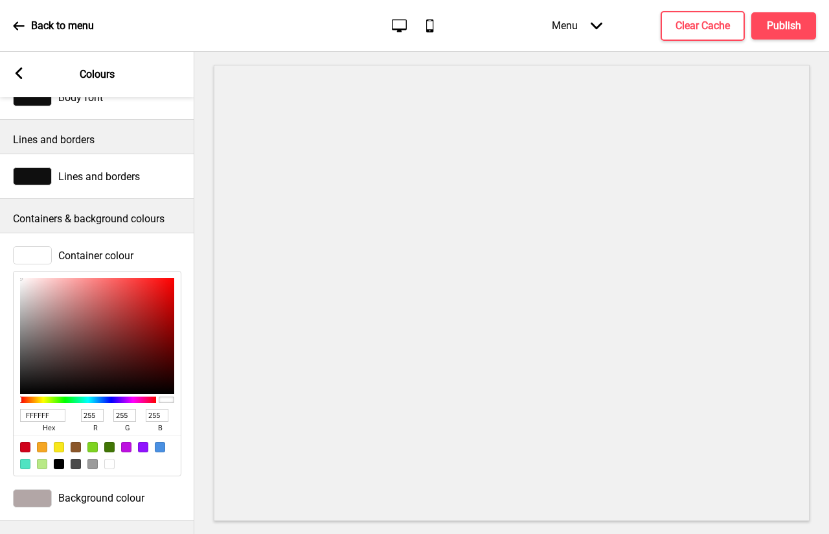
click at [29, 415] on input "FFFFFF" at bounding box center [42, 415] width 45 height 13
paste input "B2A6A6"
type input "B2A6A6"
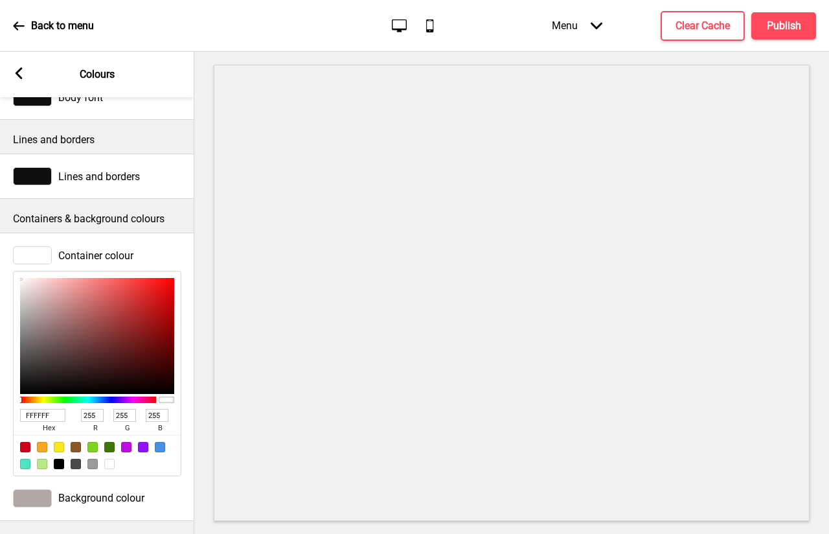
type input "178"
type input "166"
type input "B2A6A6"
click at [193, 326] on div "Container colour B2A6A6 hex 178 r 166 g 166 b 100 a" at bounding box center [97, 361] width 194 height 243
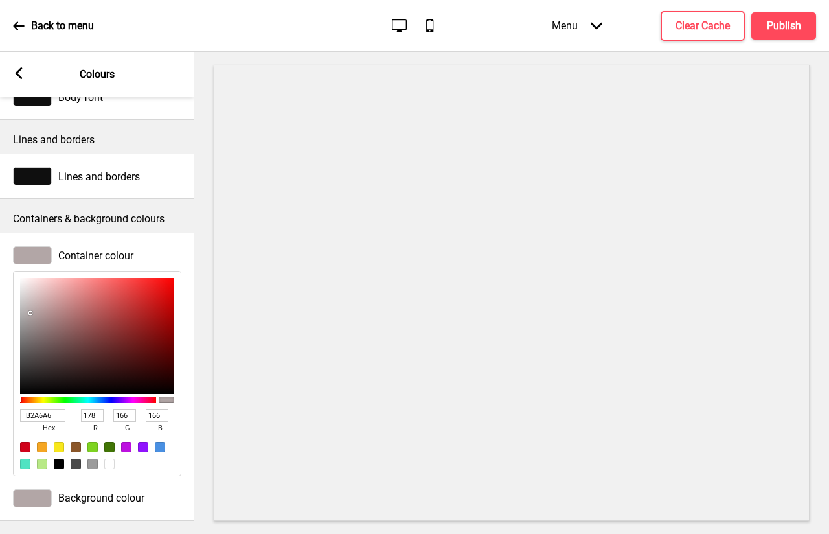
click at [23, 72] on rect at bounding box center [19, 73] width 12 height 12
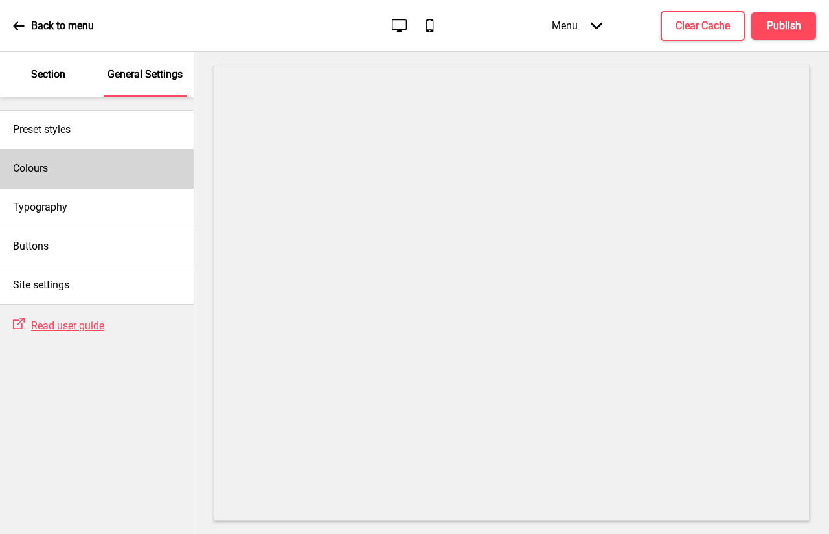
click at [61, 175] on div "Colours" at bounding box center [97, 168] width 194 height 39
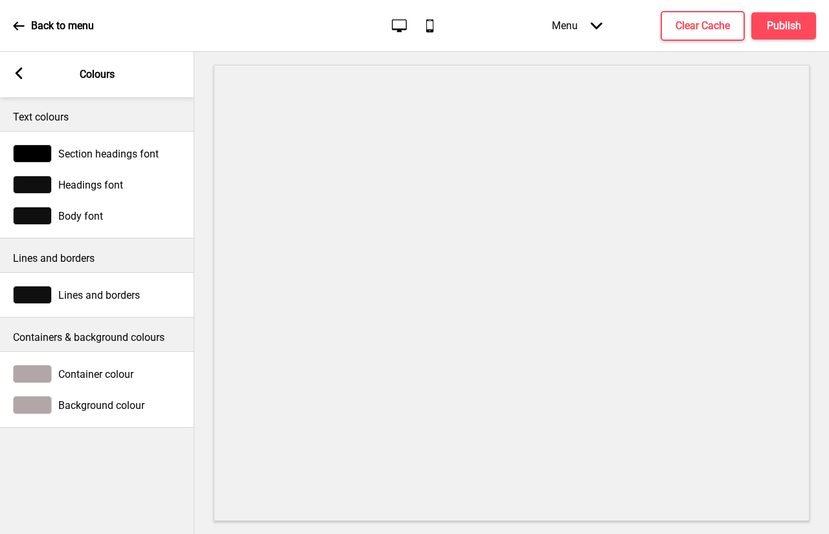
click at [21, 75] on rect at bounding box center [19, 73] width 12 height 12
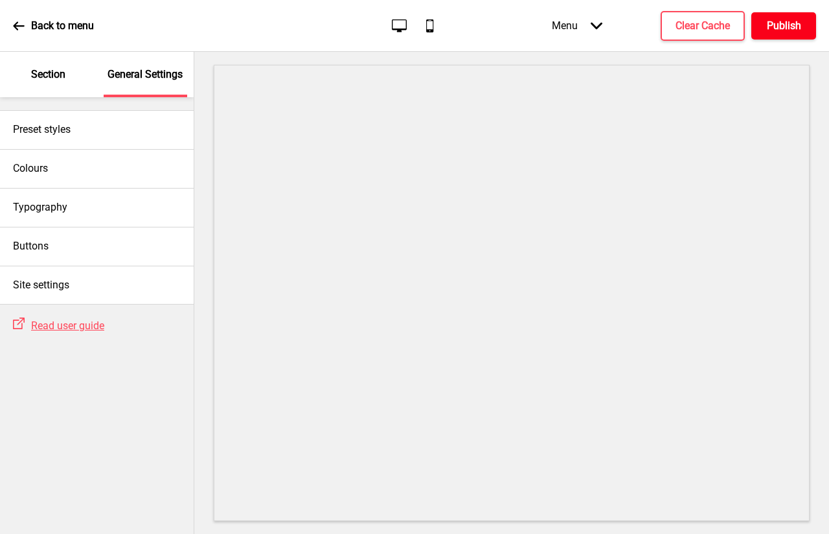
click at [788, 25] on h4 "Publish" at bounding box center [784, 26] width 34 height 14
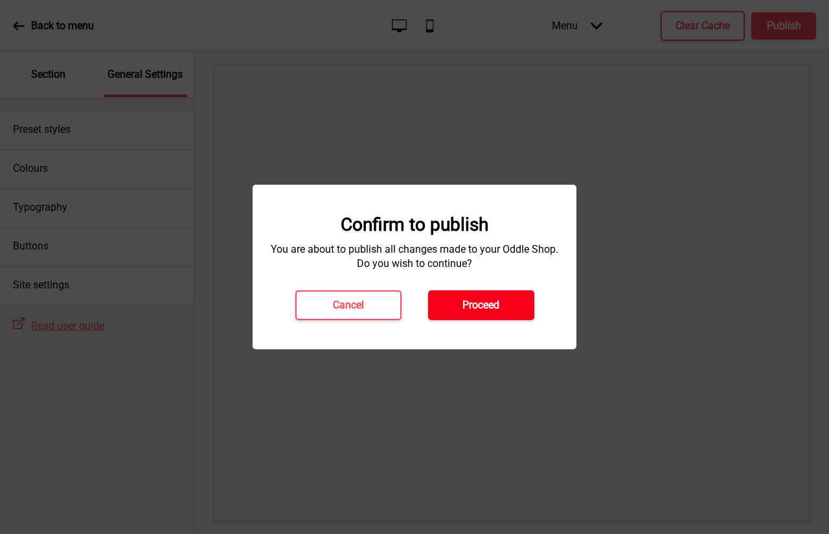
click at [483, 312] on h4 "Proceed" at bounding box center [481, 305] width 37 height 14
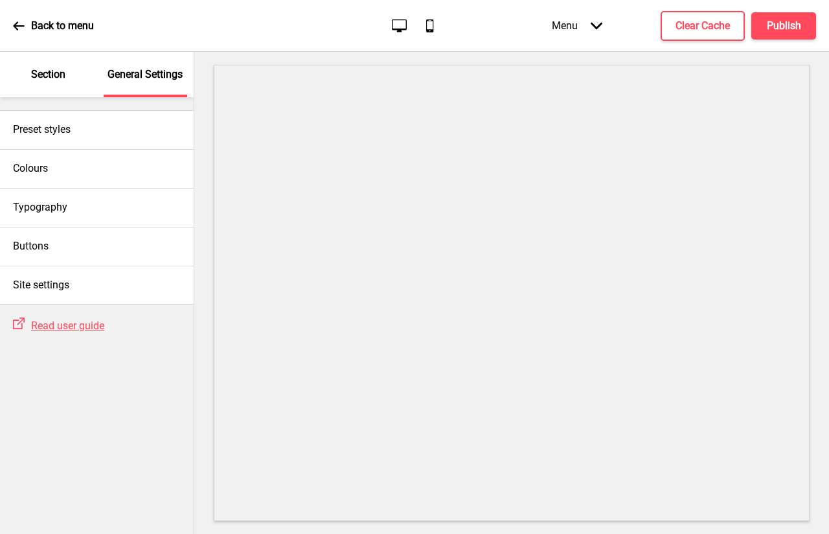
click at [38, 73] on p "Section" at bounding box center [48, 74] width 34 height 14
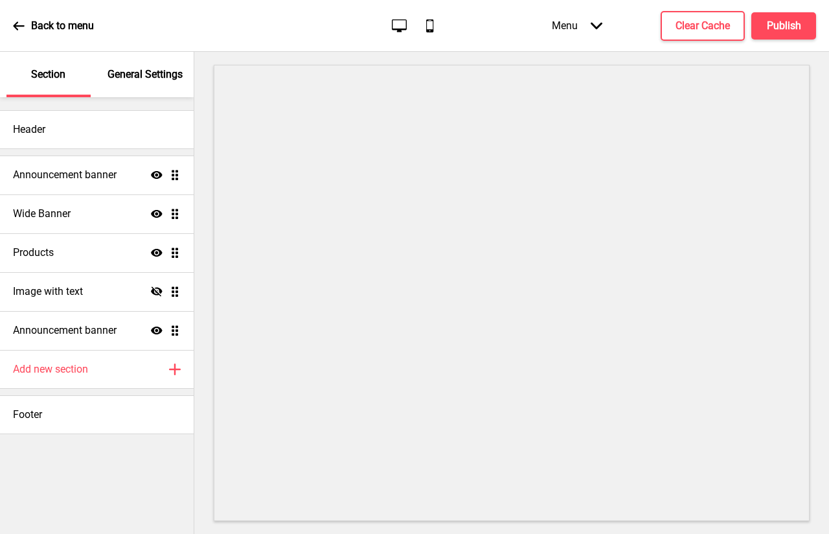
click at [11, 26] on div "Back to menu Desktop Mobile Menu Arrow down Product Page Store Information Chec…" at bounding box center [414, 26] width 829 height 52
click at [152, 73] on p "General Settings" at bounding box center [145, 74] width 75 height 14
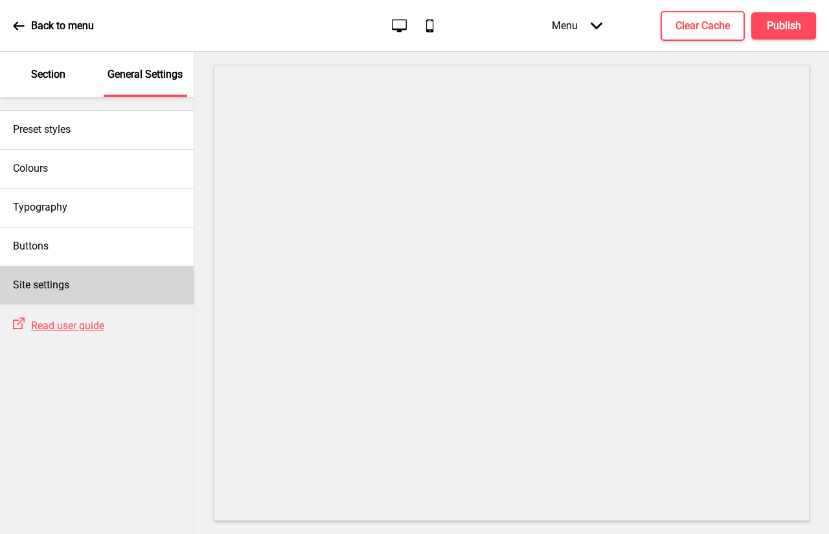
click at [102, 285] on div "Site settings" at bounding box center [97, 285] width 194 height 39
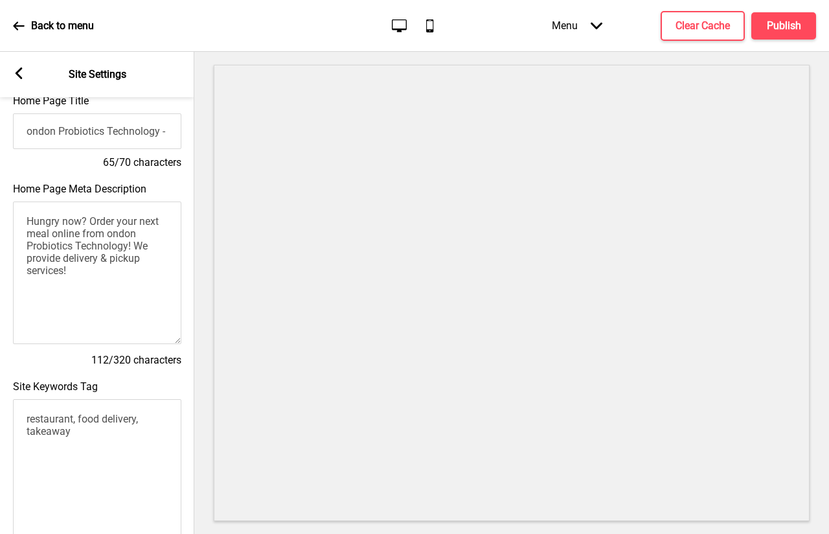
scroll to position [0, 0]
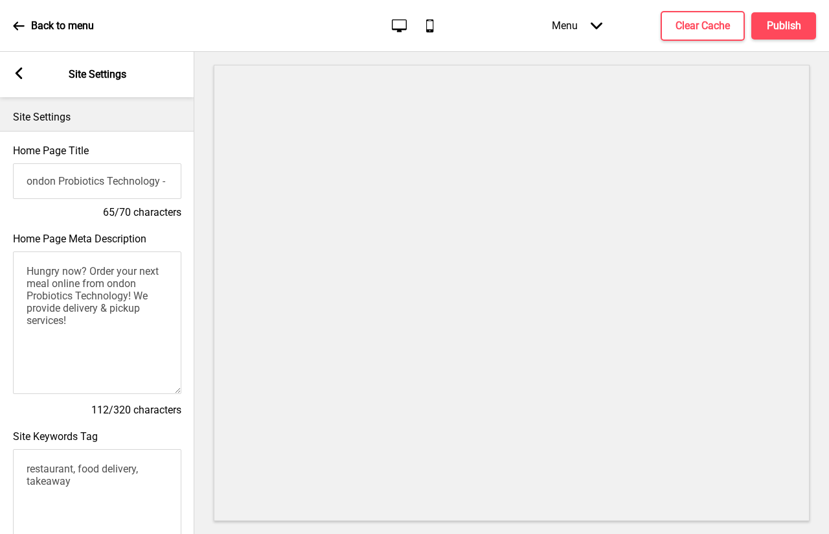
click at [171, 182] on input "ondon Probiotics Technology - Order online for delivery & pickup!" at bounding box center [97, 181] width 168 height 36
click at [134, 188] on input "ondon Probiotics Technology - Order online for delivery & pickup!" at bounding box center [97, 181] width 168 height 36
click at [18, 74] on icon at bounding box center [19, 73] width 7 height 12
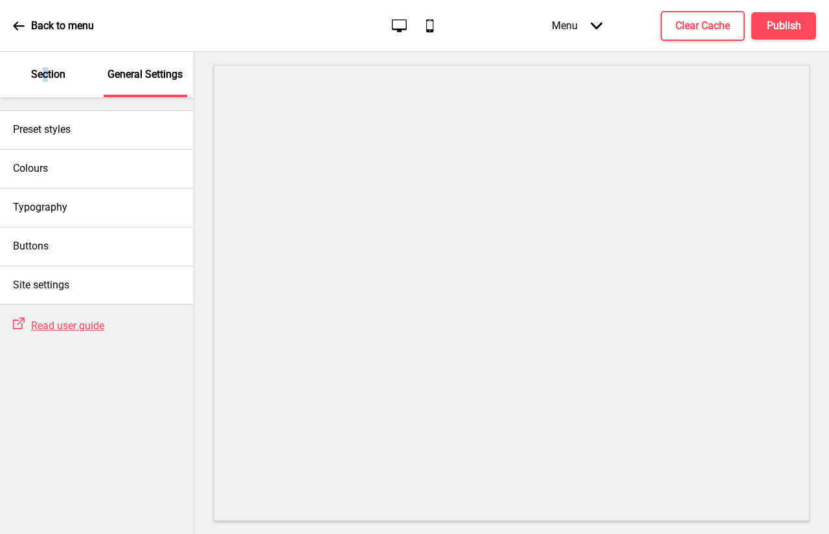
click at [44, 76] on p "Section" at bounding box center [48, 74] width 34 height 14
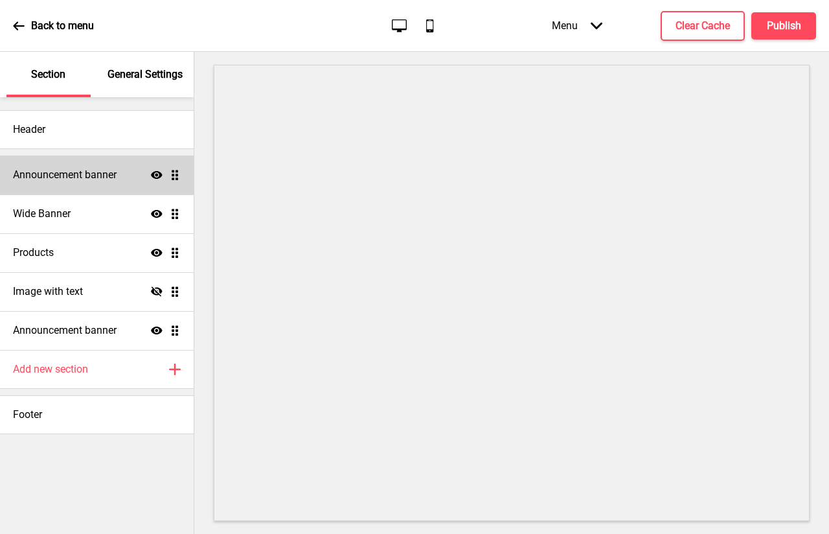
click at [87, 170] on h4 "Announcement banner" at bounding box center [65, 175] width 104 height 14
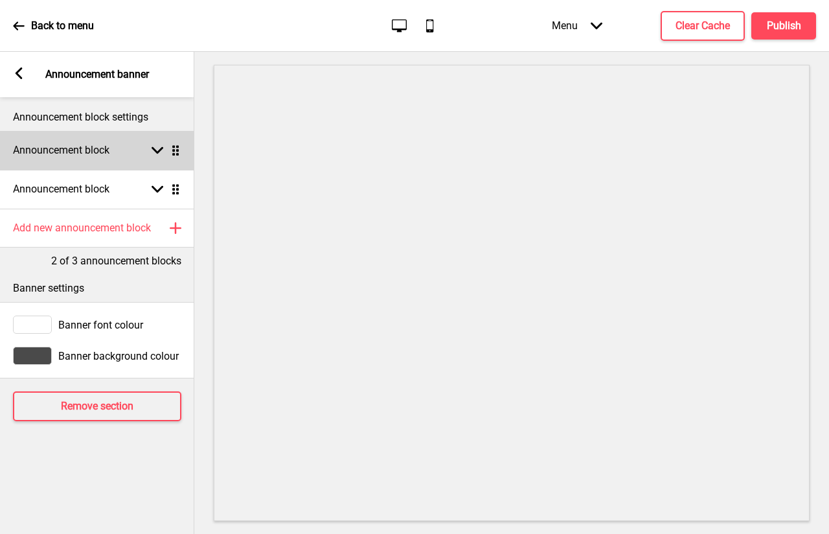
click at [85, 154] on h4 "Announcement block" at bounding box center [61, 150] width 97 height 14
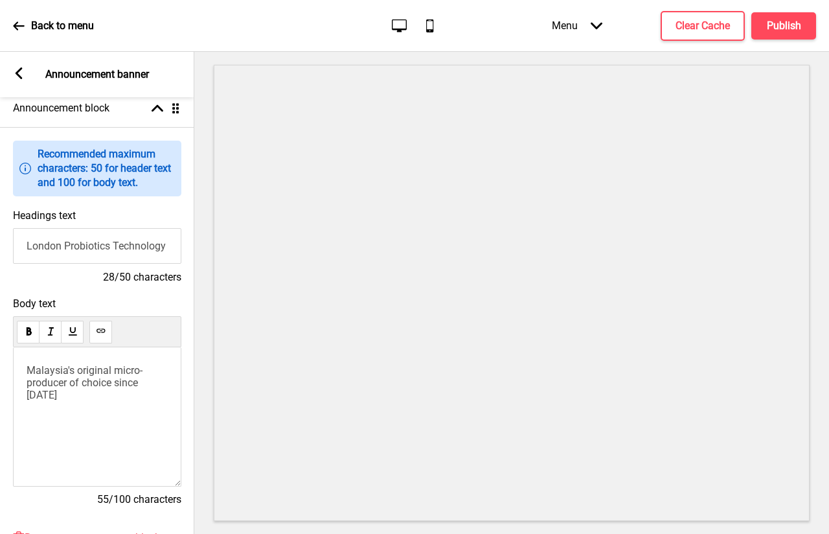
scroll to position [65, 0]
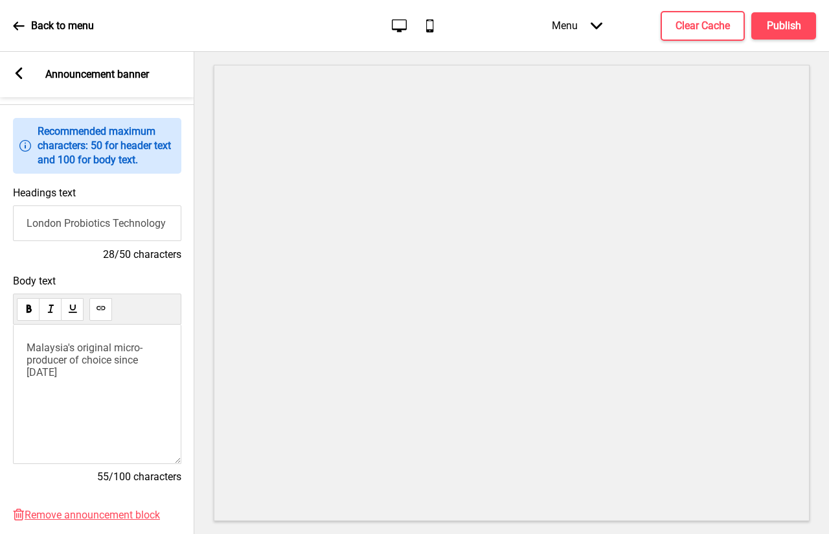
click at [143, 365] on span "Malaysia's original micro-producer of choice since [DATE]" at bounding box center [85, 359] width 116 height 37
copy span "Malaysia's original micro-producer of choice since [DATE]"
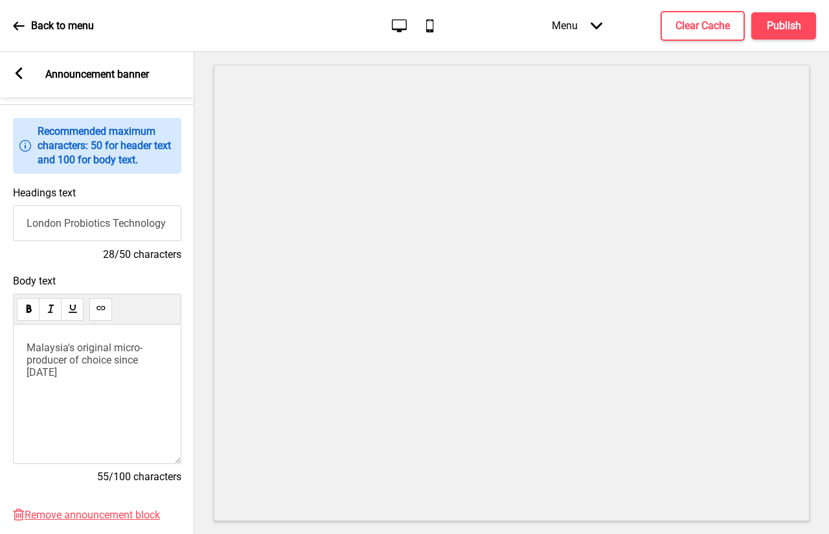
click at [19, 76] on icon at bounding box center [19, 73] width 7 height 12
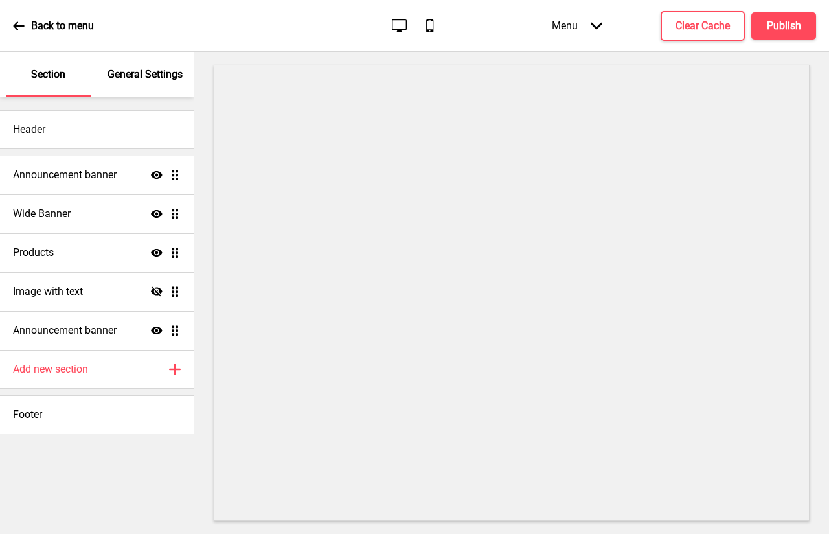
click at [122, 74] on p "General Settings" at bounding box center [145, 74] width 75 height 14
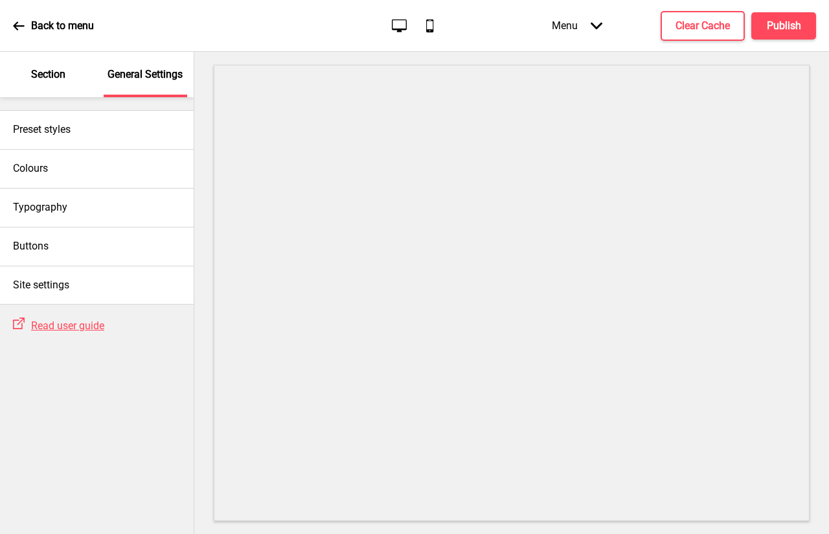
click at [17, 30] on icon at bounding box center [19, 26] width 12 height 12
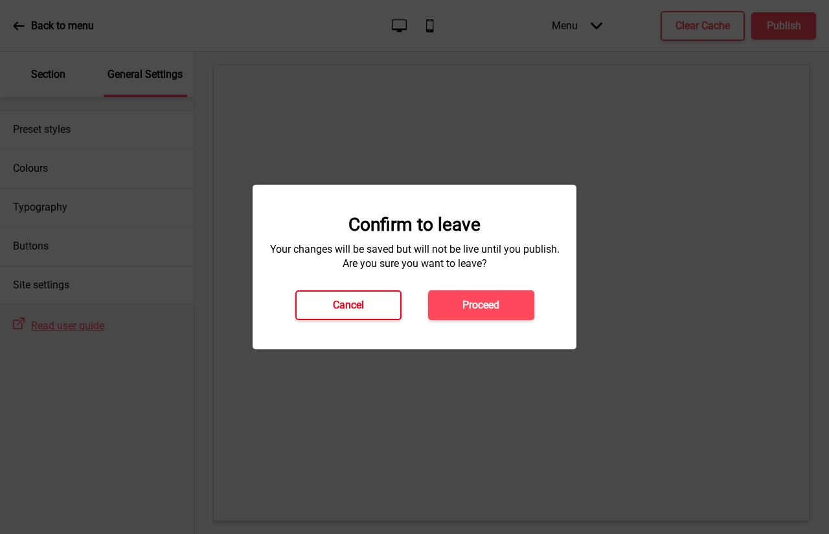
click at [369, 309] on button "Cancel" at bounding box center [348, 305] width 106 height 30
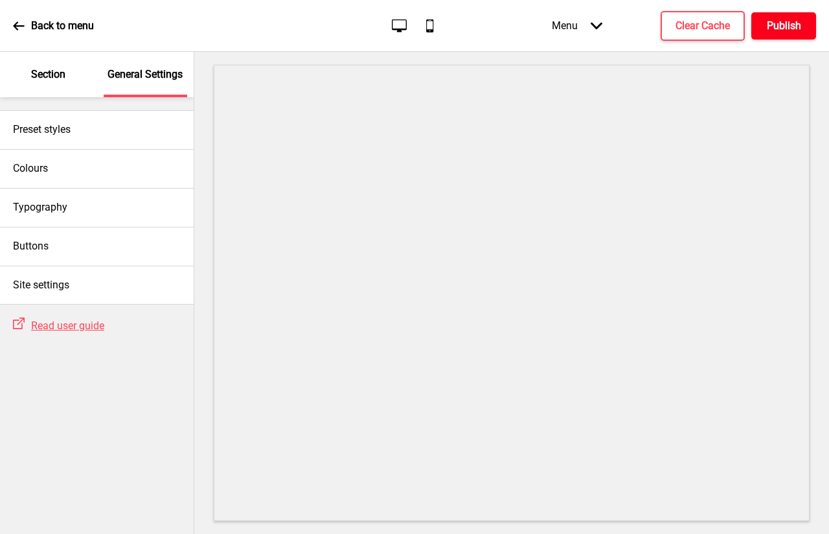
click at [795, 34] on button "Publish" at bounding box center [783, 25] width 65 height 27
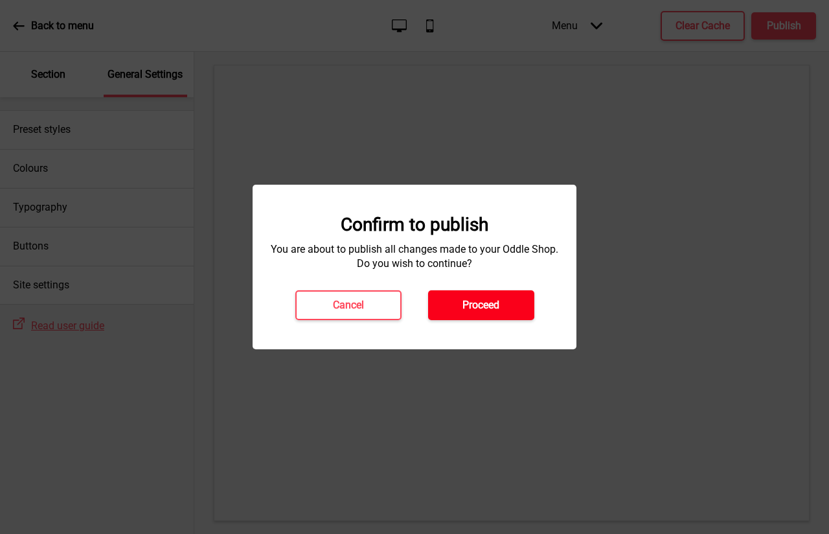
click at [453, 311] on button "Proceed" at bounding box center [481, 305] width 106 height 30
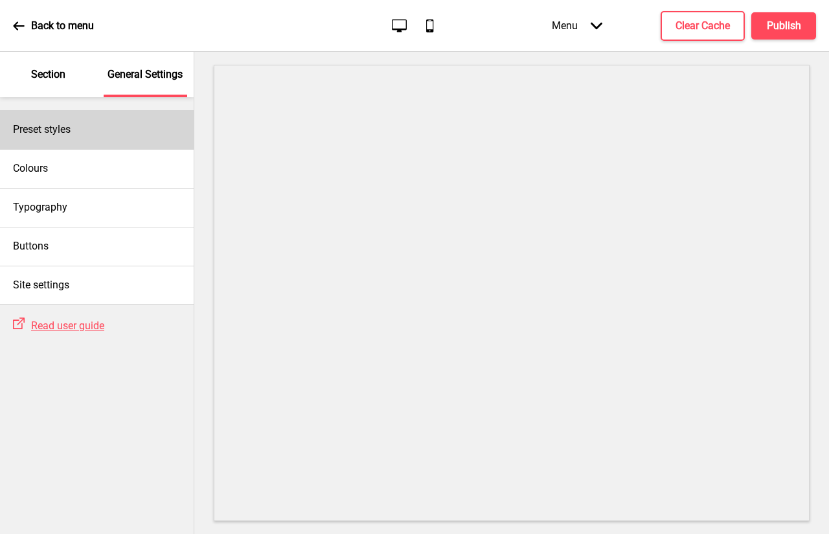
click at [52, 135] on h4 "Preset styles" at bounding box center [42, 129] width 58 height 14
select select "Custom"
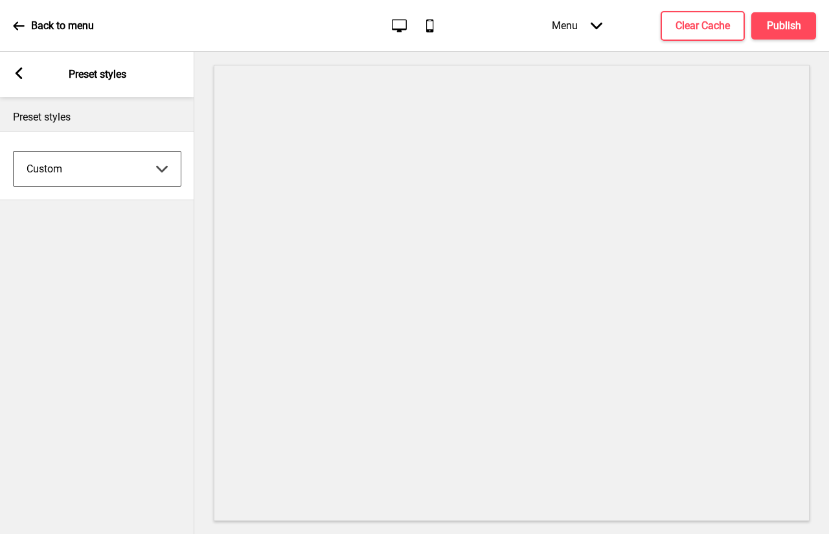
click at [49, 168] on select "Coffee Contrast Dark Earth Marine Minimalist Modern Oddle Pastel Yellow Fruits …" at bounding box center [97, 169] width 167 height 34
click at [17, 78] on rect at bounding box center [19, 73] width 12 height 12
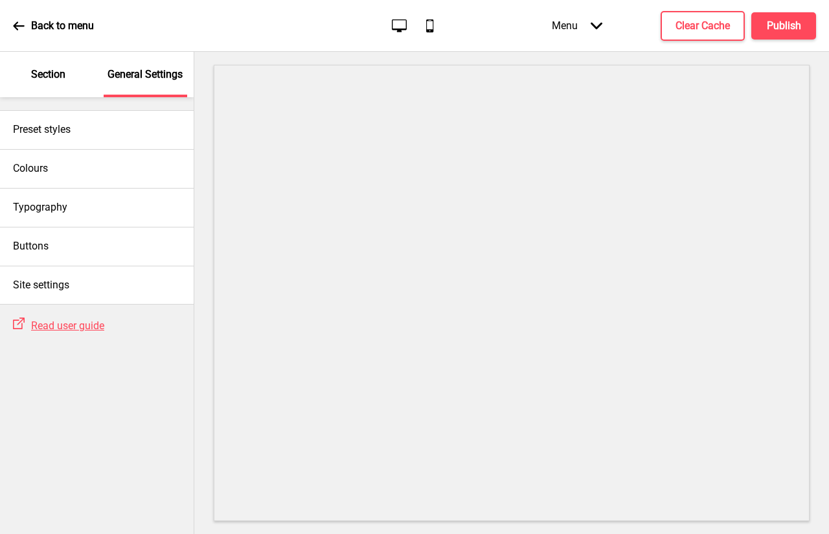
click at [26, 82] on div "Section" at bounding box center [48, 74] width 84 height 45
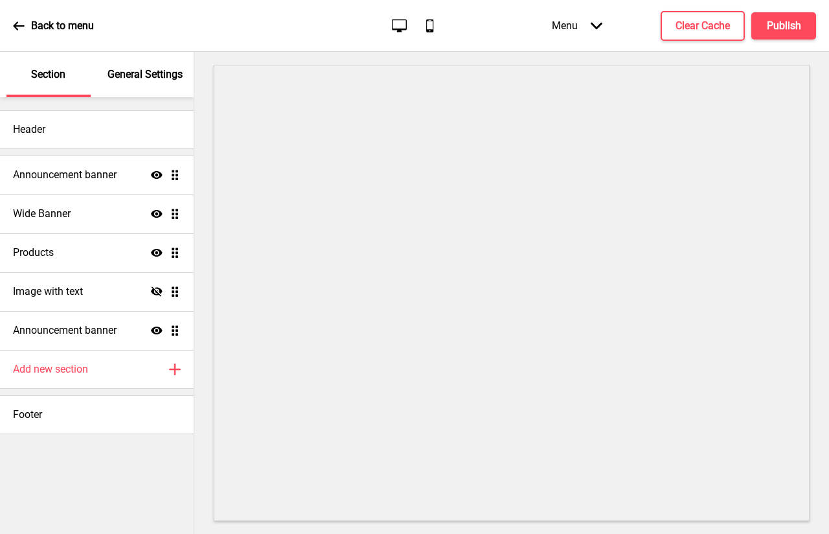
click at [20, 30] on icon at bounding box center [19, 26] width 12 height 12
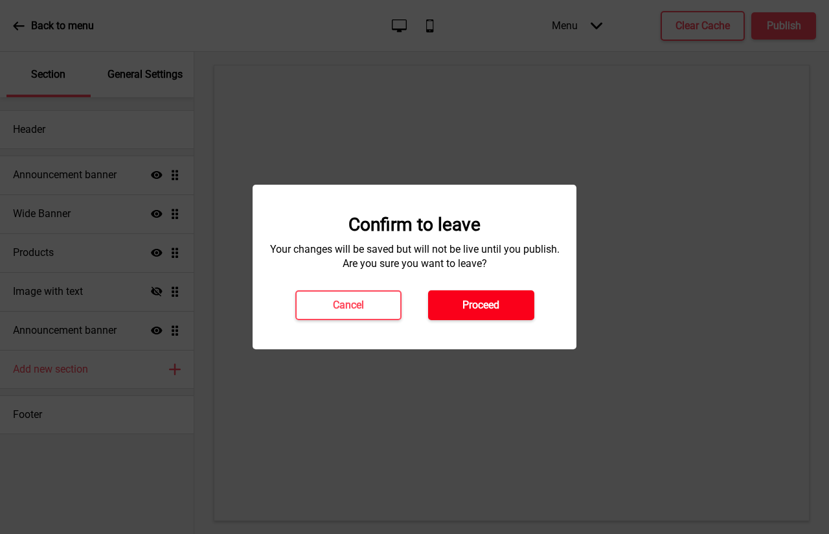
click at [480, 309] on h4 "Proceed" at bounding box center [481, 305] width 37 height 14
